Goal: Task Accomplishment & Management: Manage account settings

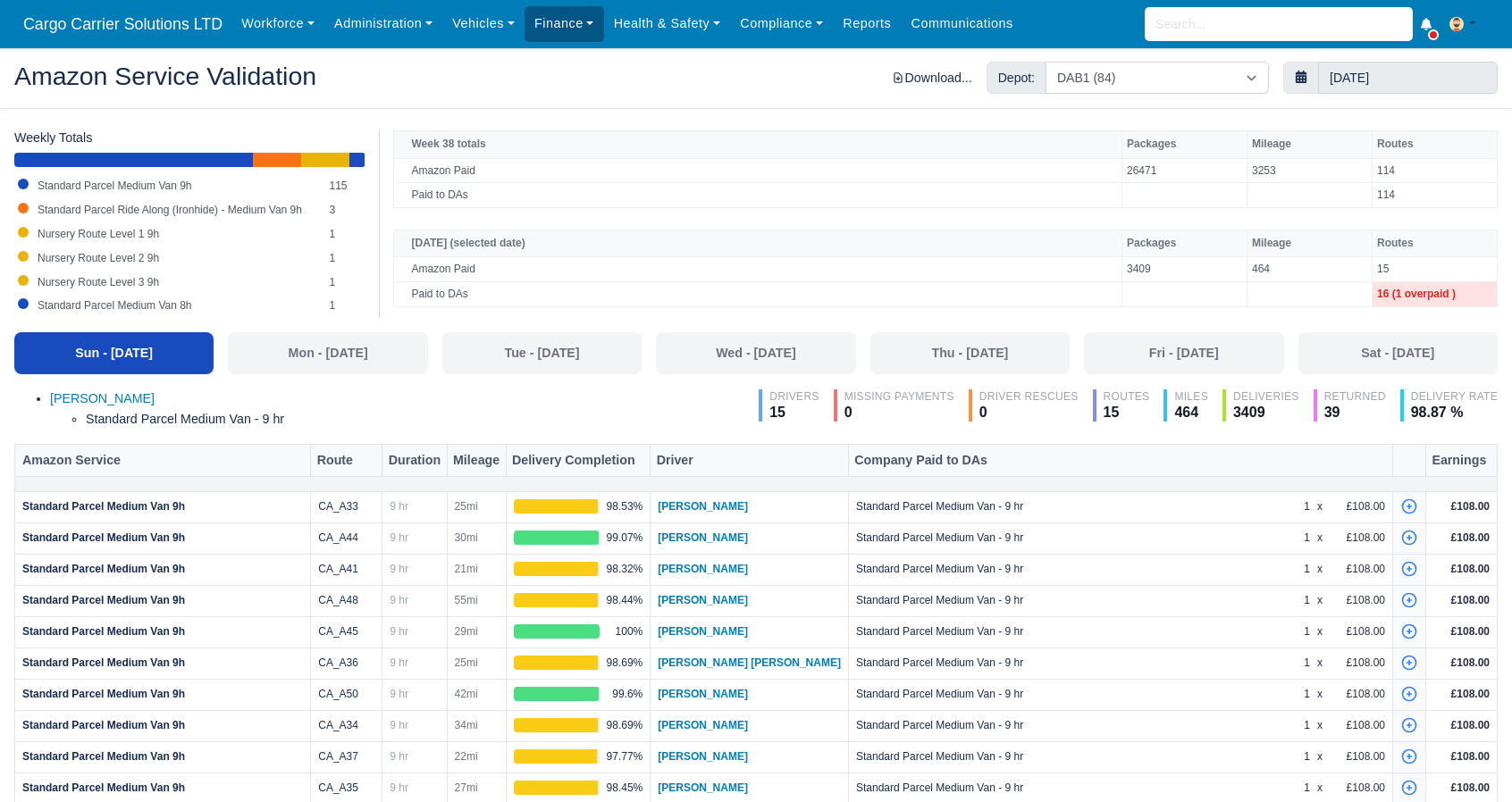
click at [556, 25] on link "Finance" at bounding box center [564, 24] width 79 height 35
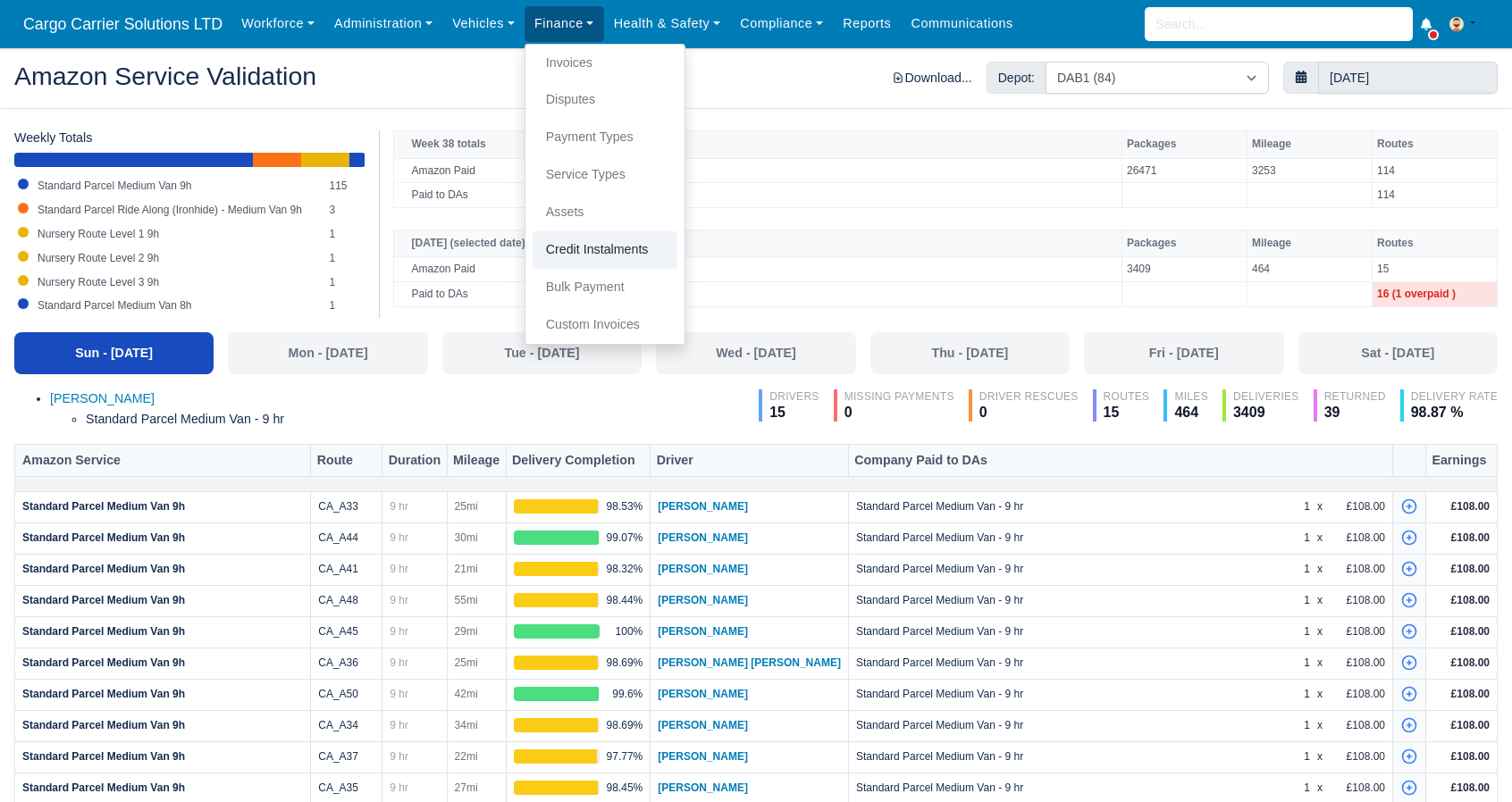
click at [573, 239] on link "Credit Instalments" at bounding box center [604, 250] width 145 height 37
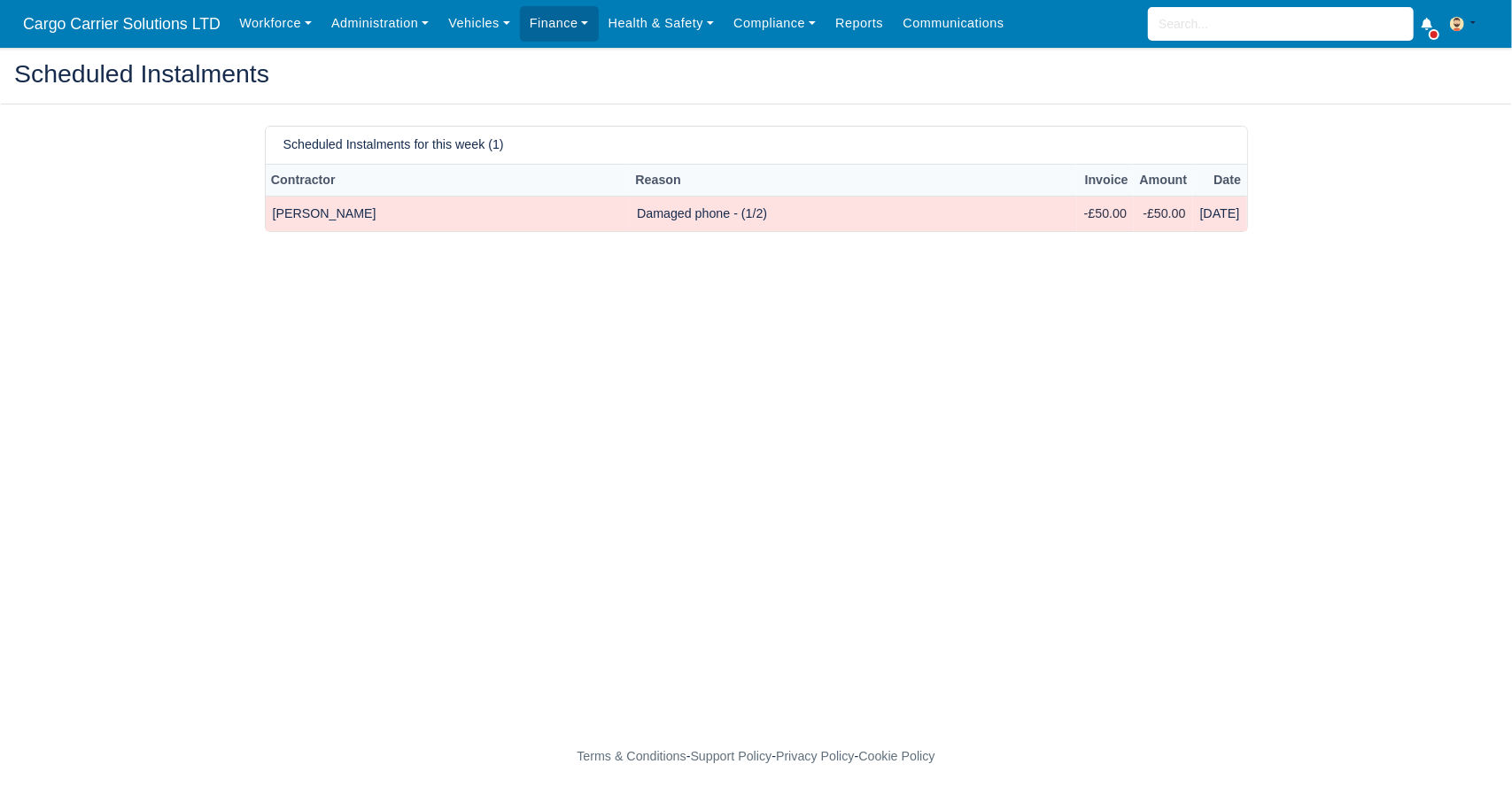
click at [326, 207] on td "Jamie Kelly" at bounding box center [448, 214] width 365 height 34
click at [299, 218] on td "Jamie Kelly" at bounding box center [448, 214] width 365 height 34
click at [285, 210] on td "Jamie Kelly" at bounding box center [448, 214] width 365 height 34
click at [1216, 23] on input "search" at bounding box center [1281, 23] width 266 height 33
click at [521, 23] on link "Finance" at bounding box center [559, 23] width 79 height 34
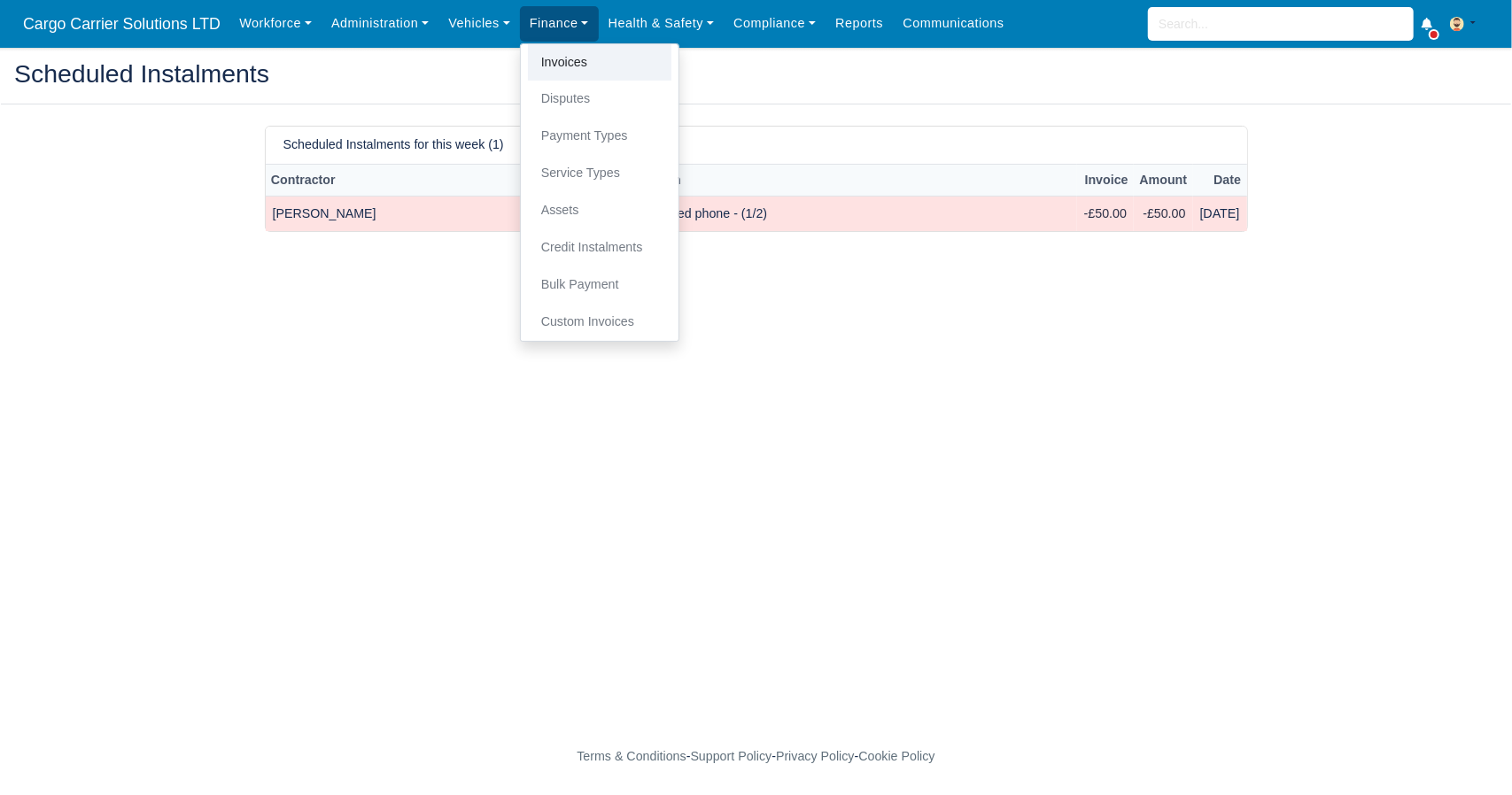
click at [564, 60] on link "Invoices" at bounding box center [599, 62] width 144 height 37
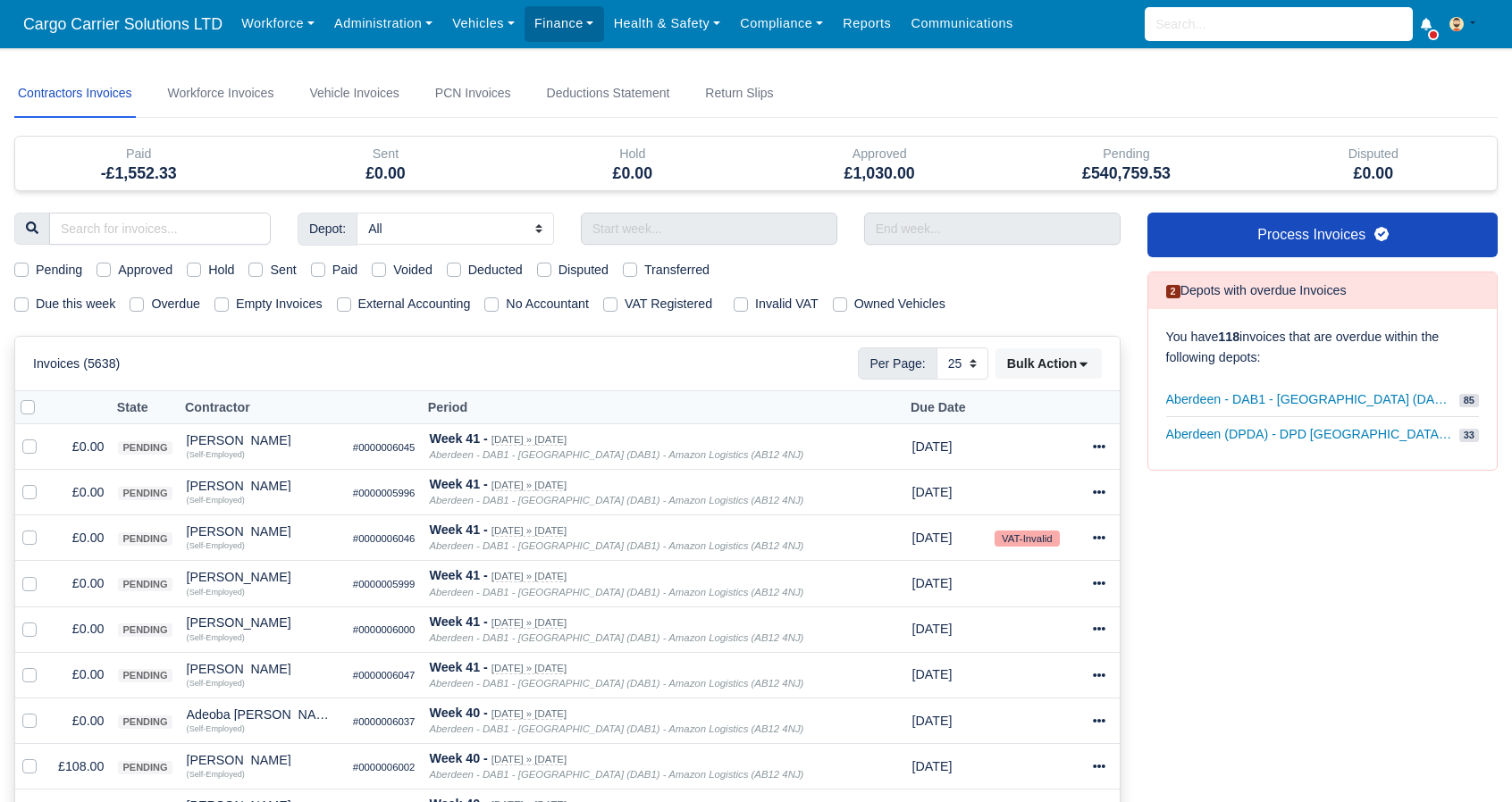
select select "25"
click at [468, 266] on label "Deducted" at bounding box center [496, 270] width 55 height 21
click at [450, 266] on input "Deducted" at bounding box center [454, 267] width 15 height 15
checkbox input "true"
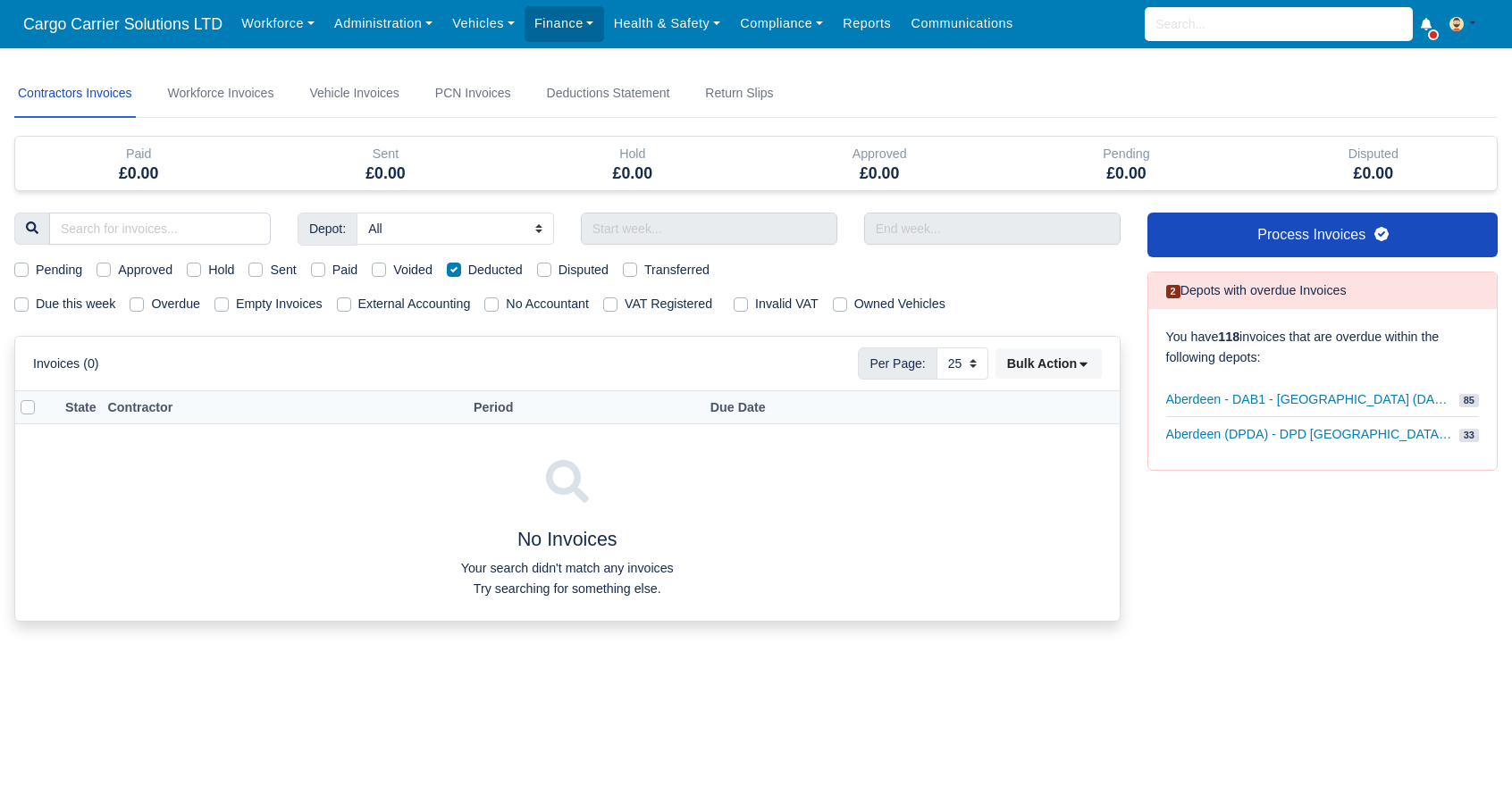
click at [468, 265] on label "Deducted" at bounding box center [496, 270] width 55 height 21
click at [450, 265] on input "Deducted" at bounding box center [454, 267] width 15 height 15
checkbox input "false"
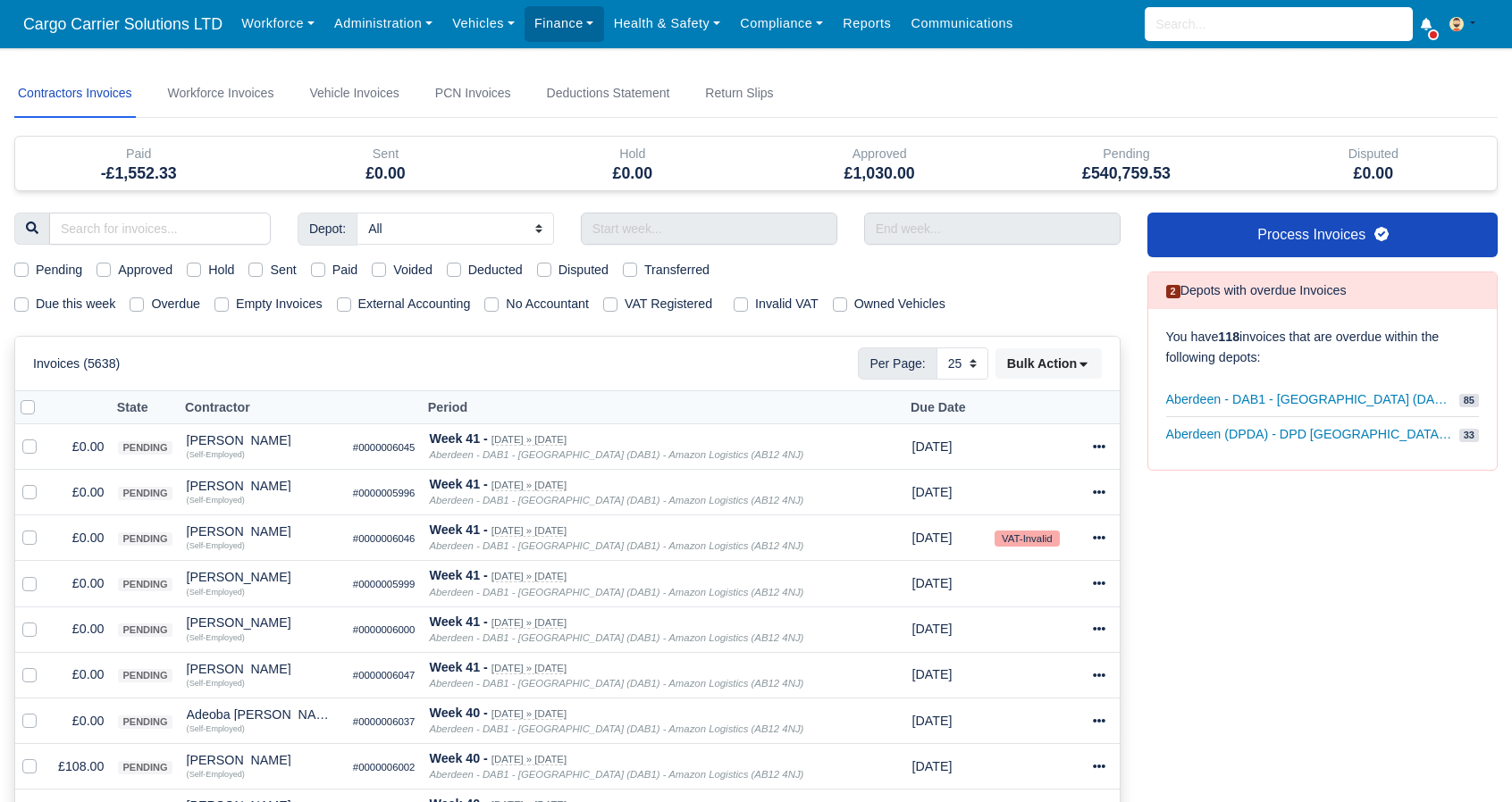
click at [333, 266] on label "Paid" at bounding box center [345, 270] width 26 height 21
click at [320, 266] on input "Paid" at bounding box center [318, 267] width 15 height 15
checkbox input "true"
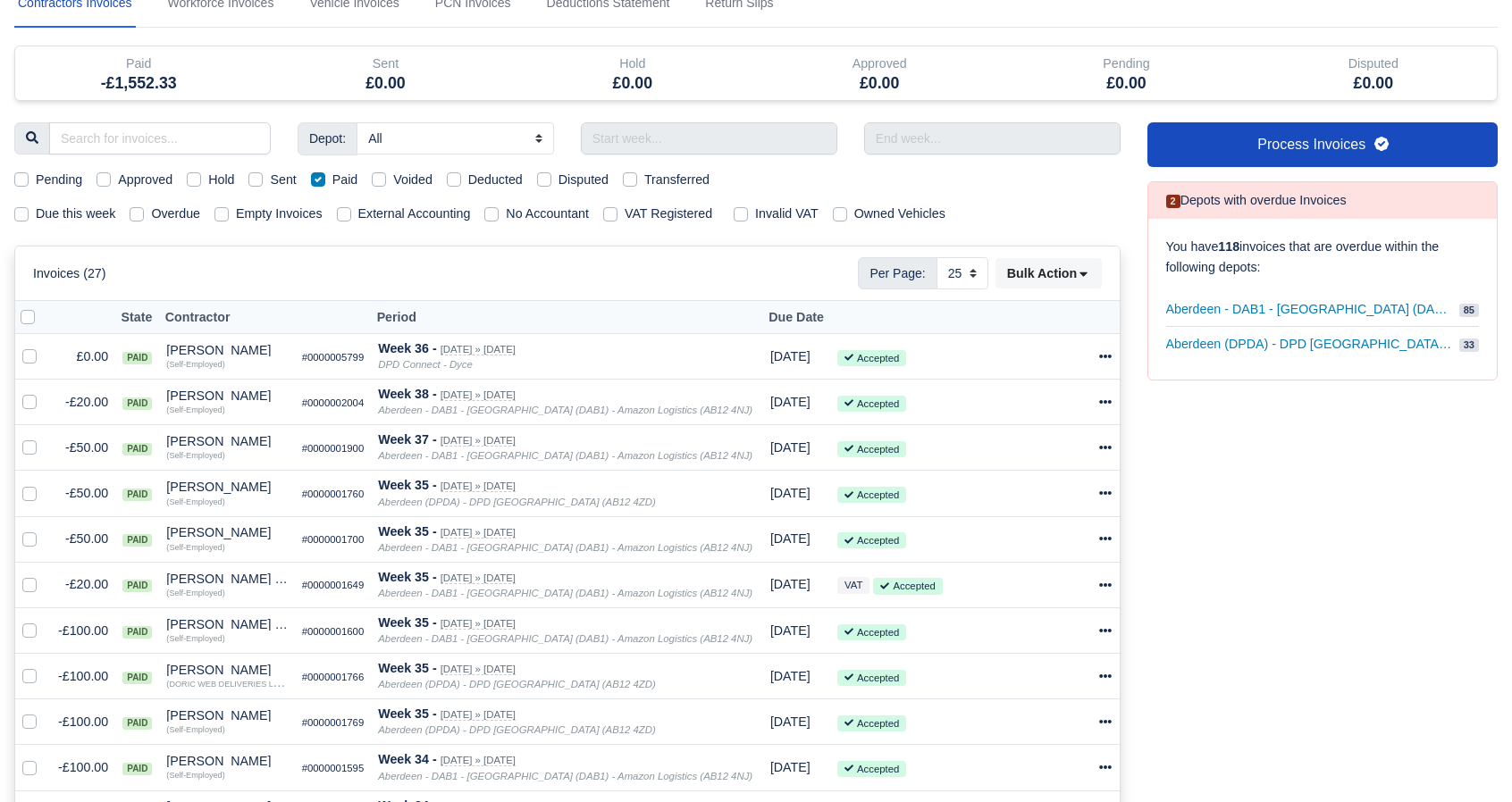
scroll to position [149, 0]
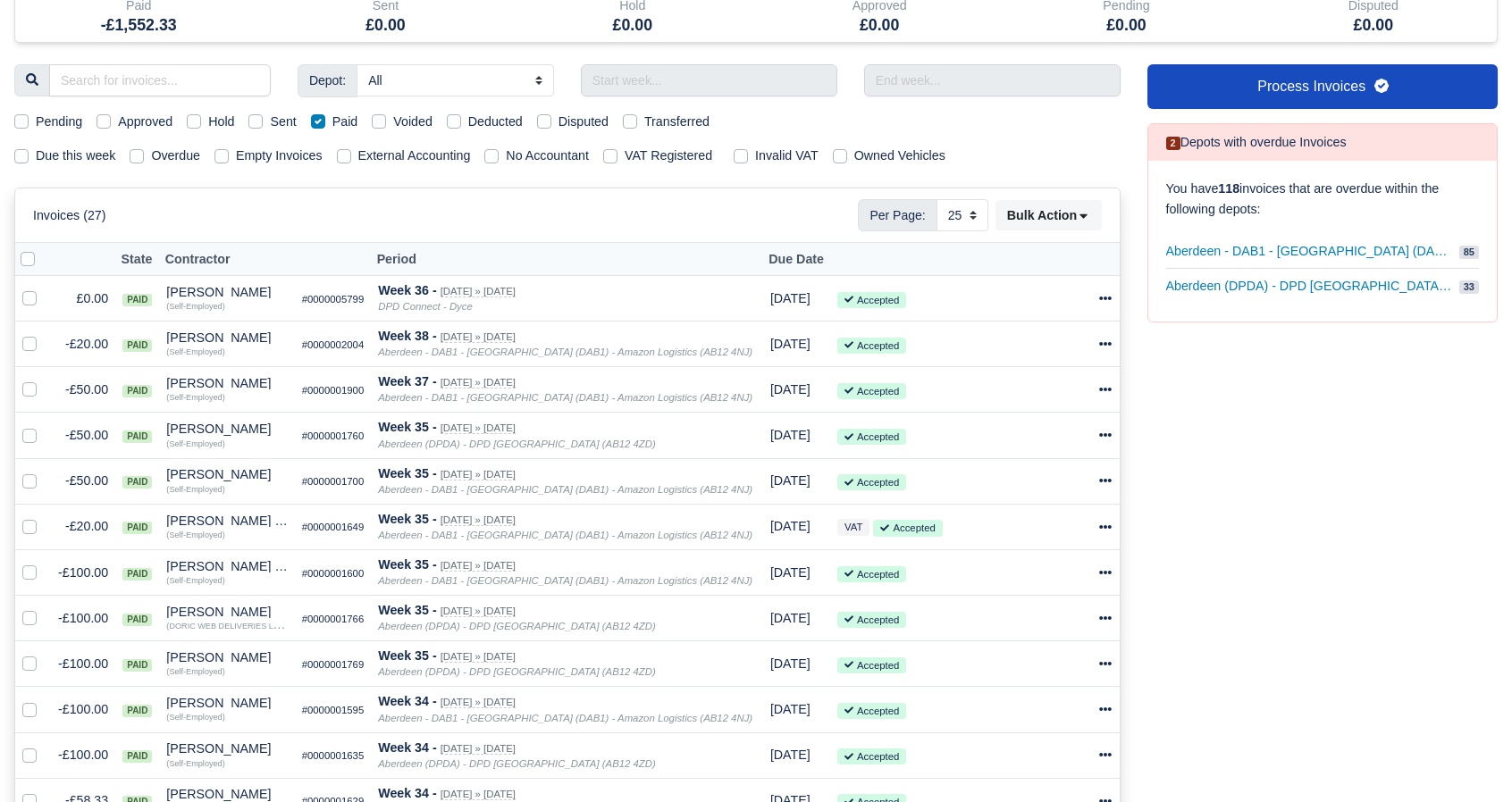
click at [427, 252] on th "Period" at bounding box center [567, 260] width 392 height 33
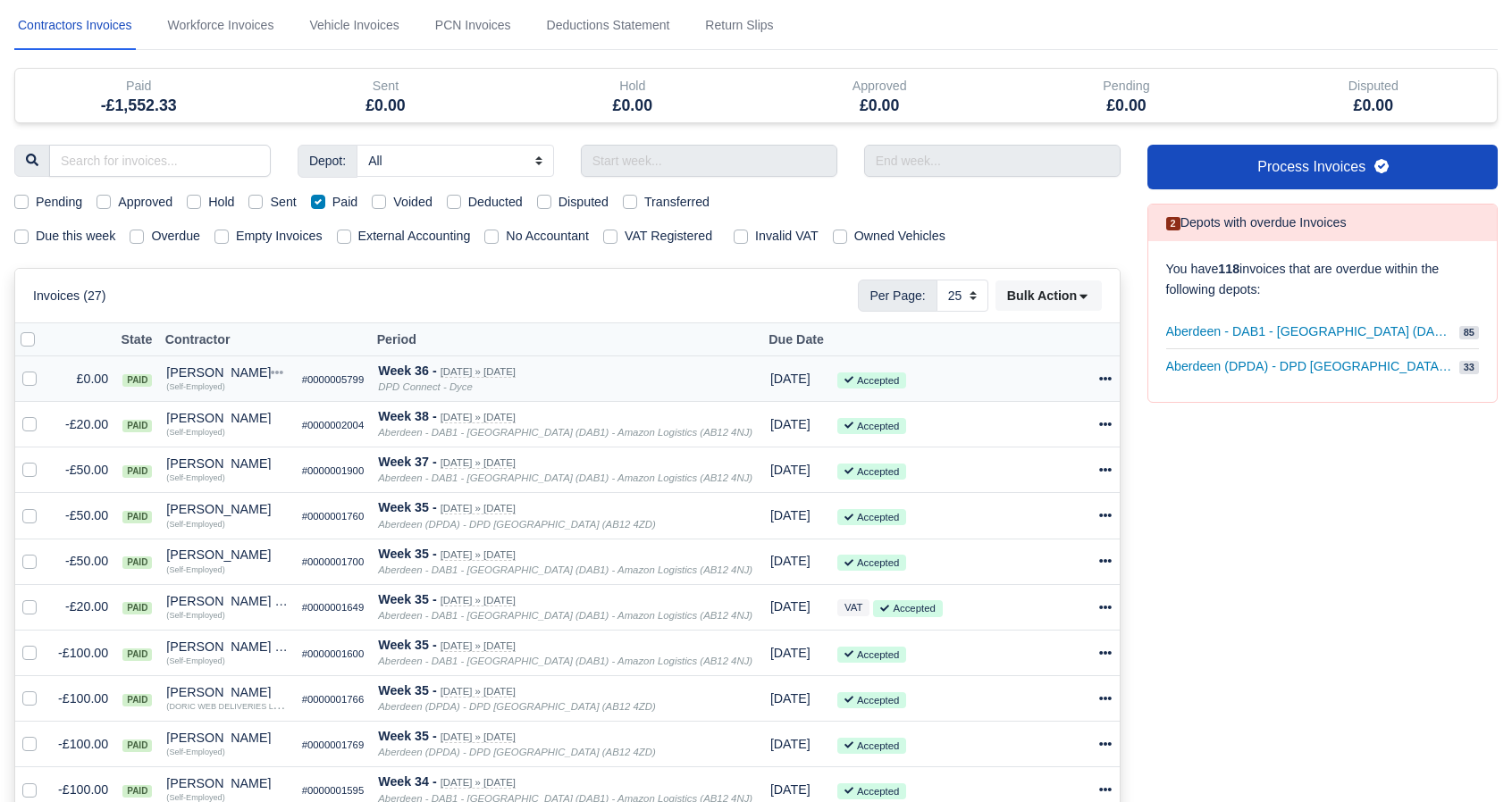
scroll to position [0, 0]
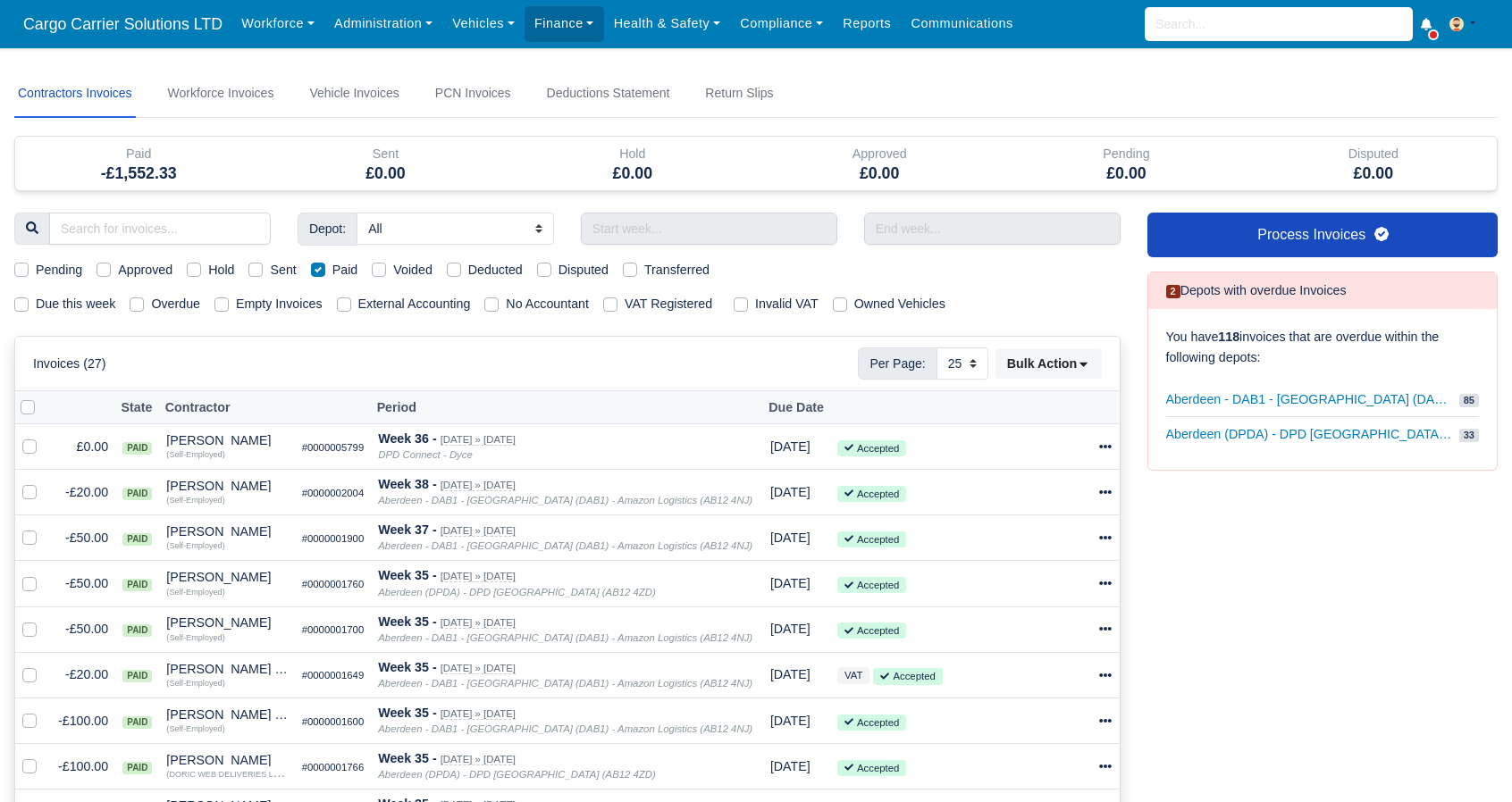
click at [333, 265] on label "Paid" at bounding box center [345, 270] width 26 height 21
click at [318, 265] on input "Paid" at bounding box center [318, 267] width 15 height 15
checkbox input "false"
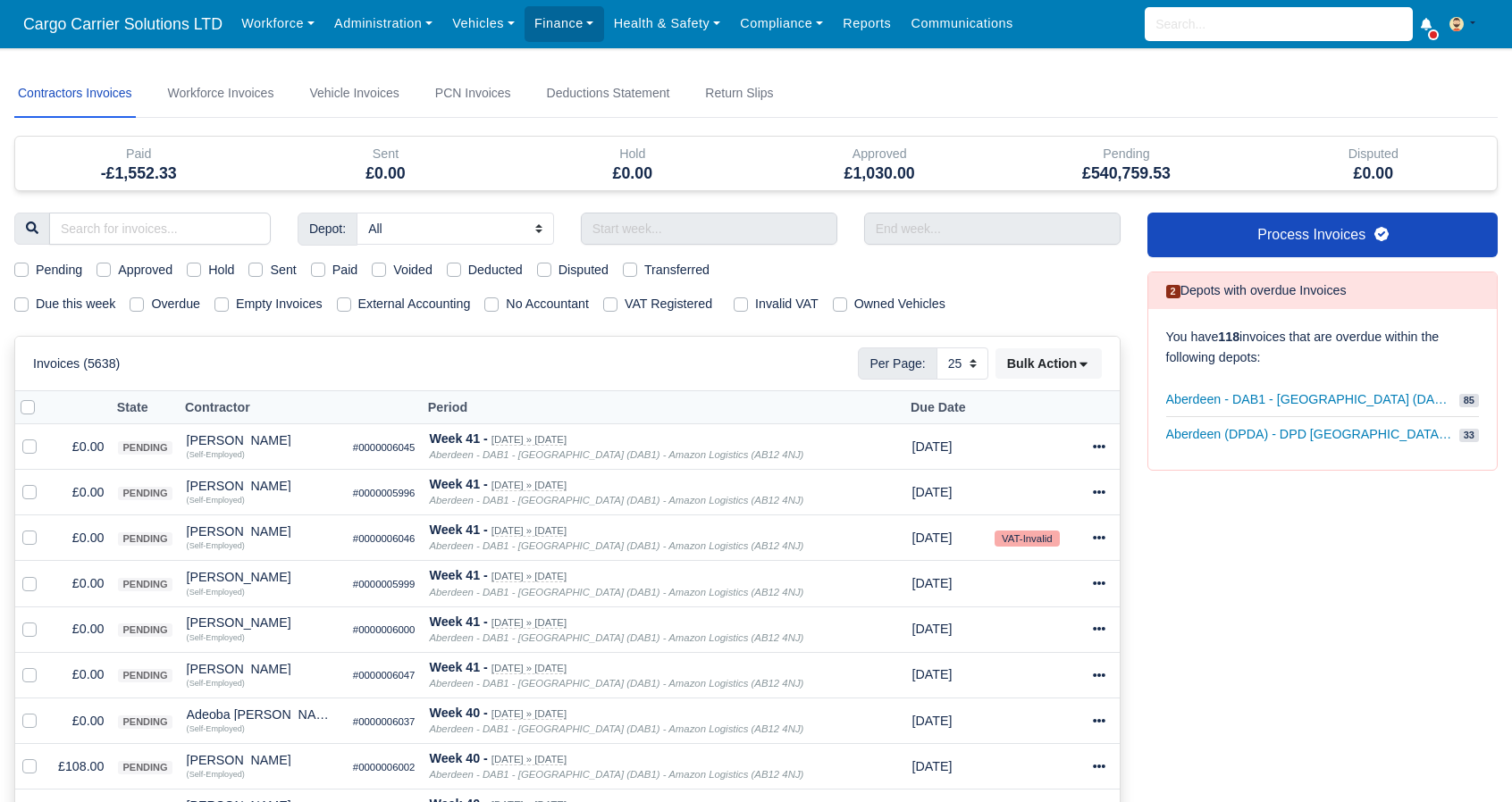
click at [270, 272] on label "Sent" at bounding box center [283, 270] width 26 height 21
click at [251, 272] on input "Sent" at bounding box center [256, 267] width 15 height 15
checkbox input "true"
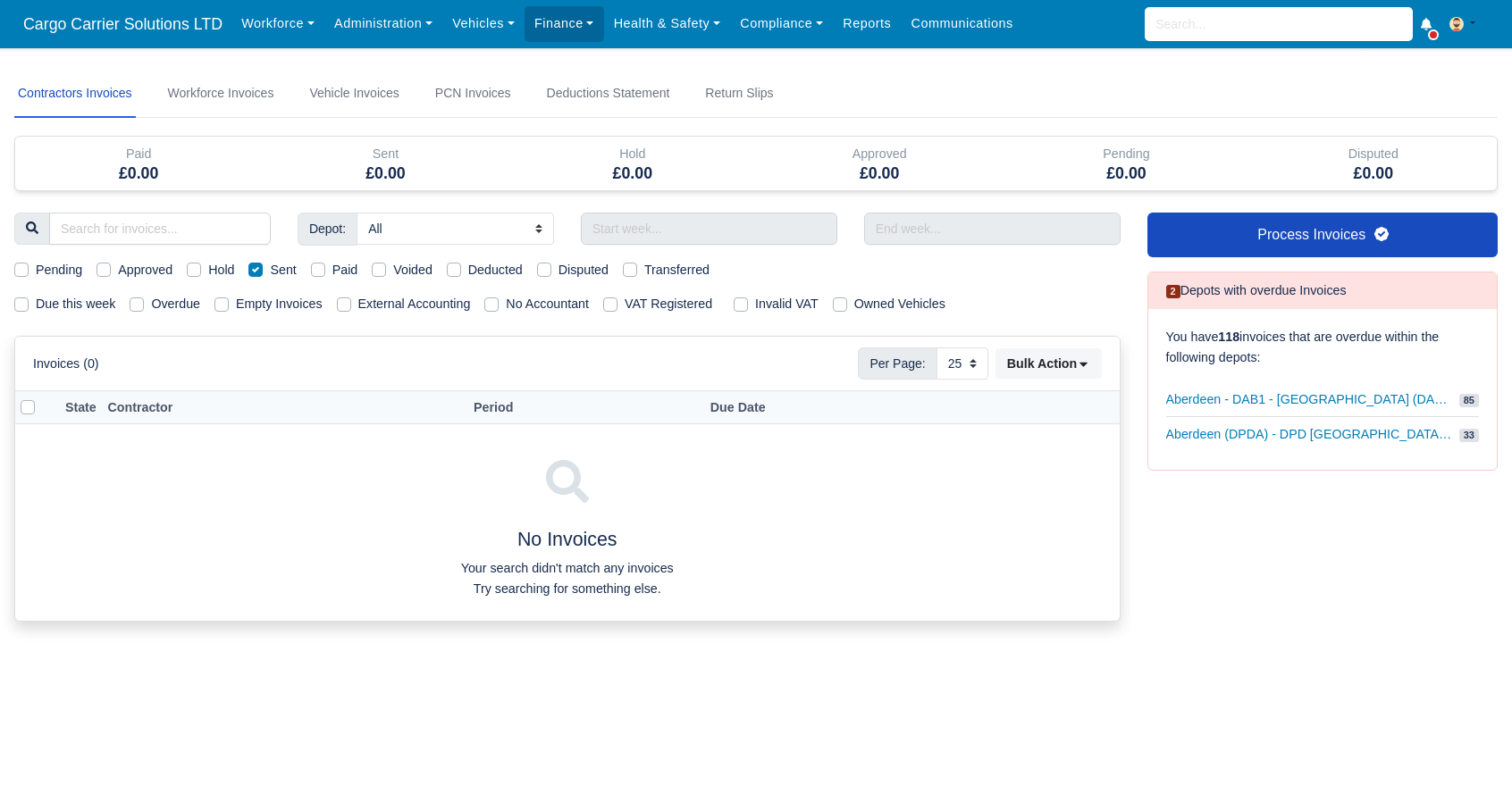
click at [180, 271] on div "Pending Approved Hold Sent Paid Voided Deducted Disputed Transferred" at bounding box center [567, 270] width 1133 height 21
click at [208, 269] on label "Hold" at bounding box center [221, 270] width 26 height 21
click at [198, 269] on input "Hold" at bounding box center [194, 267] width 15 height 15
checkbox input "true"
click at [205, 268] on div "Hold" at bounding box center [211, 270] width 47 height 21
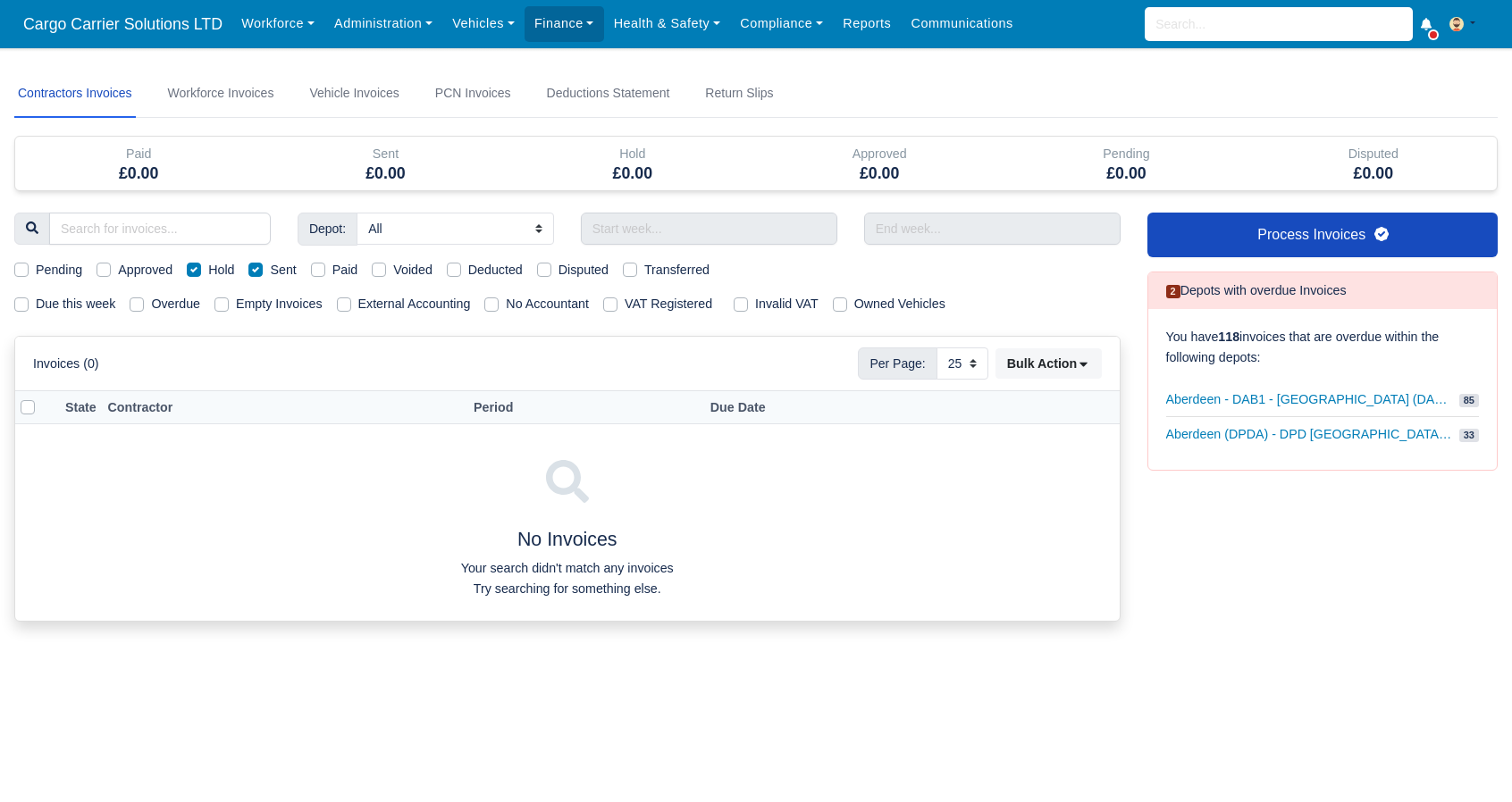
click at [208, 271] on label "Hold" at bounding box center [221, 270] width 26 height 21
click at [190, 271] on input "Hold" at bounding box center [194, 267] width 15 height 15
checkbox input "false"
click at [270, 269] on label "Sent" at bounding box center [283, 270] width 26 height 21
click at [259, 269] on input "Sent" at bounding box center [256, 267] width 15 height 15
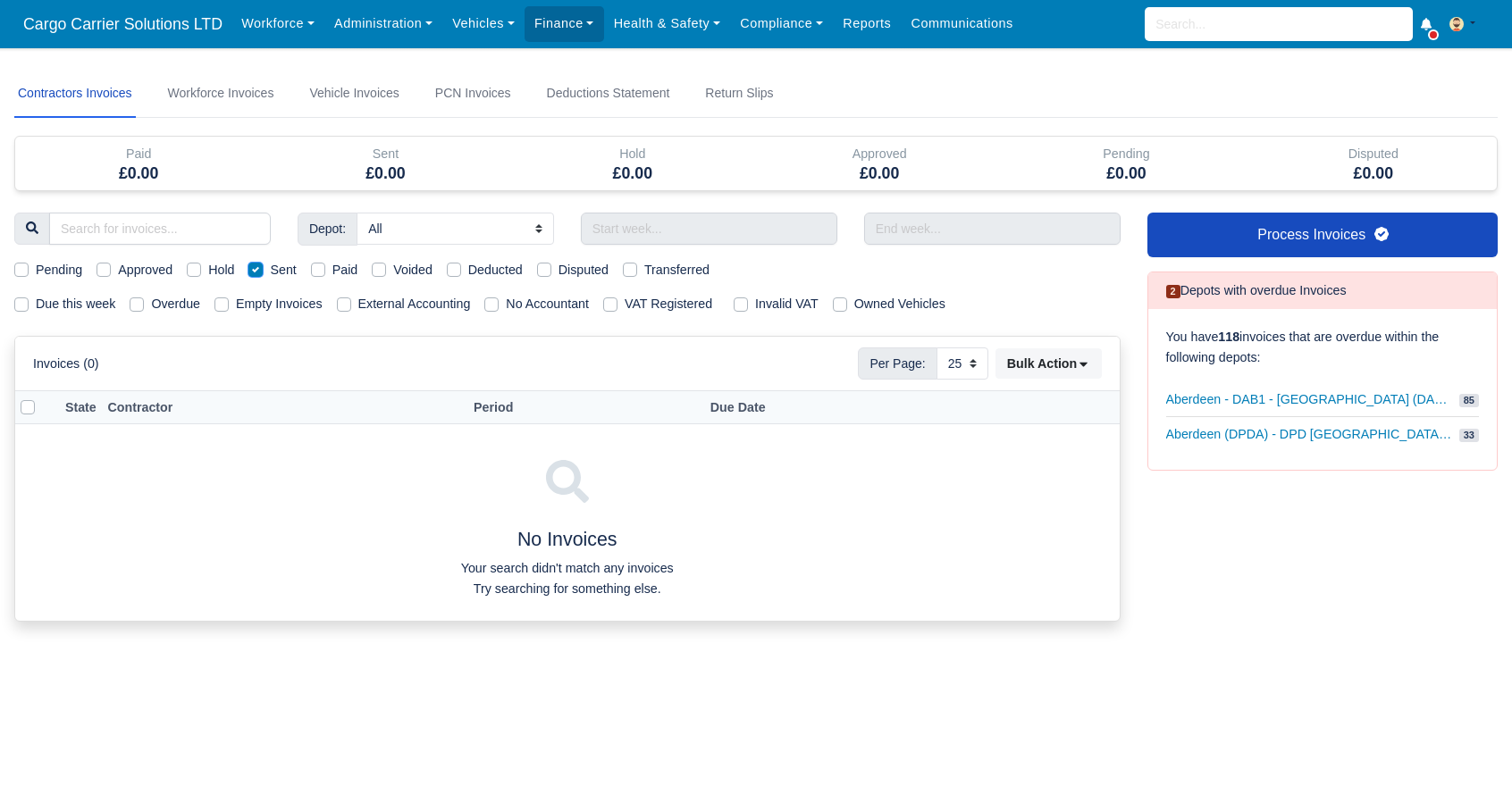
checkbox input "false"
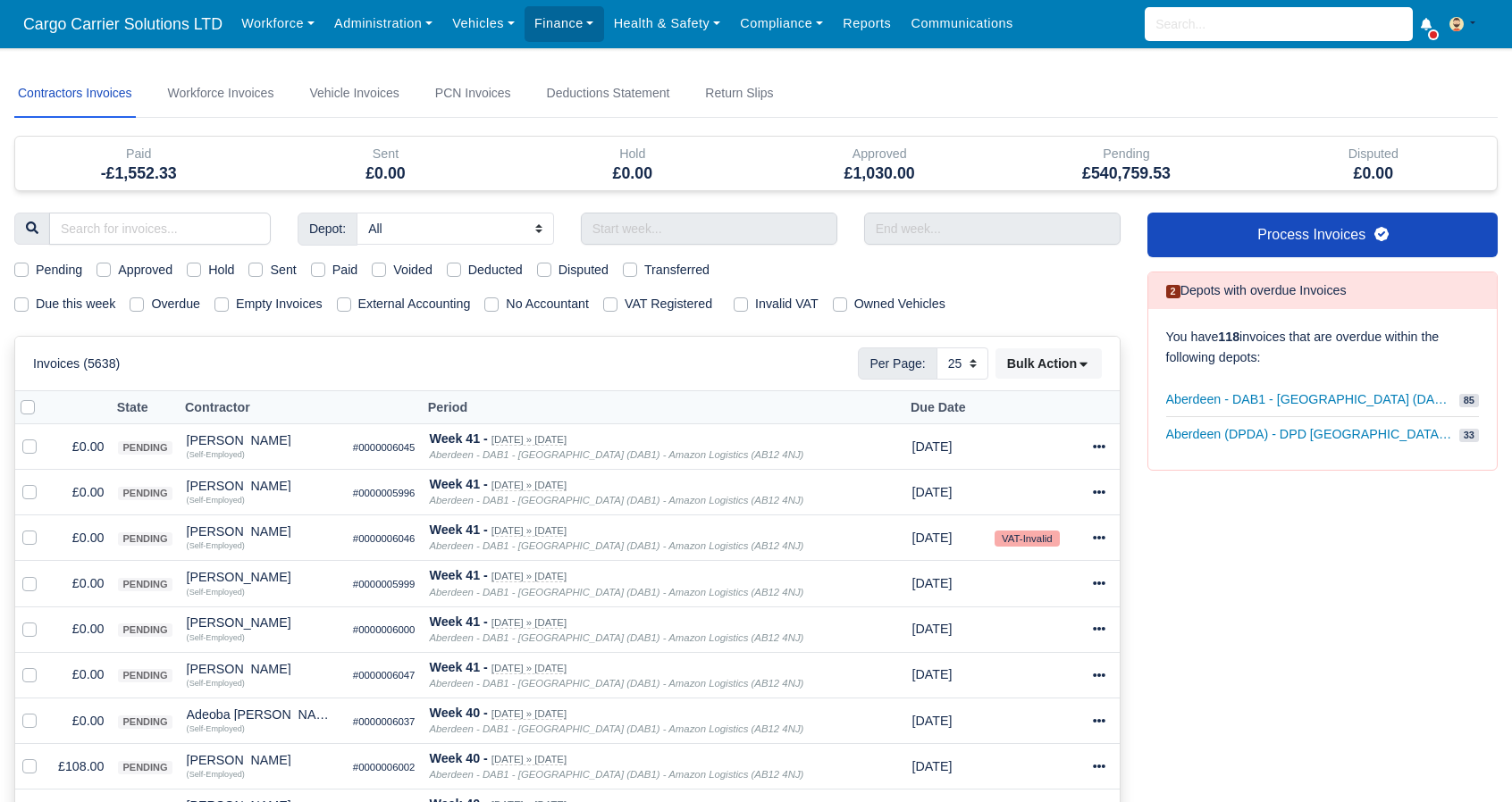
click at [151, 303] on label "Overdue" at bounding box center [176, 304] width 49 height 21
click at [134, 303] on input "Overdue" at bounding box center [137, 302] width 15 height 15
checkbox input "true"
click at [755, 300] on label "Invalid VAT" at bounding box center [787, 304] width 64 height 21
click at [736, 300] on input "Invalid VAT" at bounding box center [741, 302] width 15 height 15
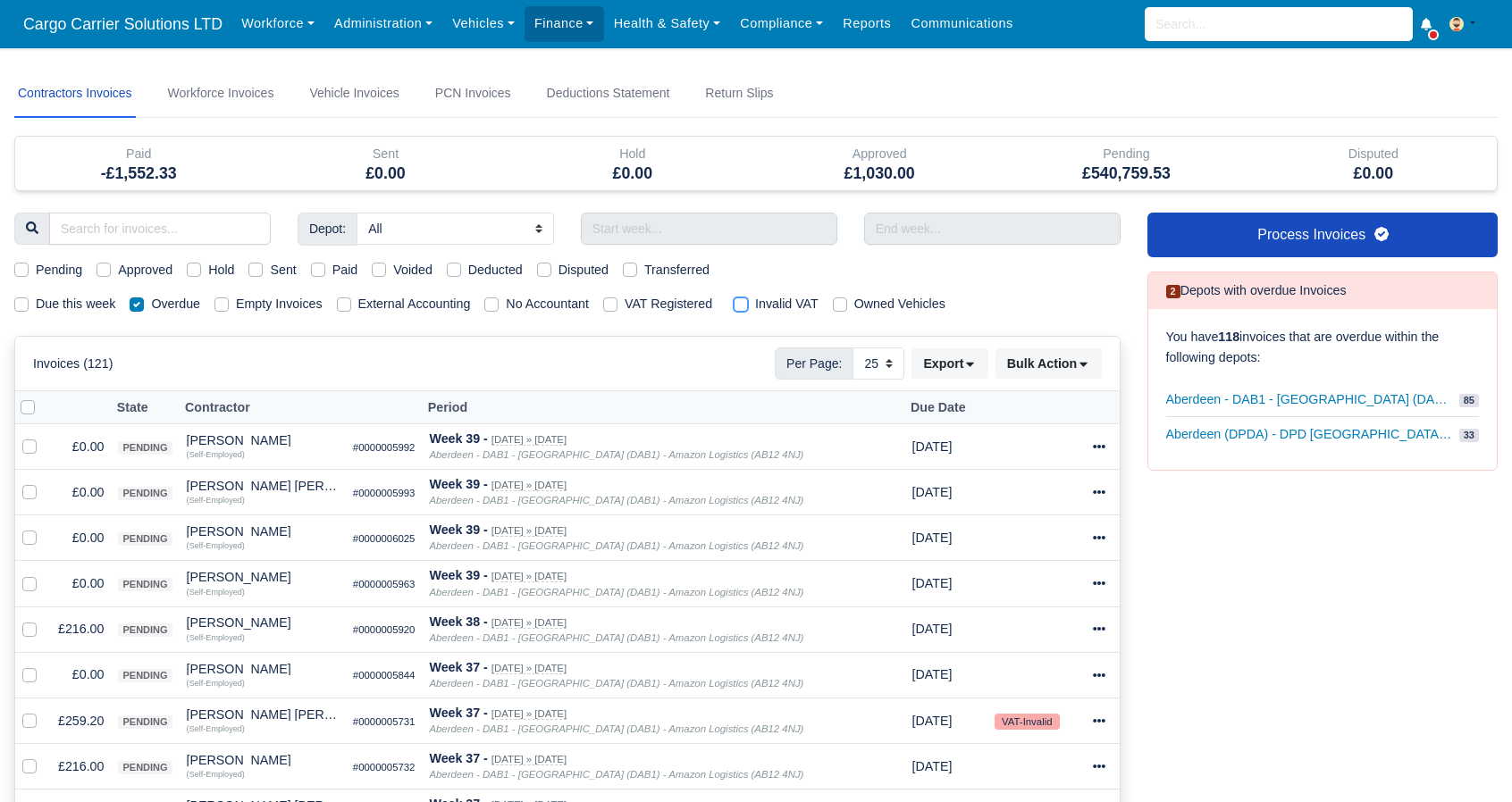
checkbox input "true"
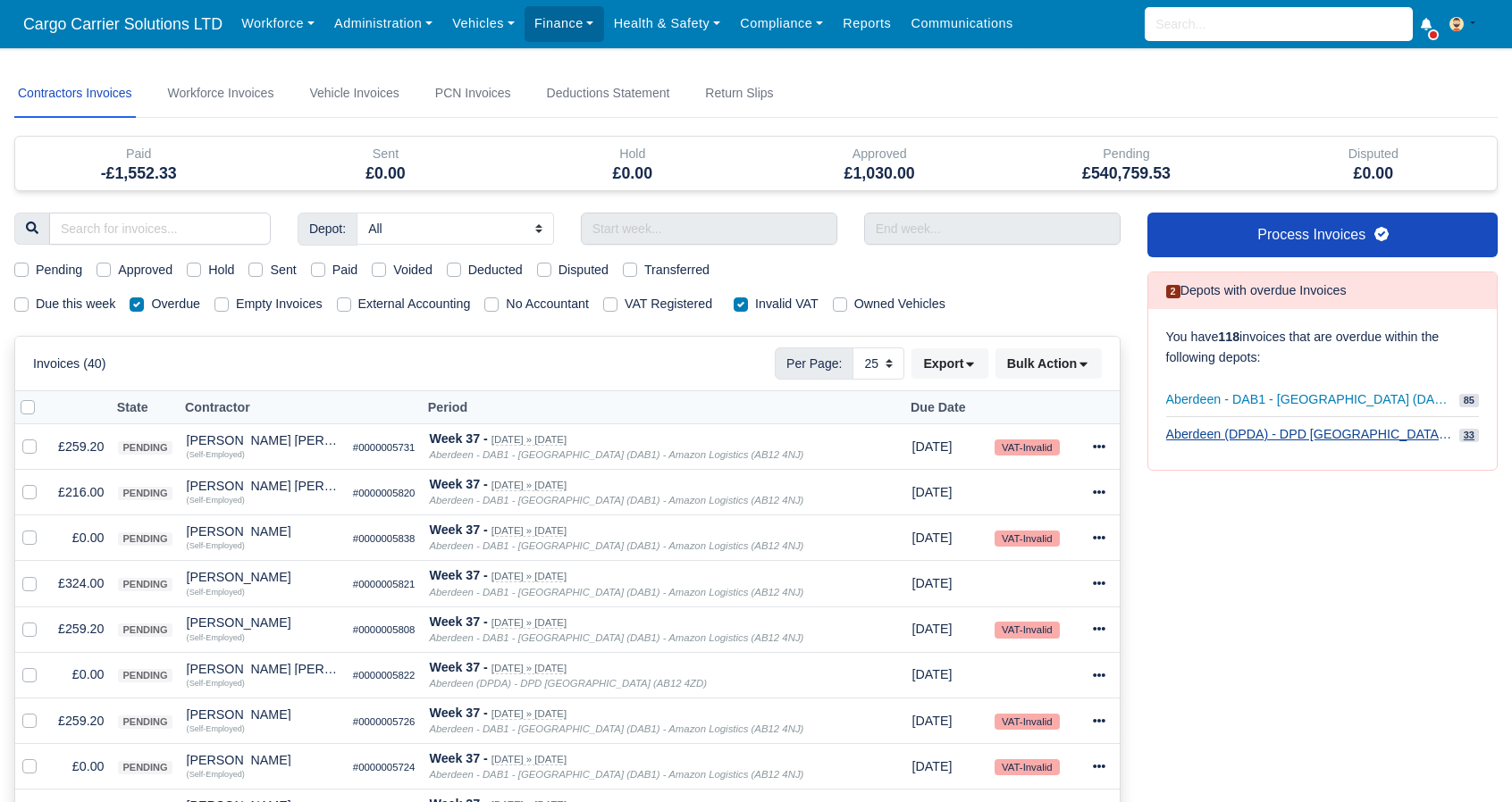
click at [1326, 427] on span "Aberdeen (DPDA) - DPD Aberdeen (AB12 4ZD)" at bounding box center [1309, 435] width 286 height 21
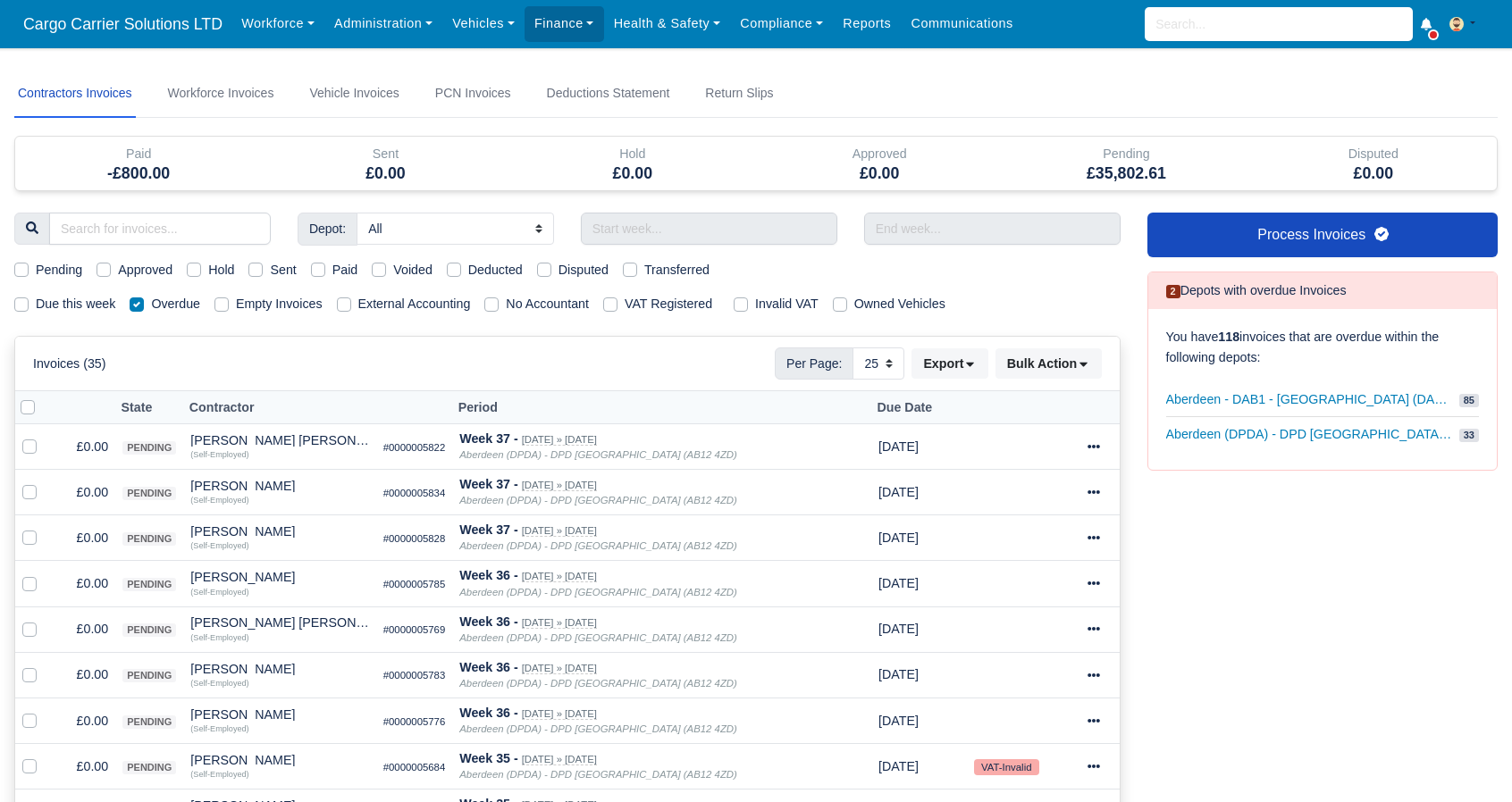
click at [42, 397] on label at bounding box center [42, 397] width 0 height 0
click at [31, 405] on input "checkbox" at bounding box center [28, 405] width 15 height 15
checkbox input "true"
click at [1077, 376] on button "Bulk Action" at bounding box center [1048, 363] width 107 height 30
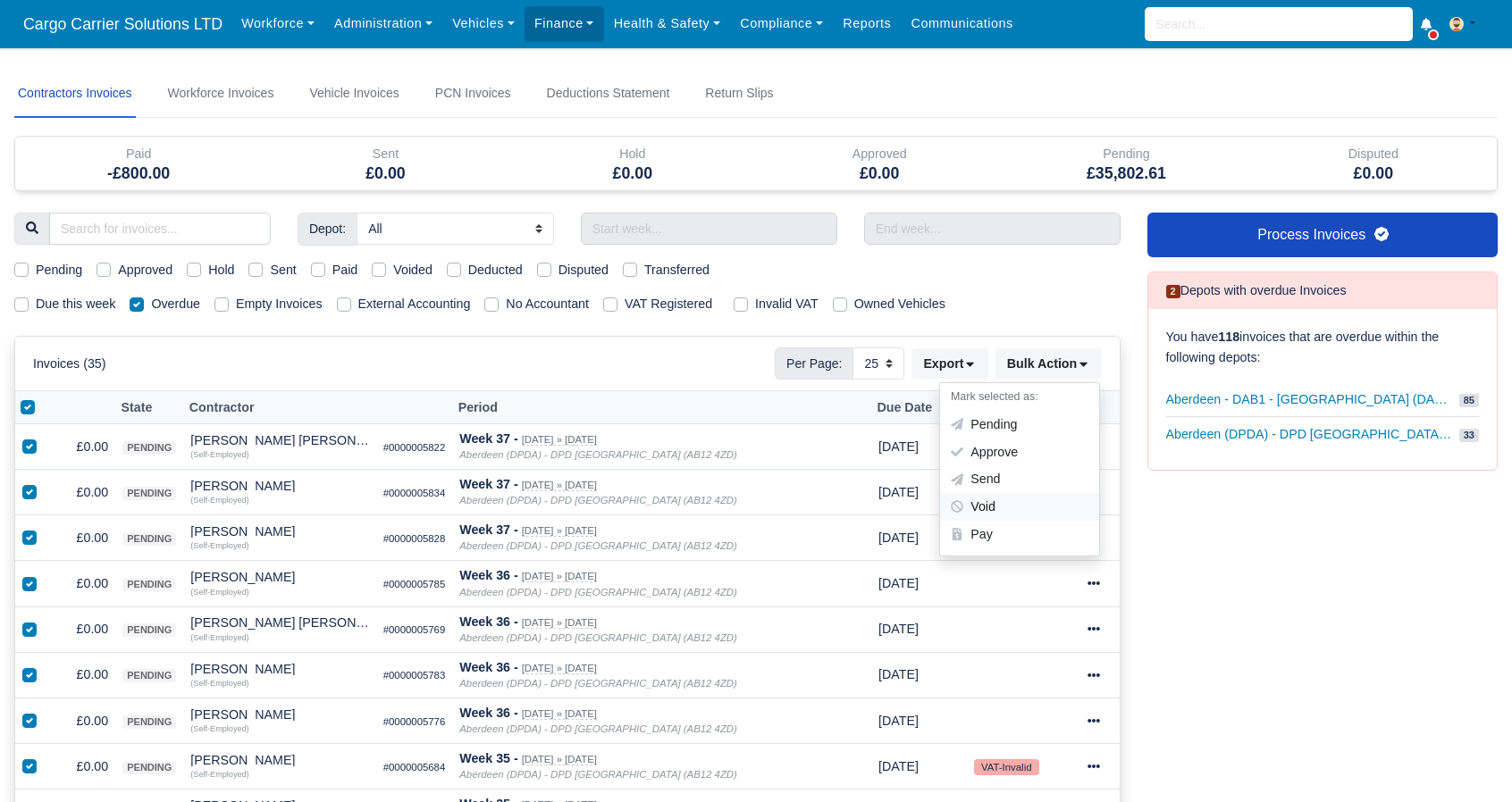
click at [990, 514] on div "Void" at bounding box center [1019, 507] width 159 height 27
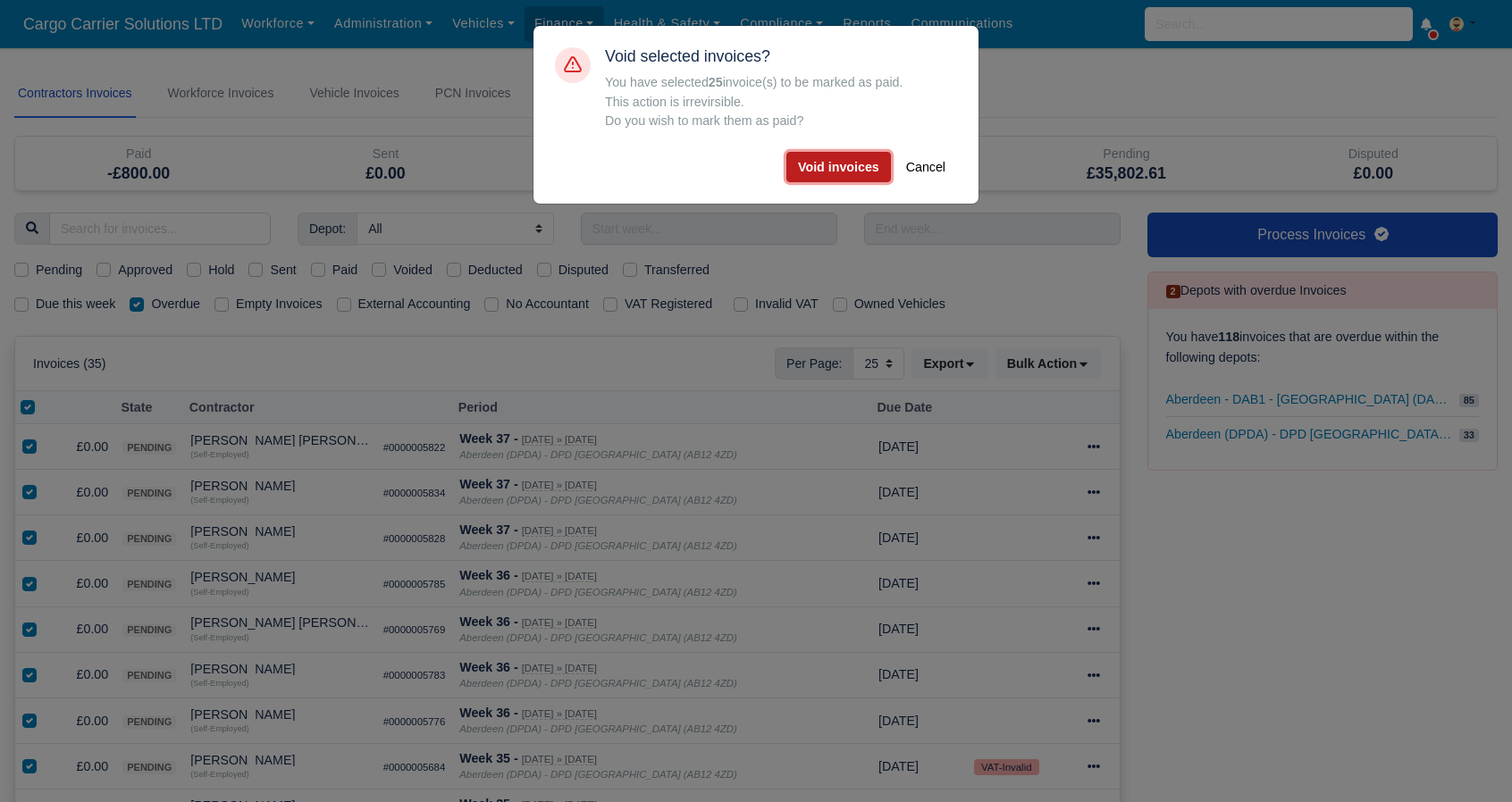
click at [850, 165] on button "Void invoices" at bounding box center [838, 167] width 105 height 30
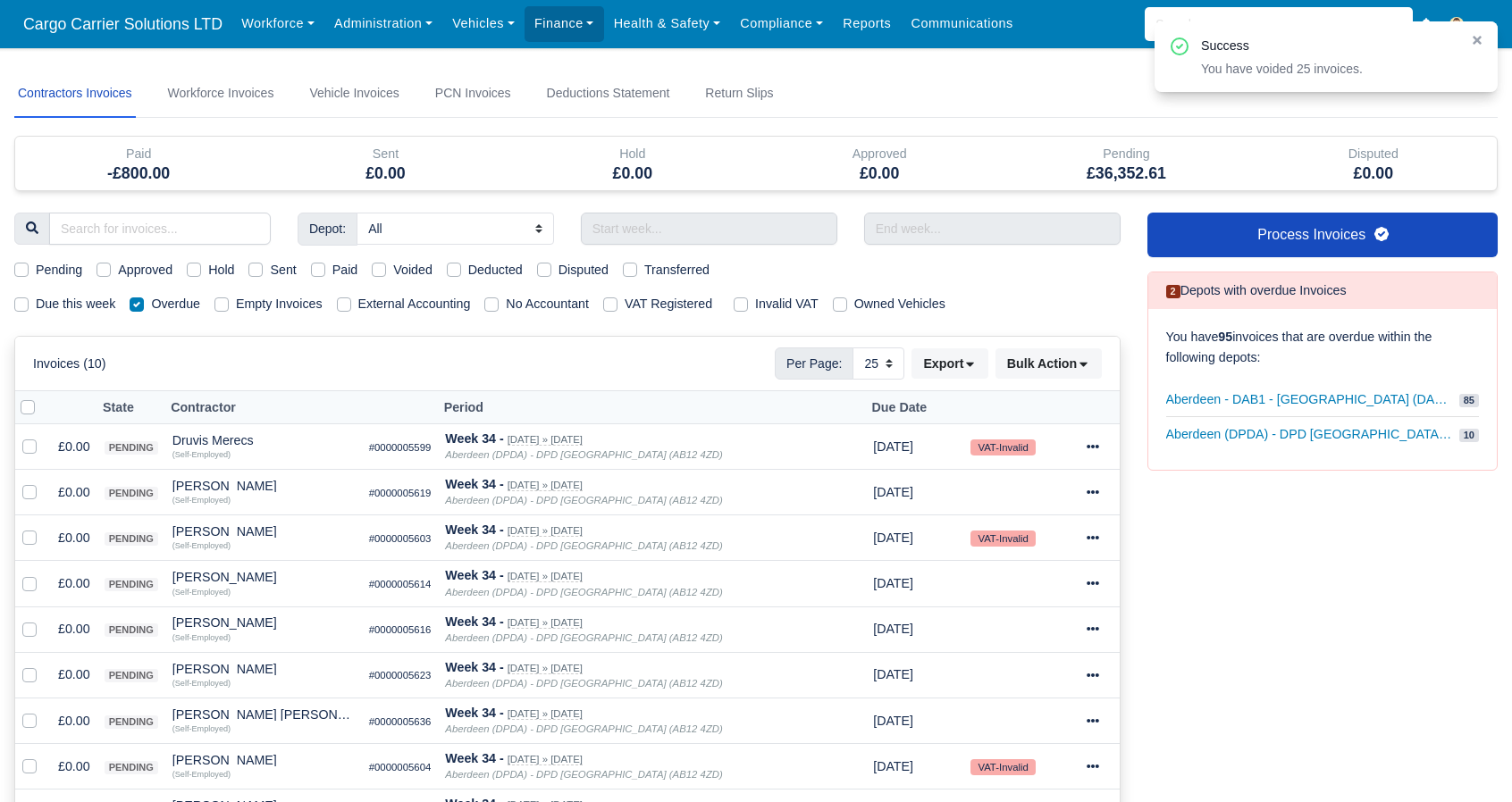
click at [42, 397] on label at bounding box center [42, 397] width 0 height 0
click at [22, 405] on input "checkbox" at bounding box center [28, 405] width 15 height 15
checkbox input "true"
click at [1065, 373] on button "Bulk Action" at bounding box center [1048, 363] width 107 height 30
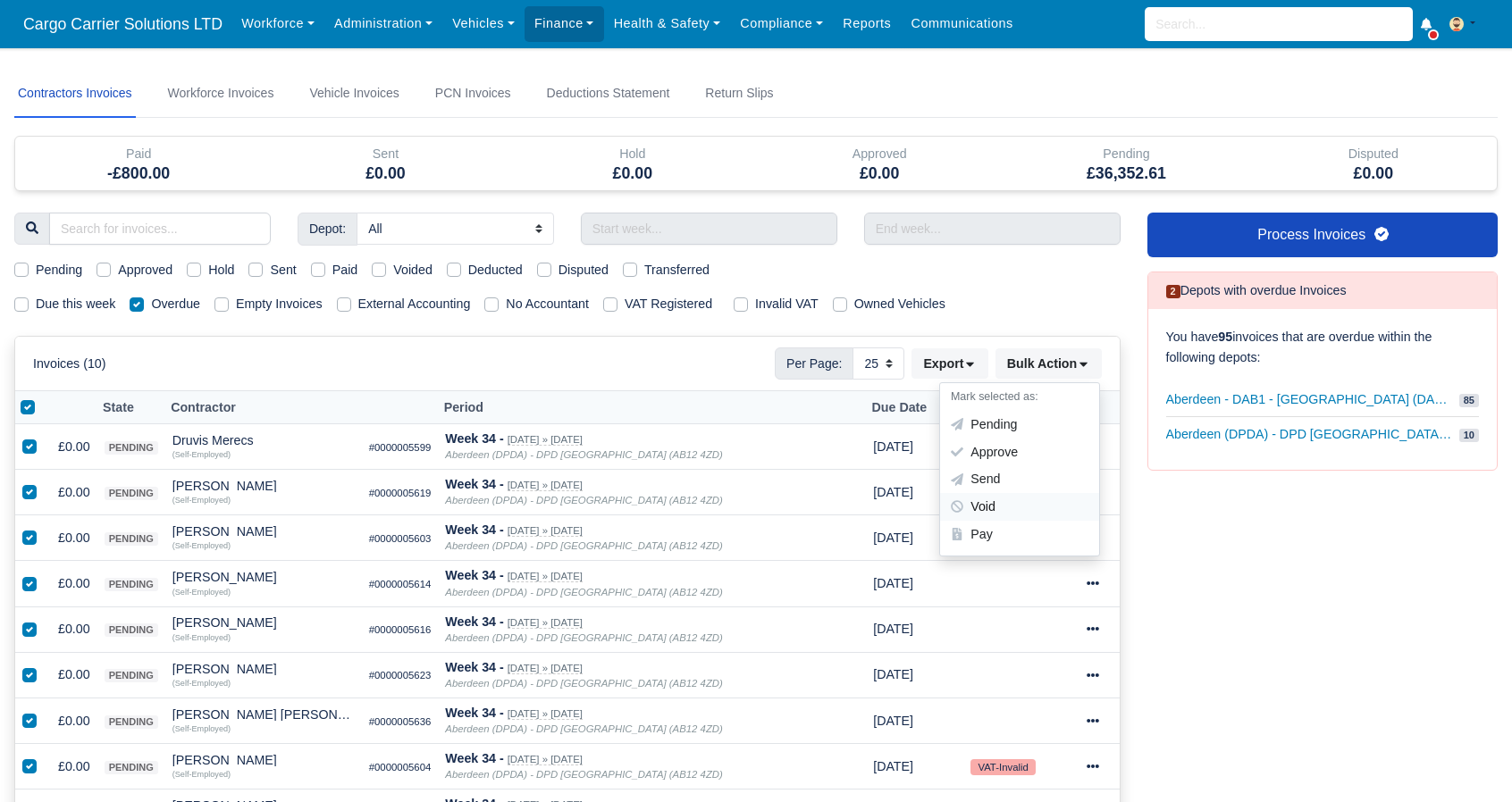
click at [997, 505] on div "Void" at bounding box center [1019, 507] width 159 height 27
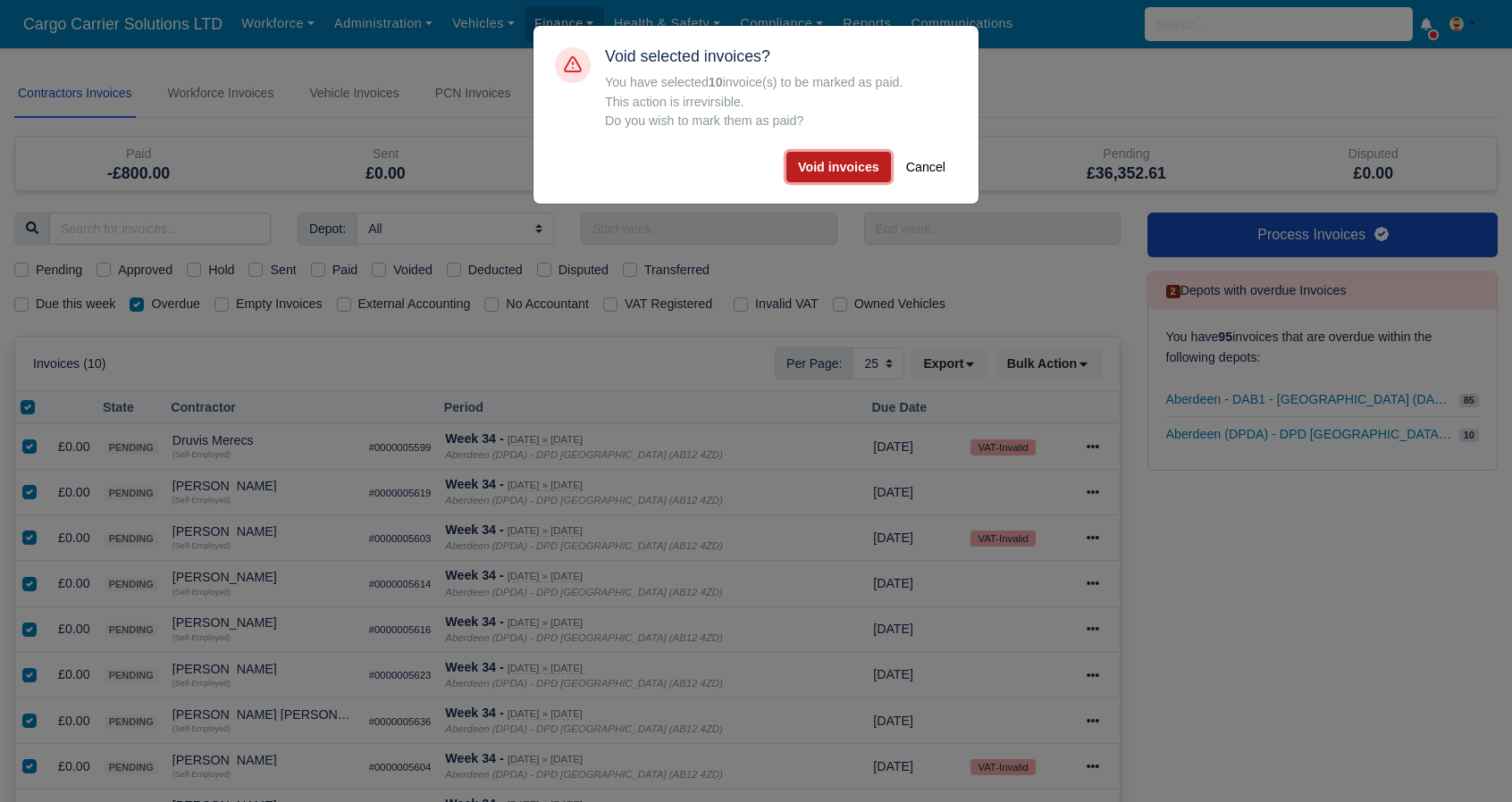
click at [839, 161] on button "Void invoices" at bounding box center [838, 167] width 105 height 30
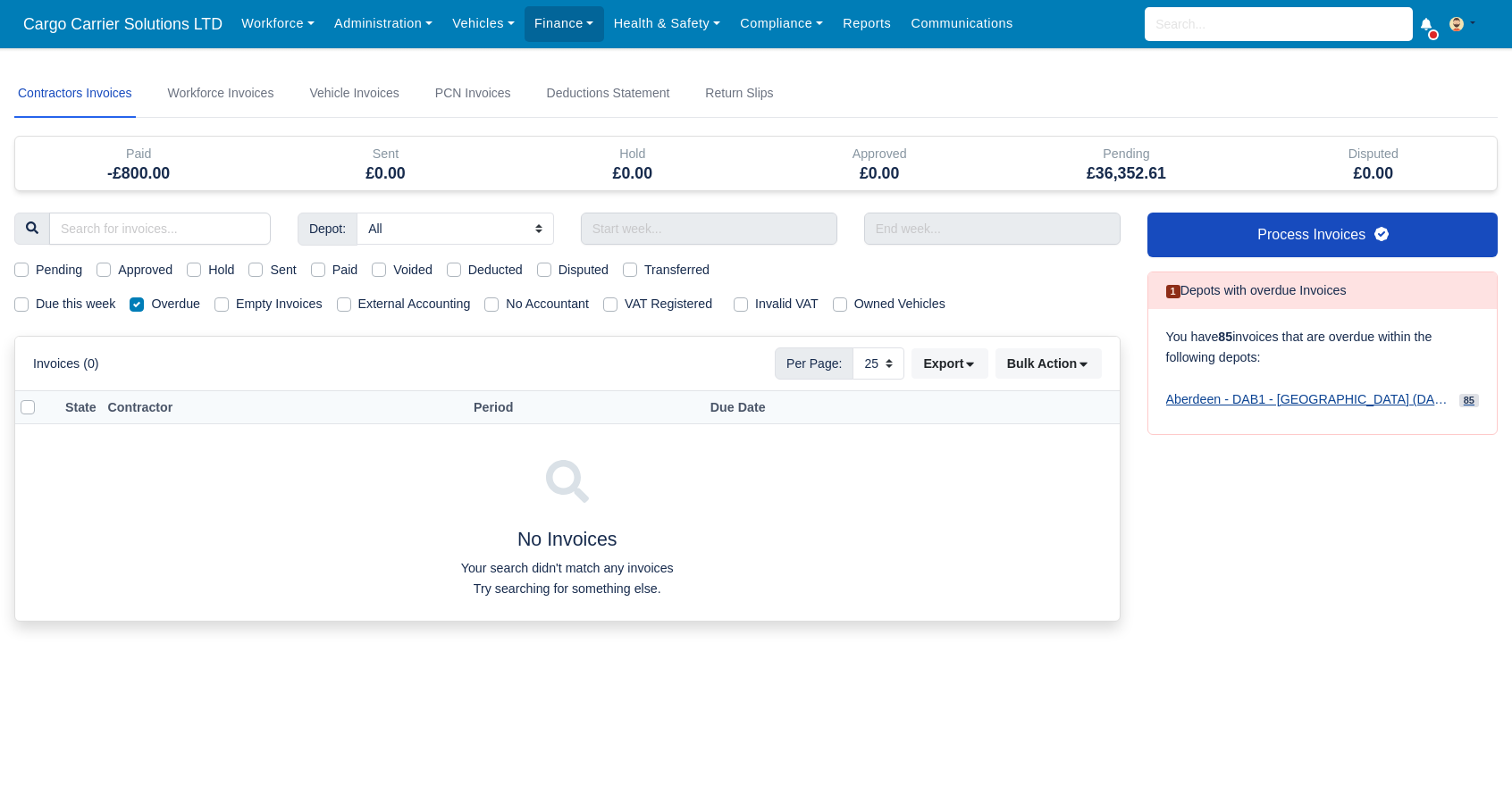
click at [1276, 395] on span "Aberdeen - DAB1 - [GEOGRAPHIC_DATA] (DAB1) - Amazon Logistics (AB12 4NJ)" at bounding box center [1309, 399] width 286 height 21
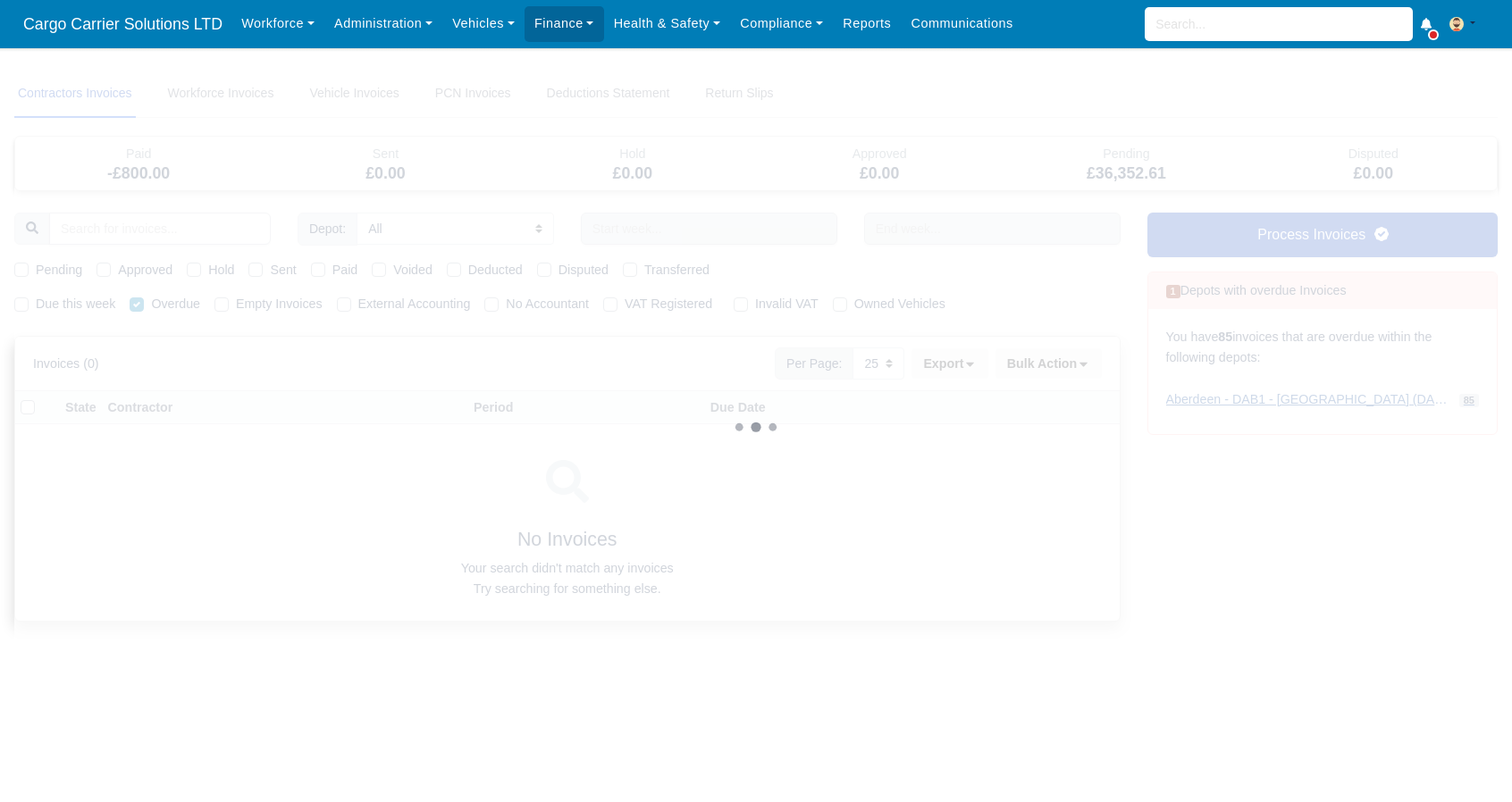
select select "3"
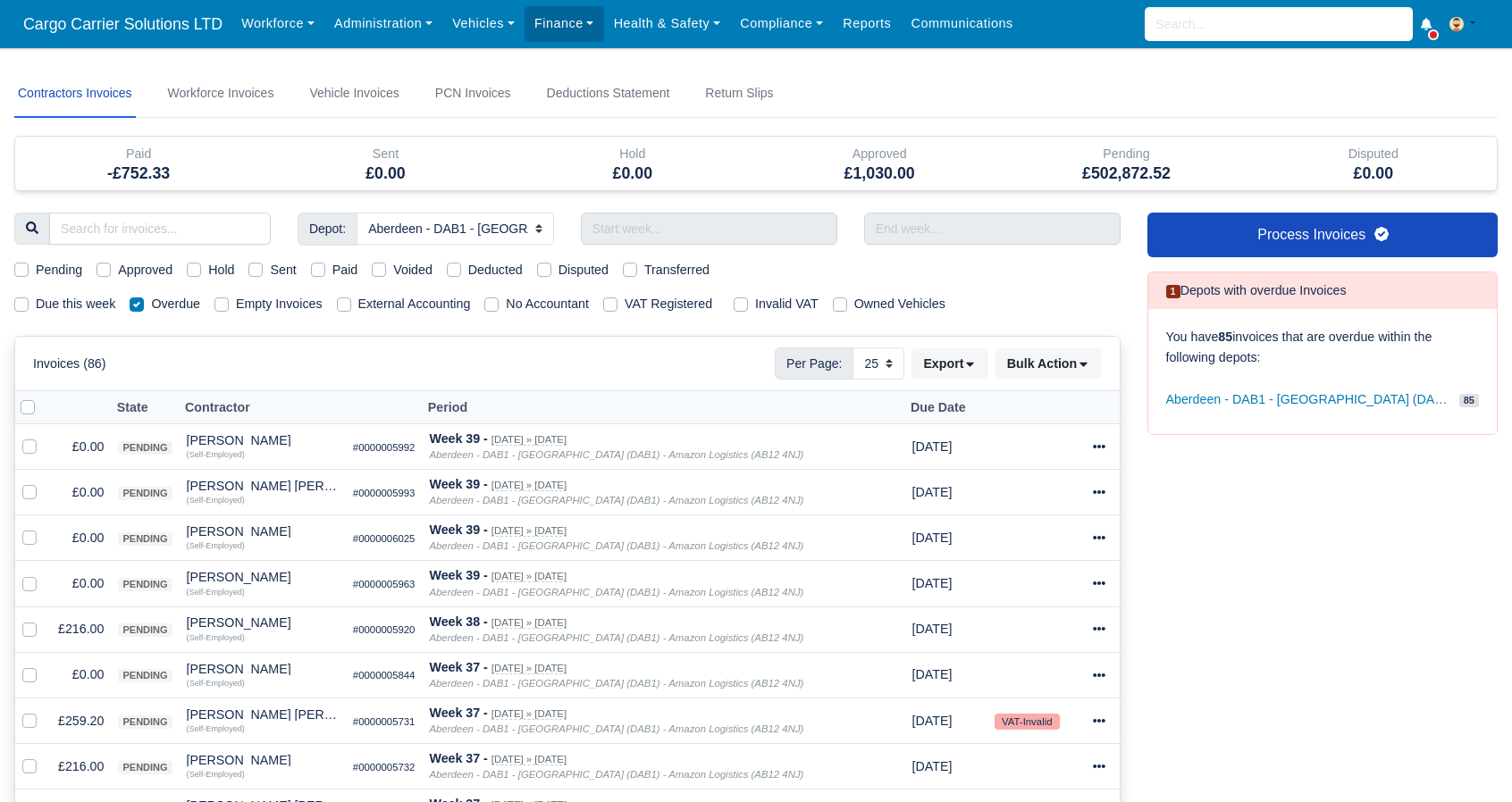
click at [42, 397] on label at bounding box center [42, 397] width 0 height 0
click at [25, 403] on input "checkbox" at bounding box center [28, 405] width 15 height 15
checkbox input "true"
click at [910, 370] on div "Per Page: 10 25 50 Export Data export: Bulk Action Mark selected as: Pending Ap…" at bounding box center [938, 363] width 326 height 32
click at [895, 363] on select "10 25 50" at bounding box center [878, 363] width 52 height 32
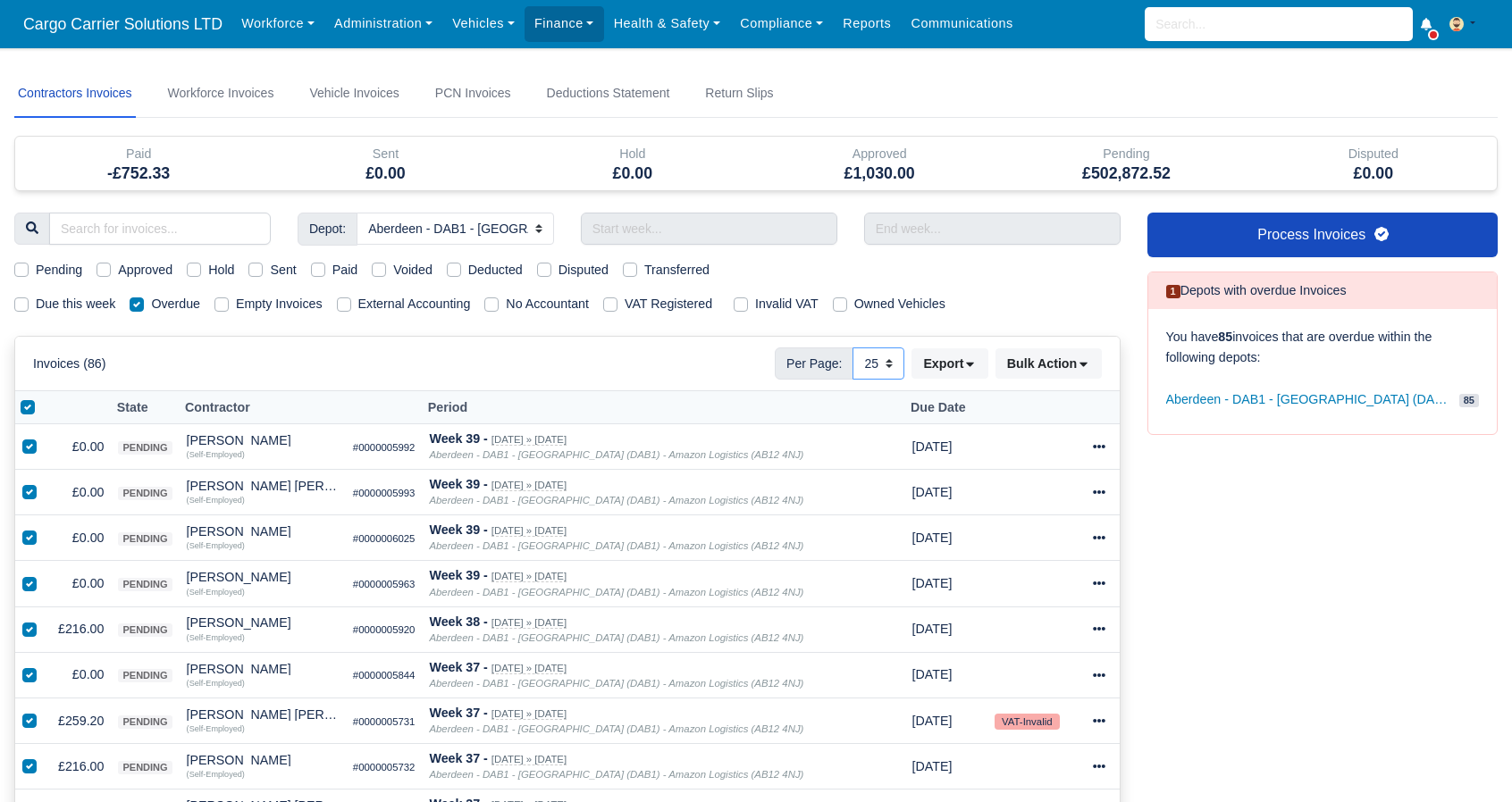
select select "50"
click at [854, 347] on select "10 25 50" at bounding box center [878, 363] width 52 height 32
click at [42, 397] on label at bounding box center [42, 397] width 0 height 0
click at [23, 405] on input "checkbox" at bounding box center [28, 405] width 15 height 15
checkbox input "false"
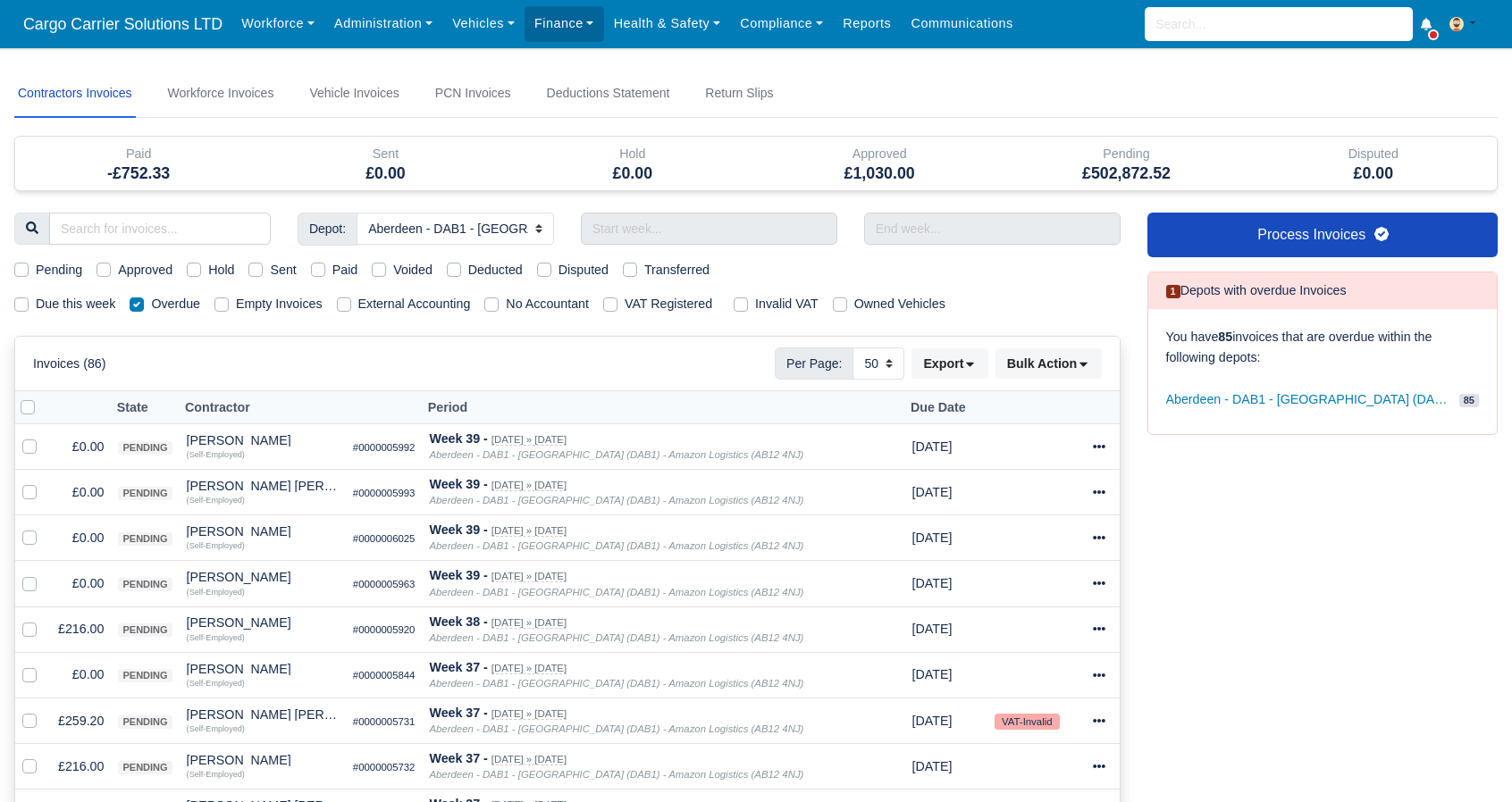
click at [42, 397] on label at bounding box center [42, 397] width 0 height 0
click at [23, 405] on input "checkbox" at bounding box center [28, 405] width 15 height 15
checkbox input "true"
click at [1071, 362] on button "Bulk Action" at bounding box center [1048, 363] width 107 height 30
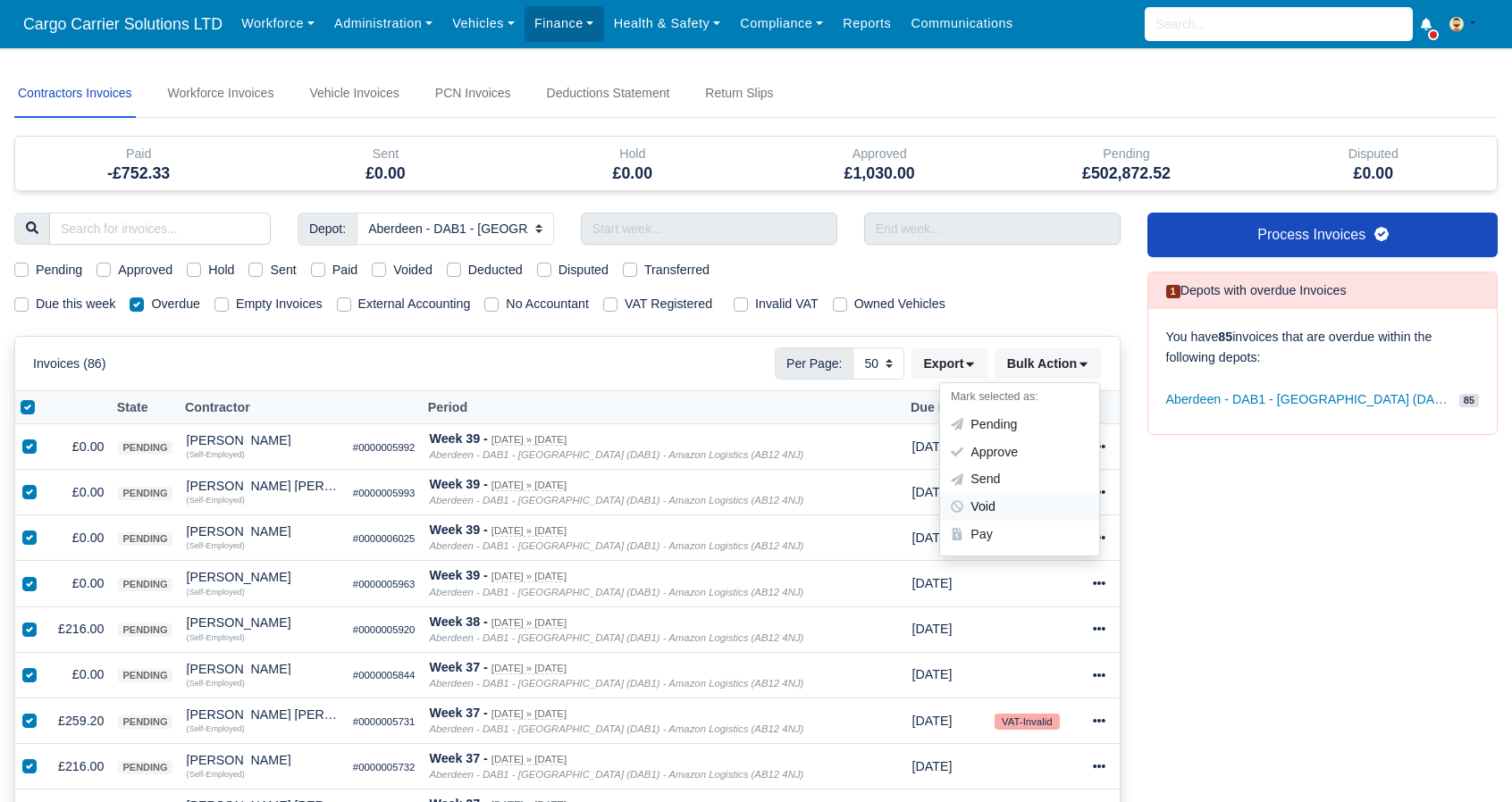
click at [1008, 504] on div "Void" at bounding box center [1019, 507] width 159 height 27
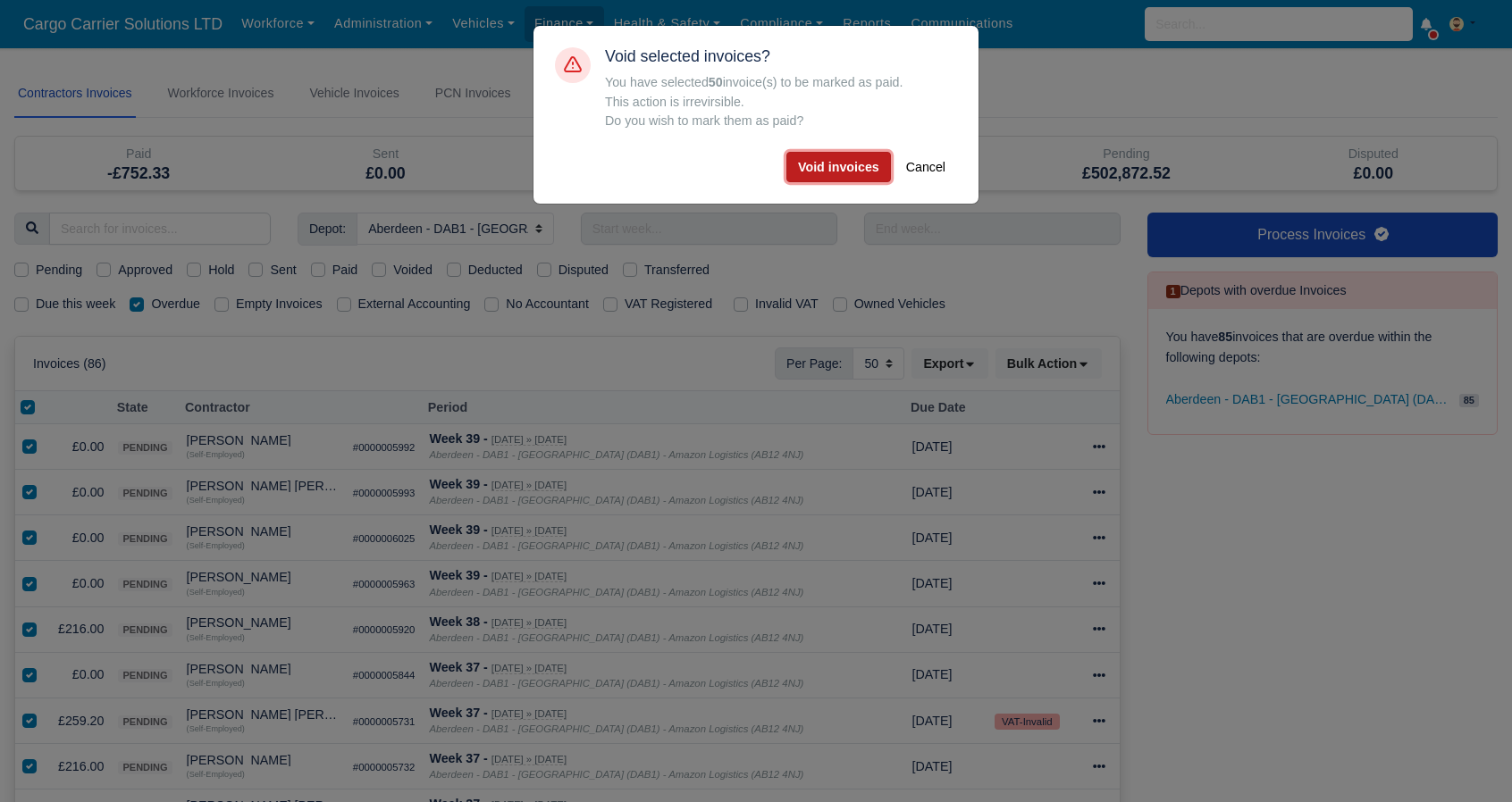
click at [842, 163] on button "Void invoices" at bounding box center [838, 167] width 105 height 30
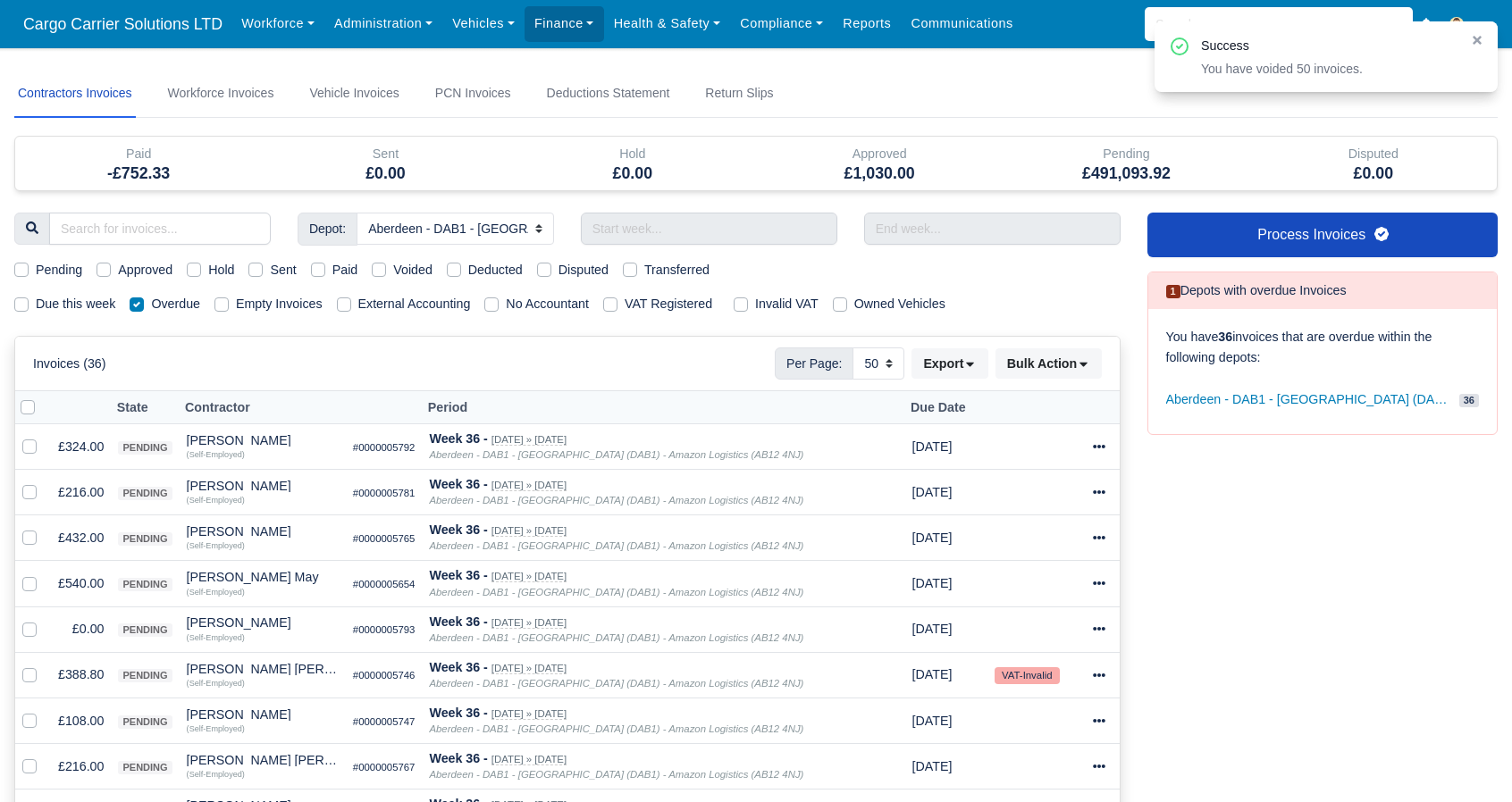
click at [42, 397] on label at bounding box center [42, 397] width 0 height 0
click at [26, 399] on input "checkbox" at bounding box center [28, 405] width 15 height 15
checkbox input "true"
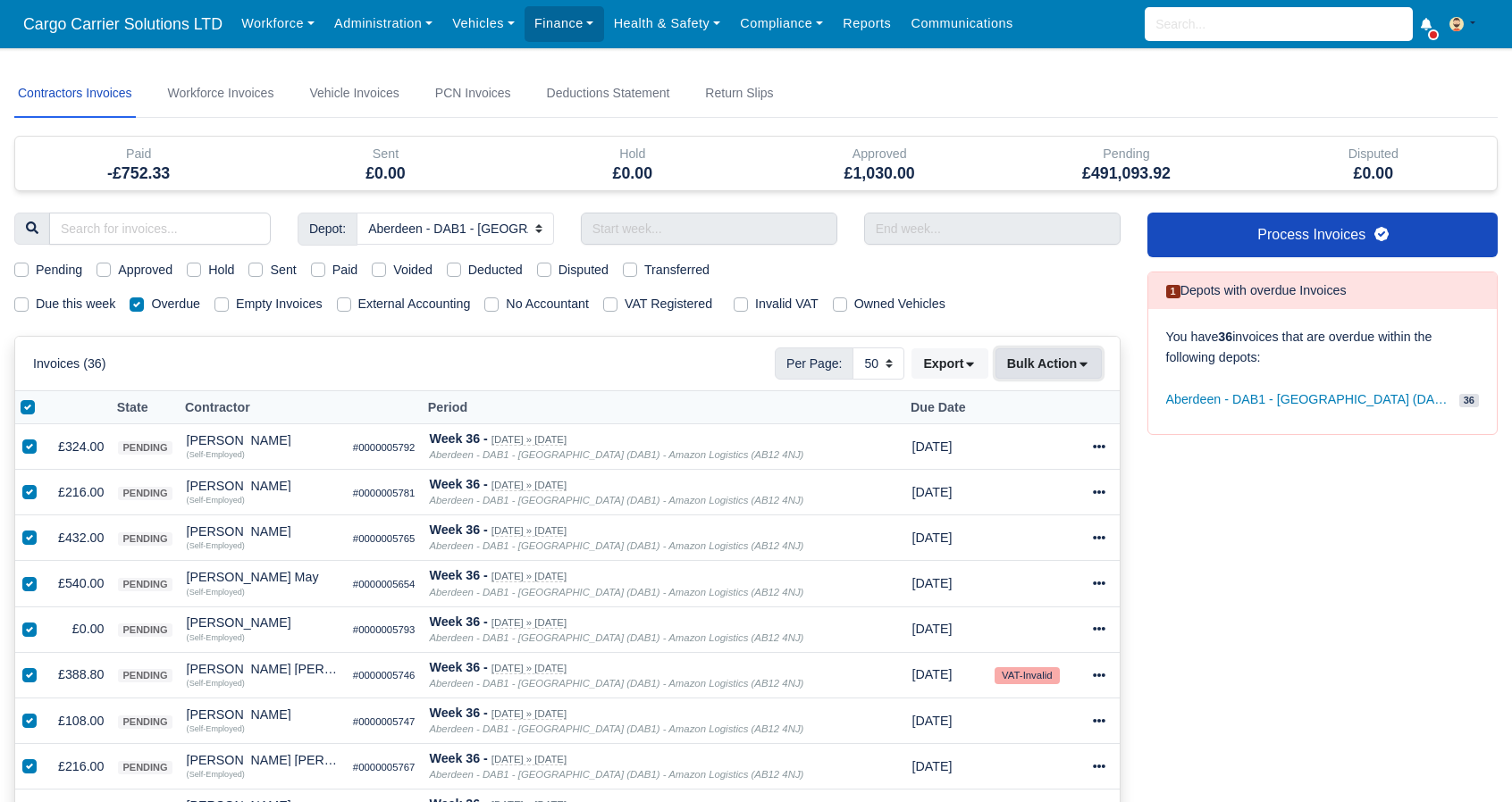
click at [1057, 372] on button "Bulk Action" at bounding box center [1048, 363] width 107 height 30
click at [1001, 513] on div "Void" at bounding box center [1019, 507] width 159 height 27
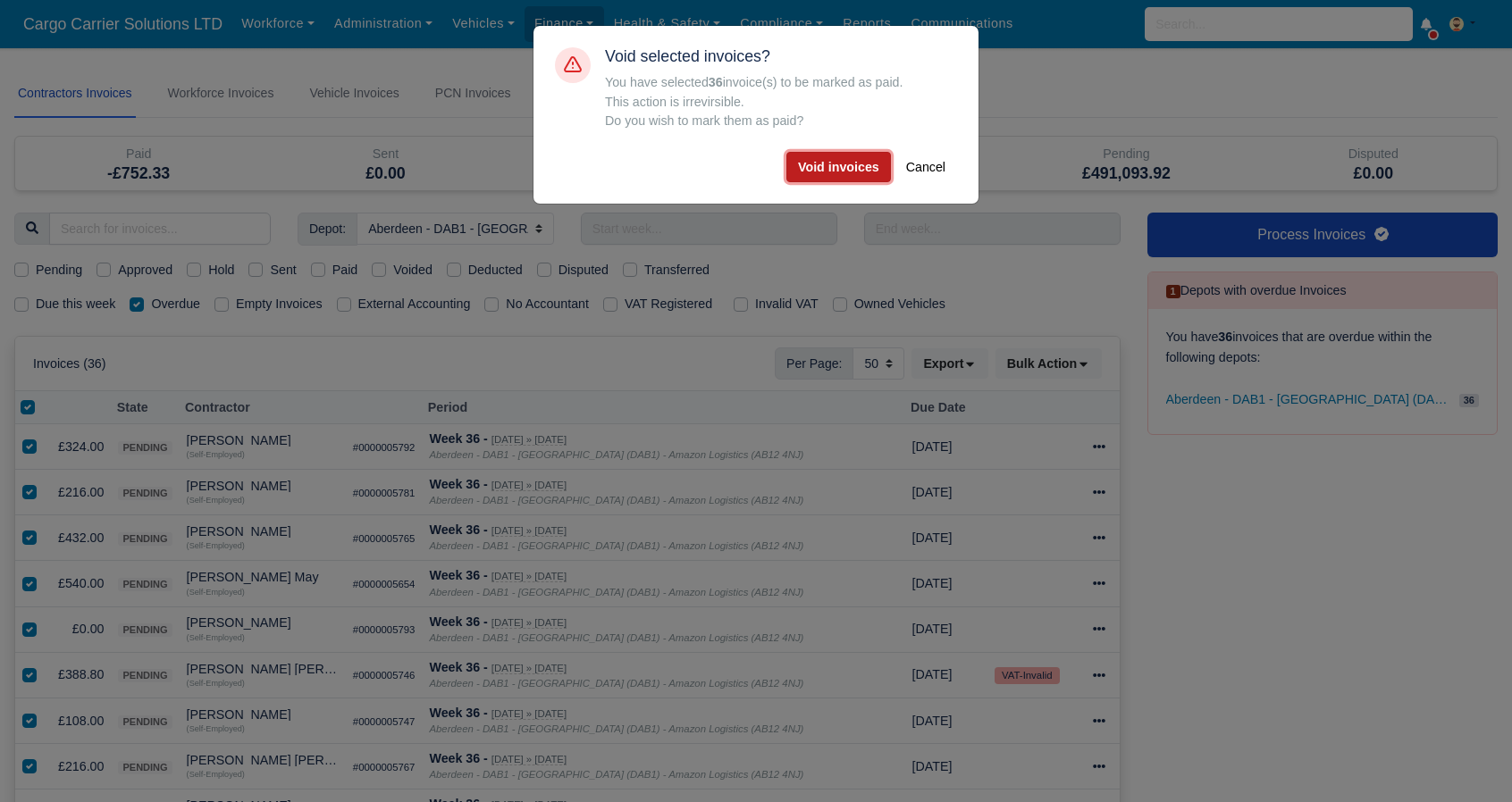
click at [814, 174] on button "Void invoices" at bounding box center [838, 167] width 105 height 30
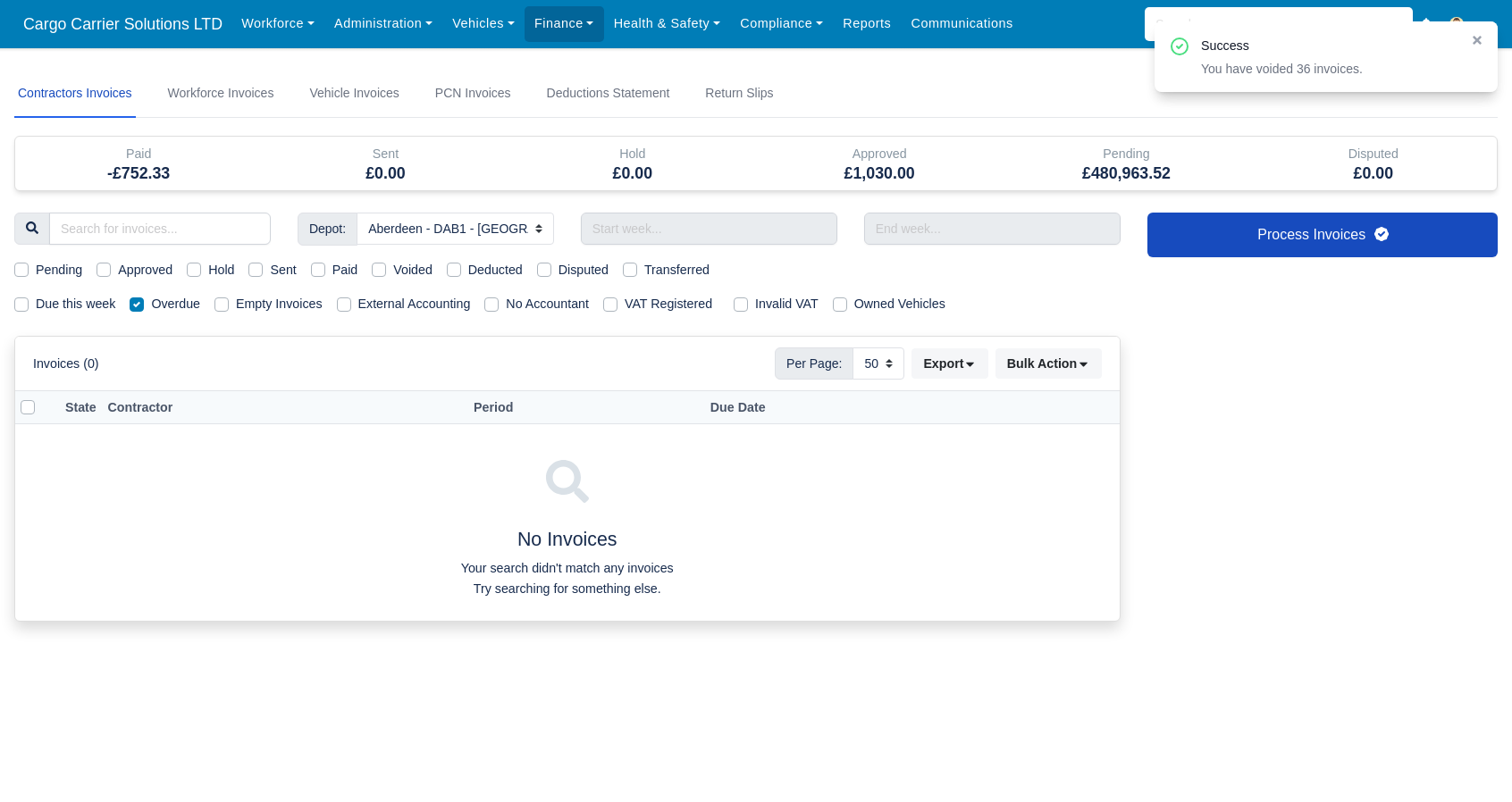
click at [151, 304] on label "Overdue" at bounding box center [176, 304] width 49 height 21
click at [134, 304] on input "Overdue" at bounding box center [137, 302] width 15 height 15
checkbox input "false"
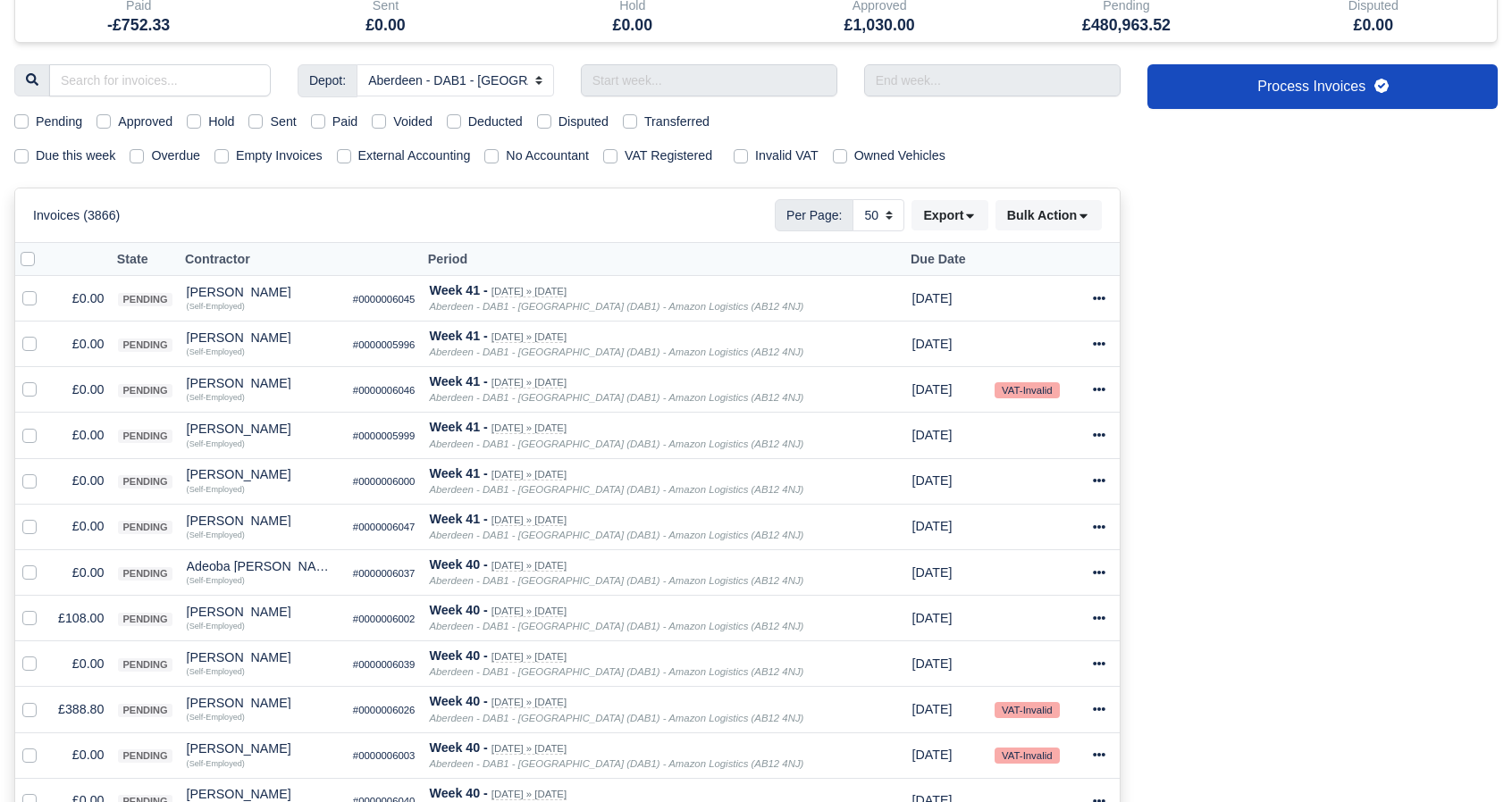
scroll to position [297, 0]
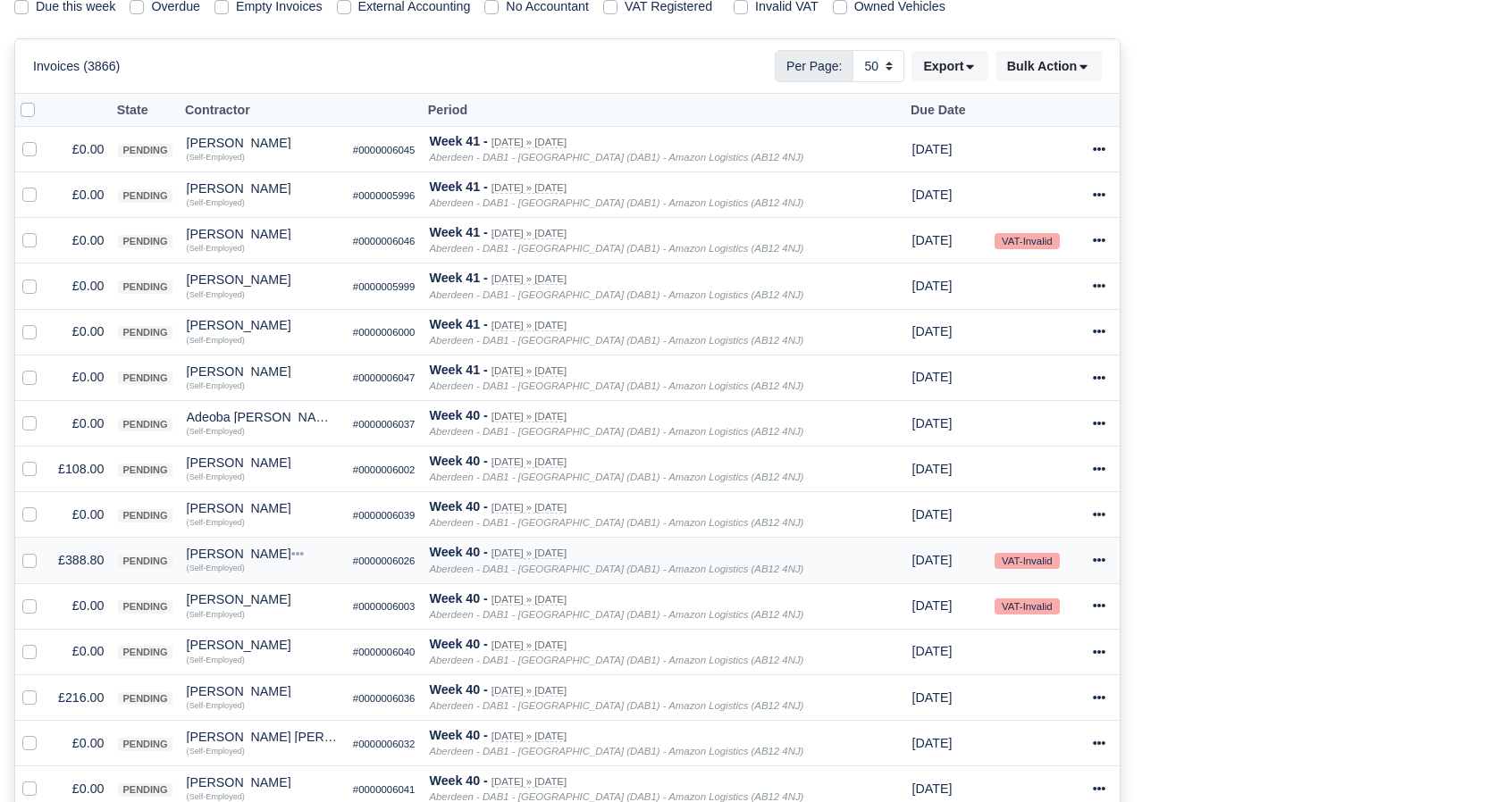
click at [220, 550] on div "Andris Rubenis" at bounding box center [262, 554] width 152 height 13
click at [246, 609] on button "Other Invoices" at bounding box center [274, 604] width 159 height 26
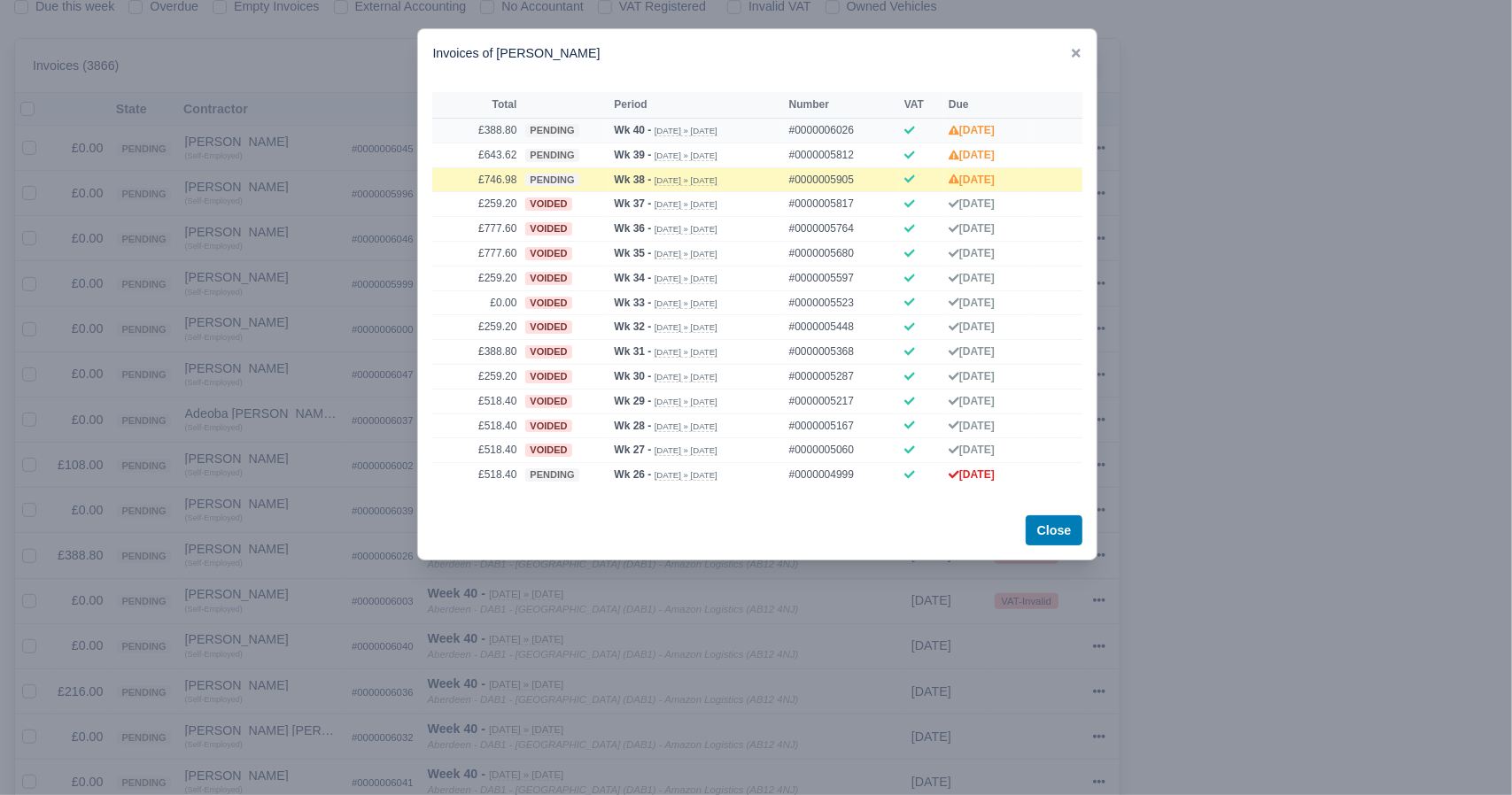
click at [852, 123] on td "#0000006026" at bounding box center [842, 129] width 115 height 24
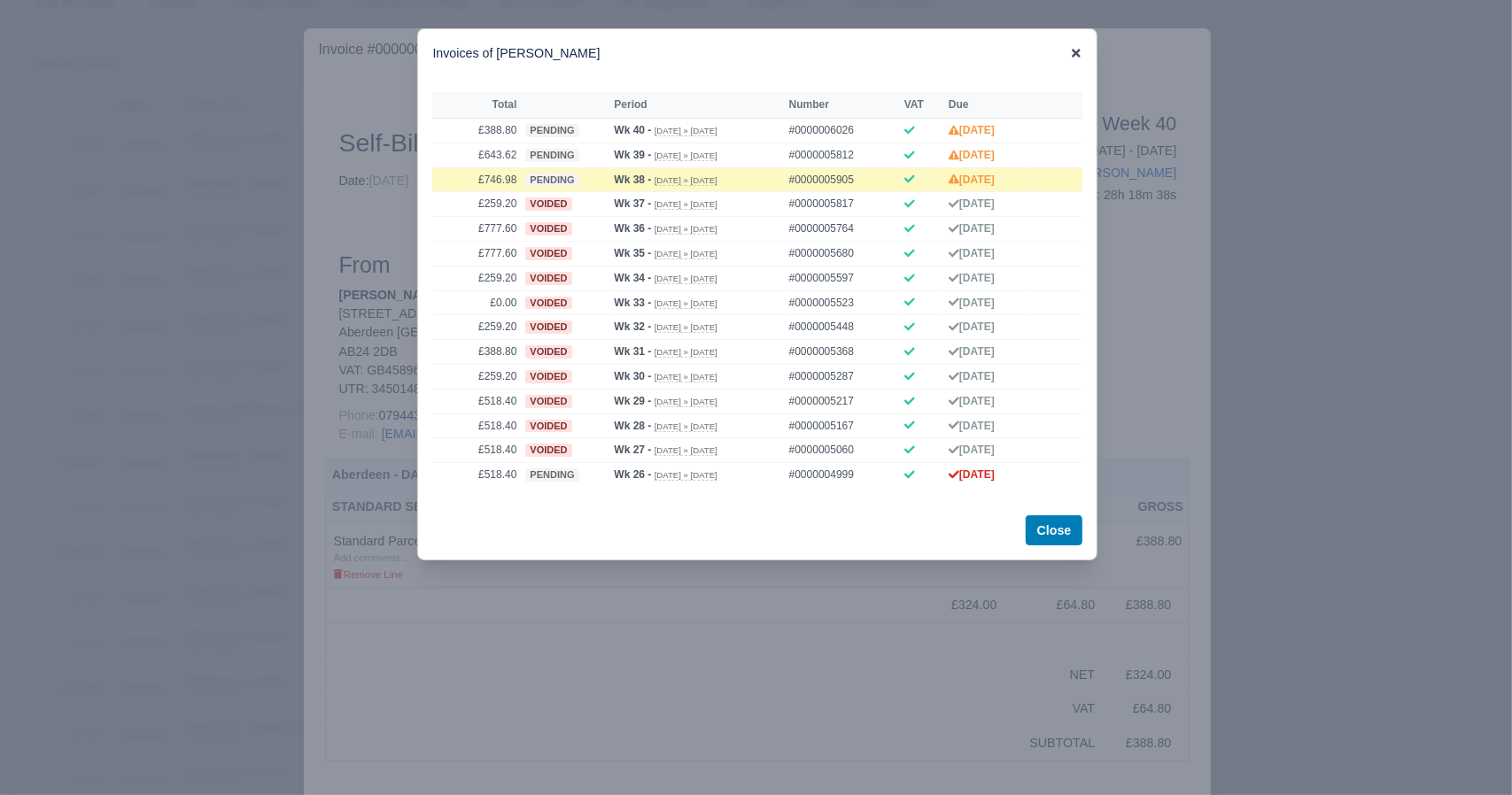
click at [1079, 51] on icon at bounding box center [1076, 53] width 9 height 9
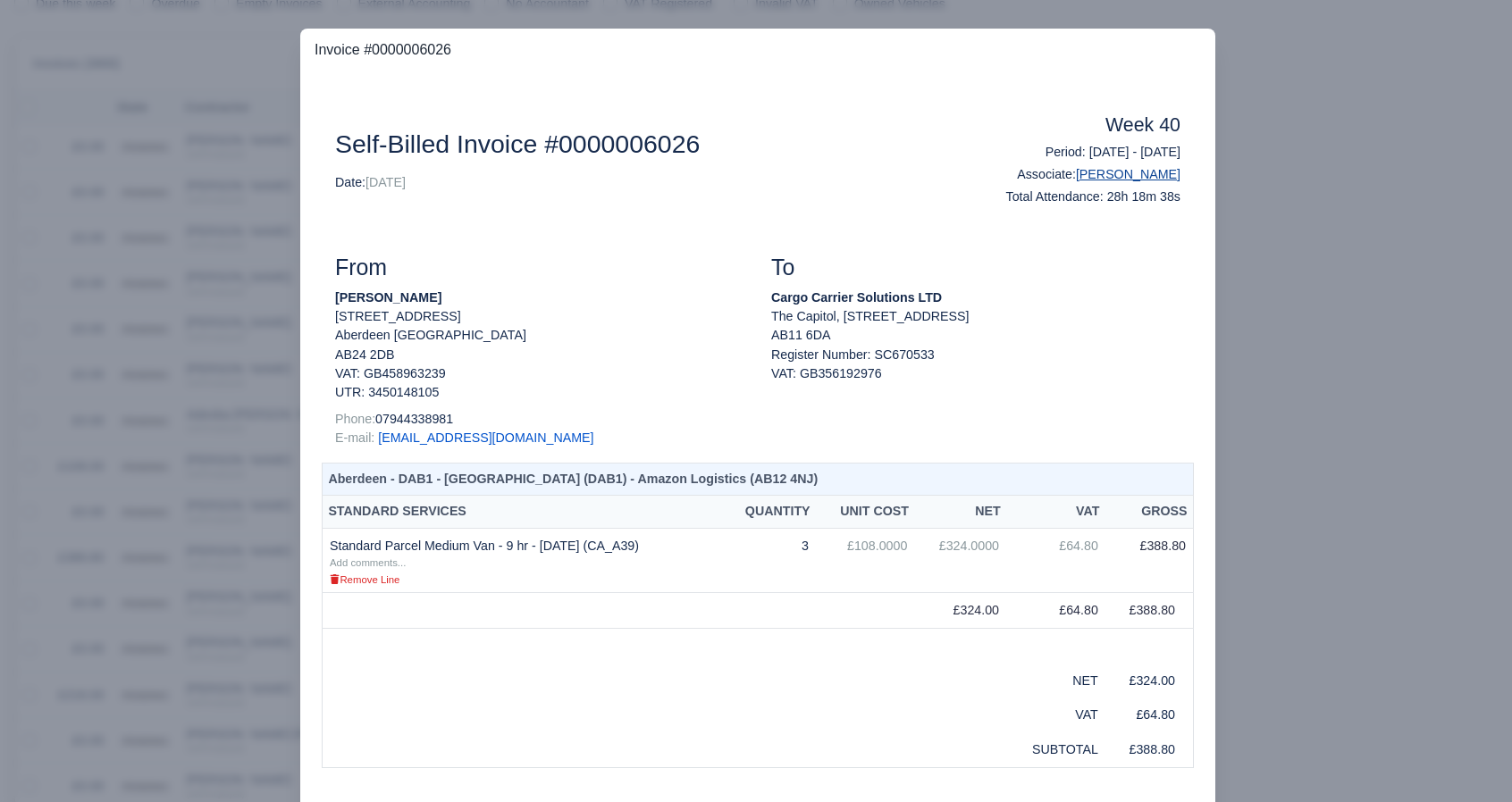
click at [1157, 169] on link "Andris Rubenis" at bounding box center [1127, 174] width 105 height 15
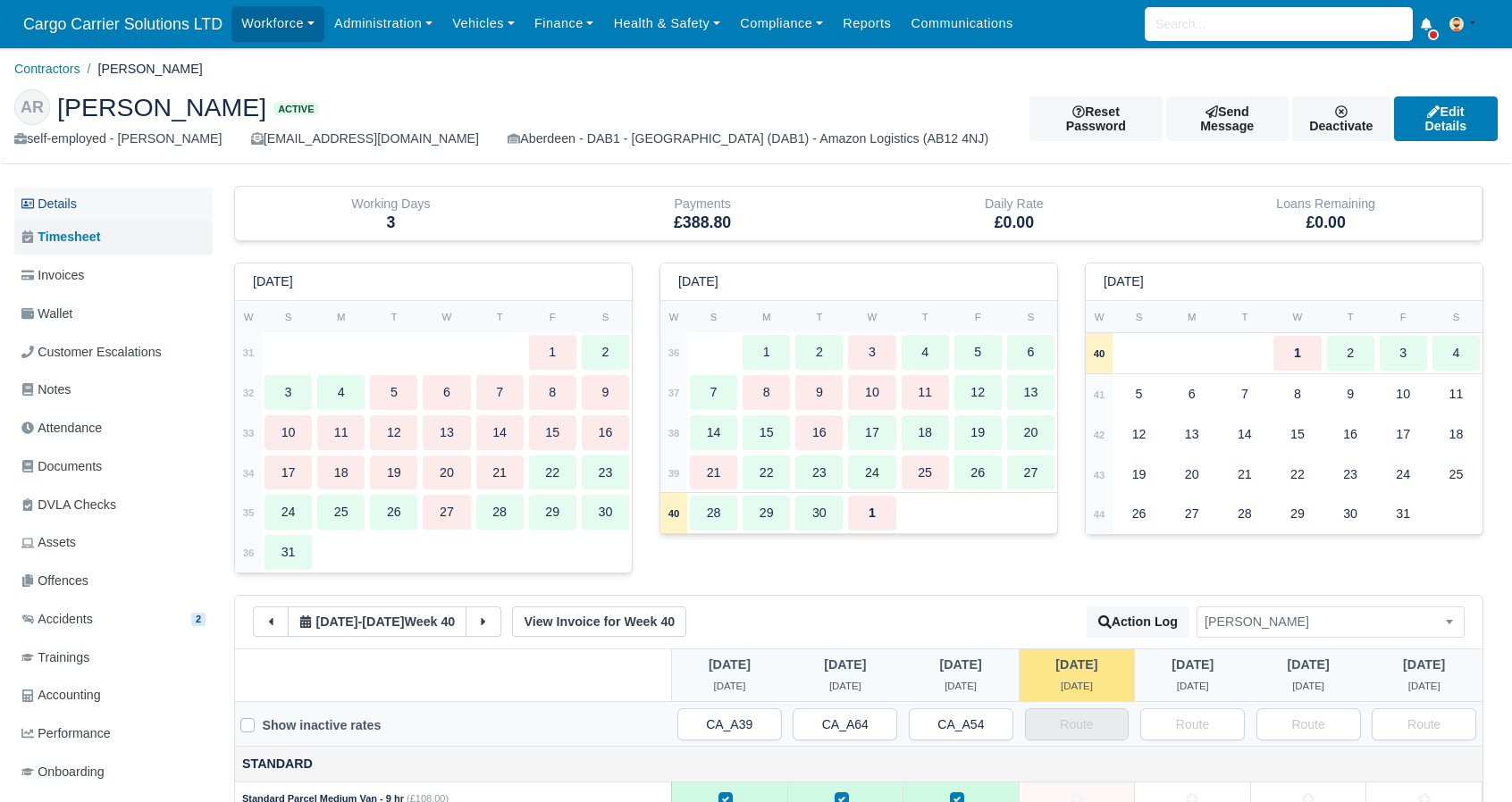
click at [77, 215] on link "Details" at bounding box center [114, 204] width 199 height 33
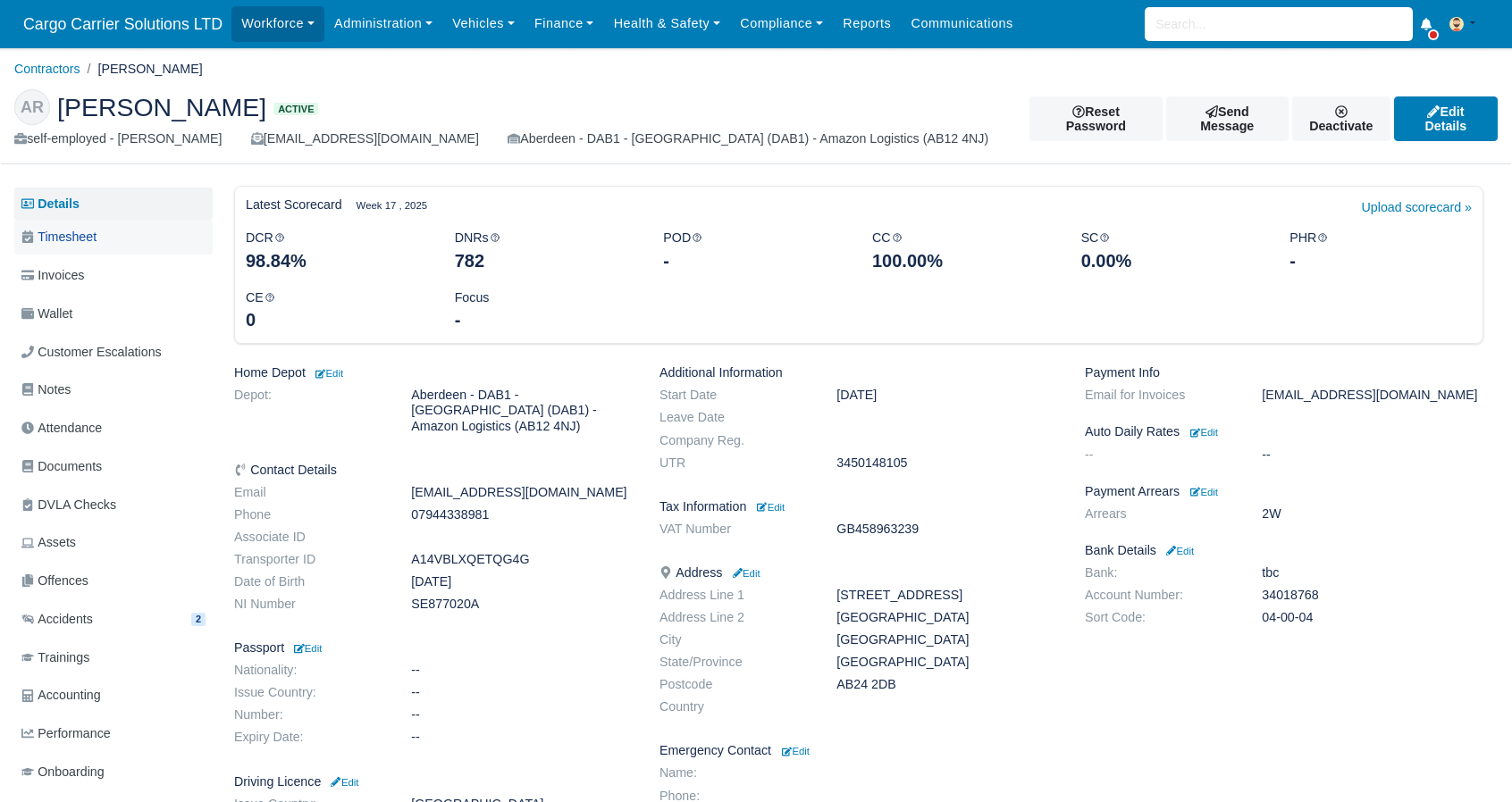
click at [77, 242] on span "Timesheet" at bounding box center [59, 237] width 75 height 21
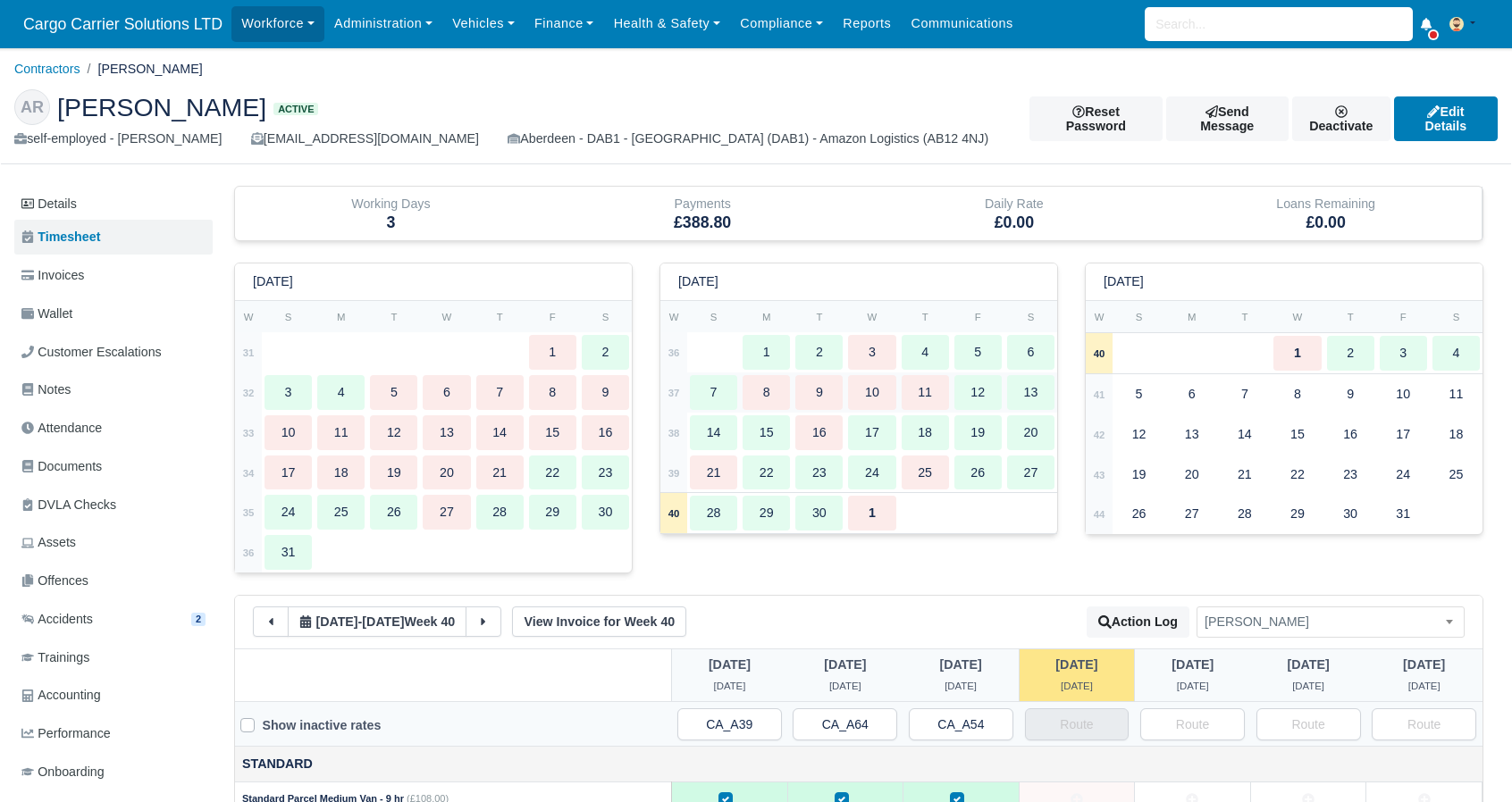
click at [1041, 390] on div "13" at bounding box center [1031, 393] width 47 height 35
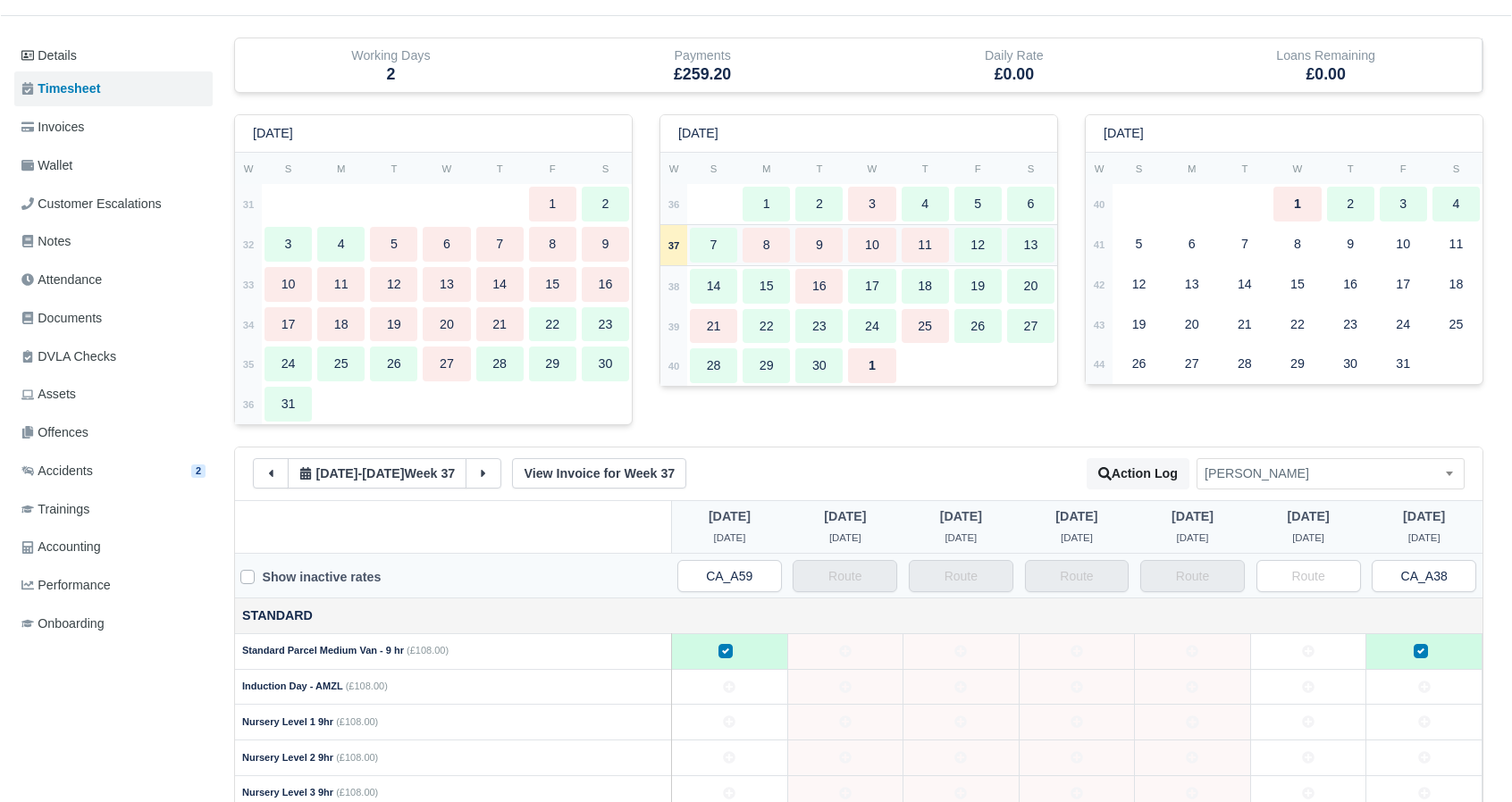
scroll to position [297, 0]
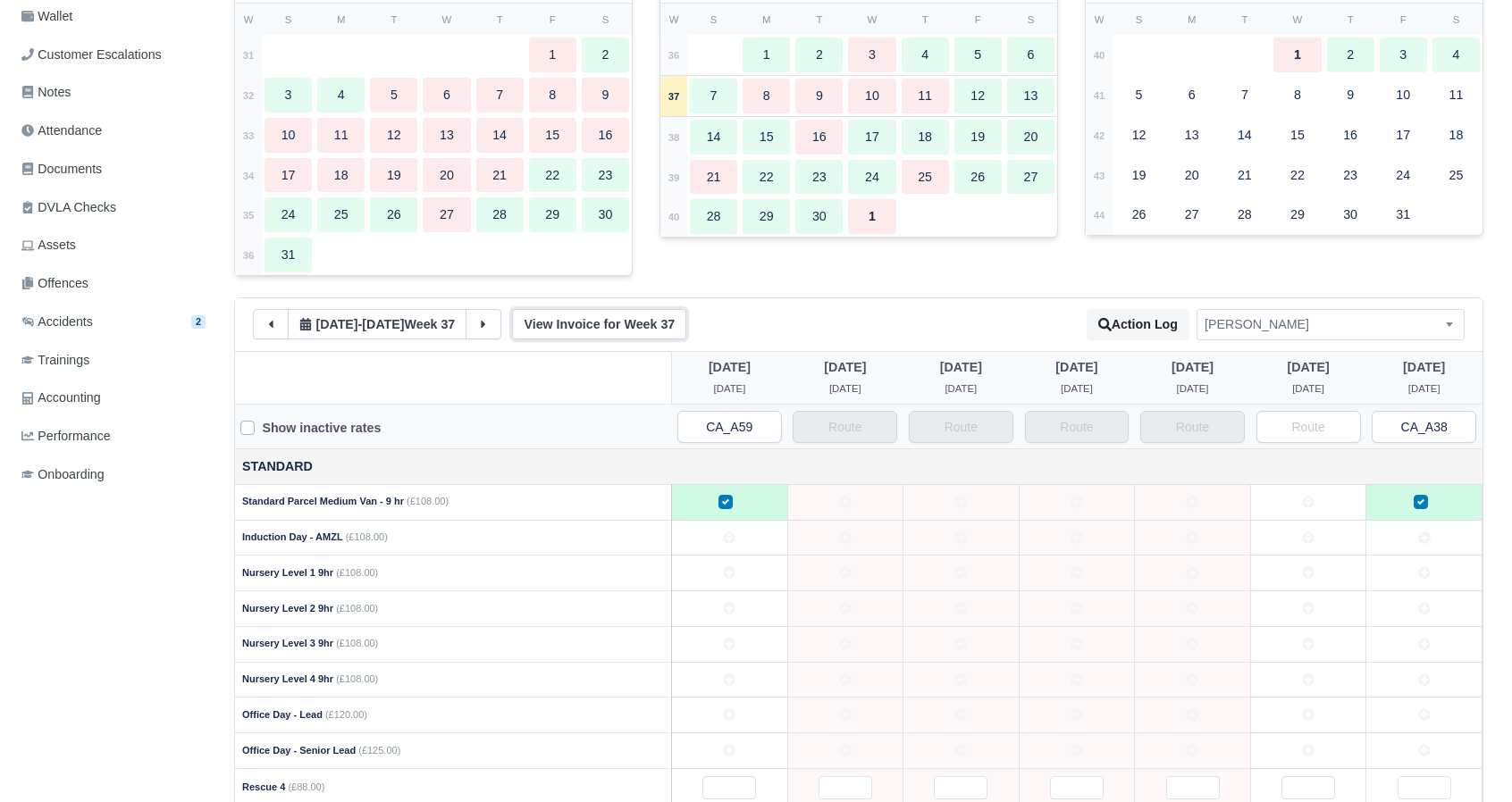
click at [603, 317] on link "View Invoice for Week 37" at bounding box center [599, 324] width 174 height 30
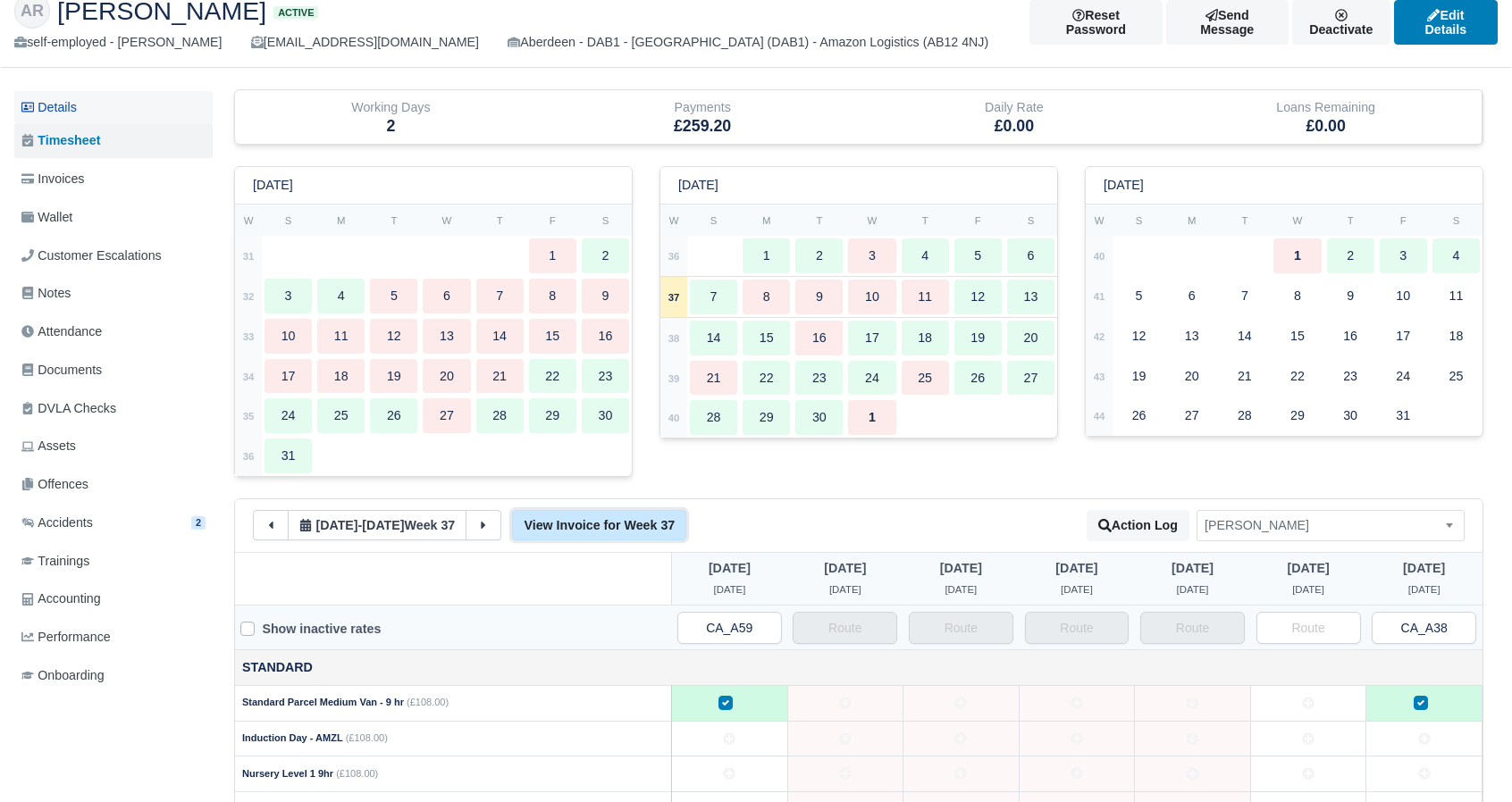
scroll to position [0, 0]
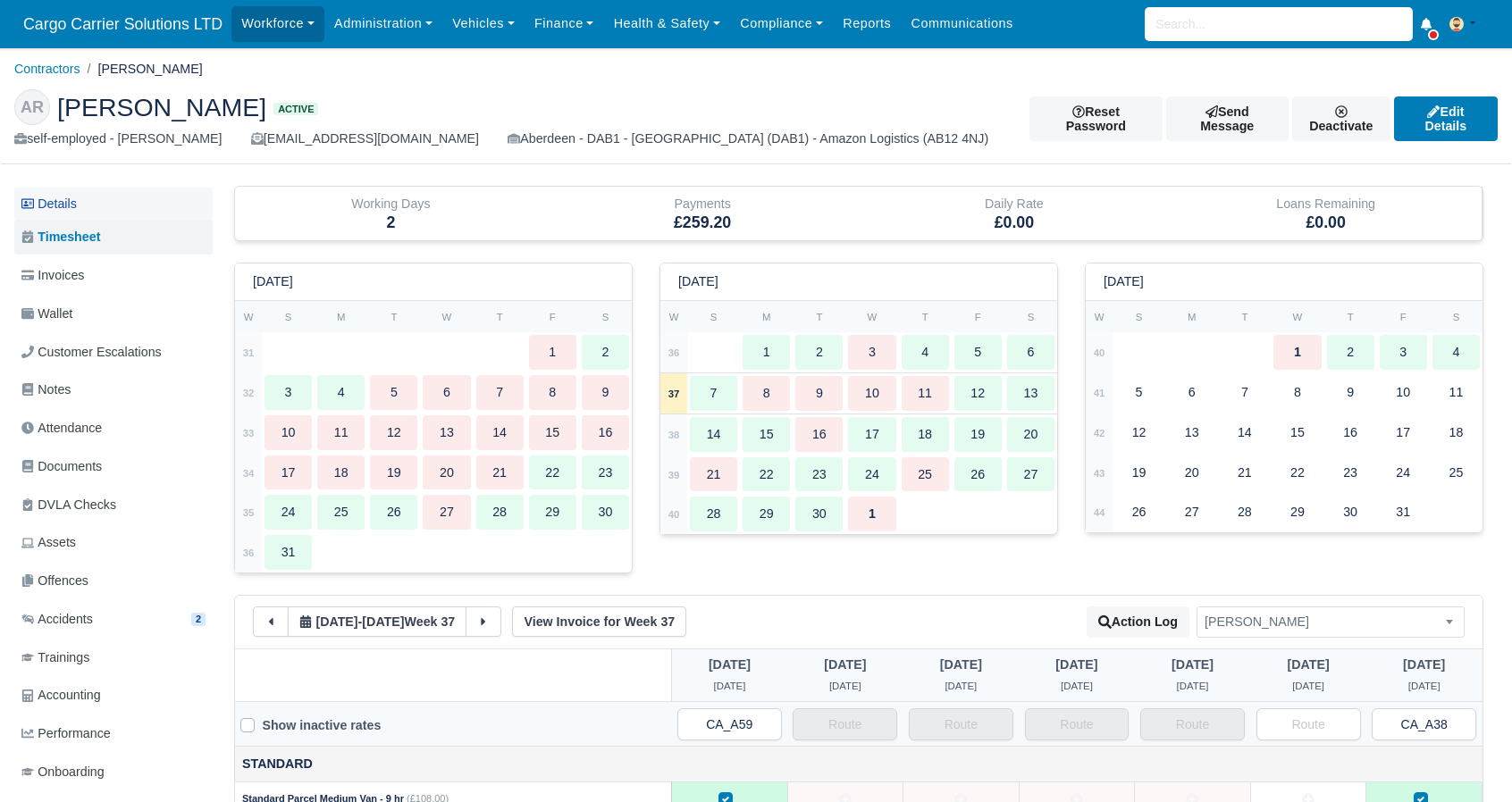
click at [59, 211] on link "Details" at bounding box center [114, 204] width 199 height 33
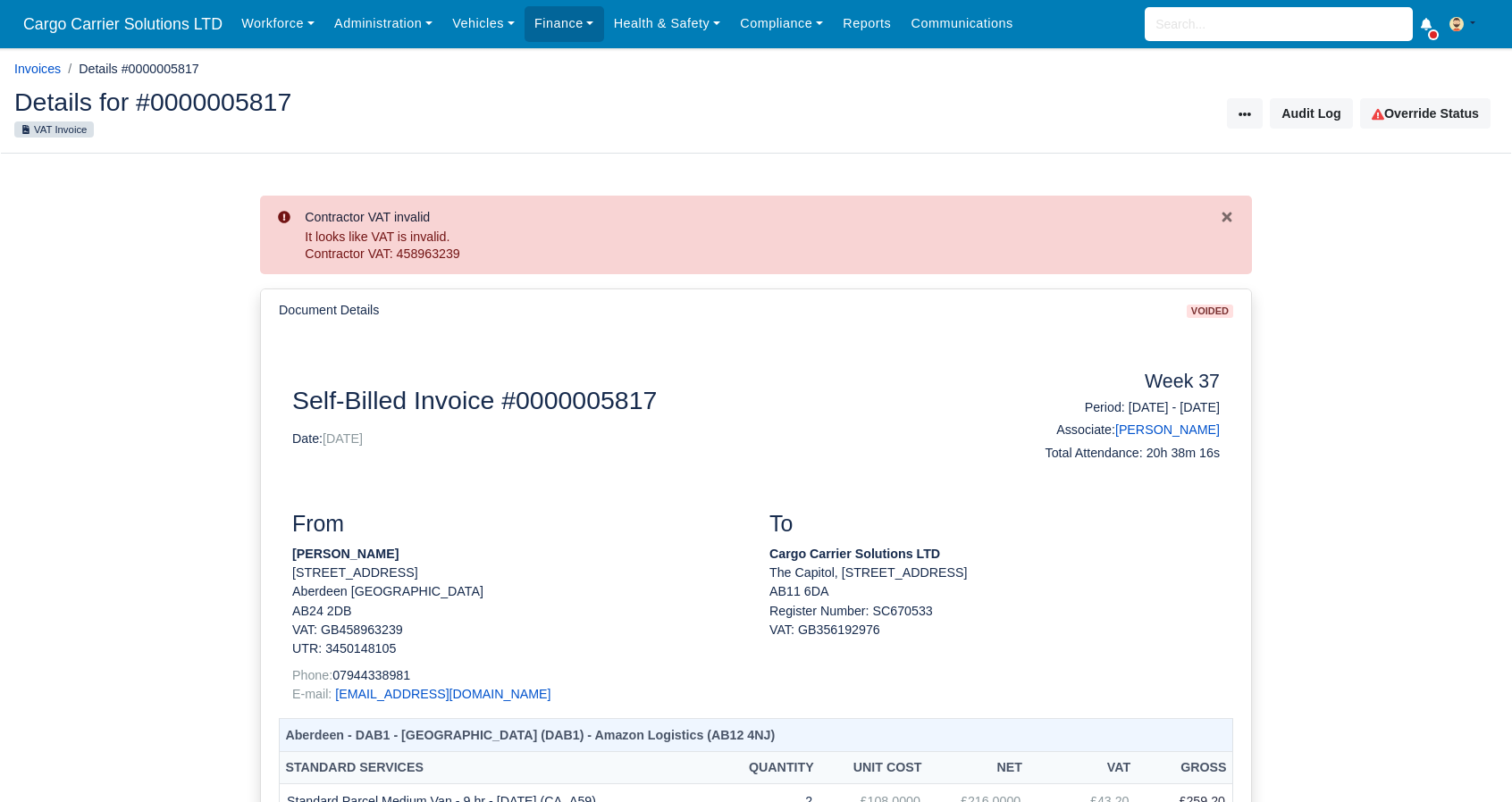
click at [420, 269] on div "Contractor VAT invalid It looks like VAT is invalid. Contractor VAT: 458963239" at bounding box center [756, 235] width 992 height 78
click at [28, 68] on link "Invoices" at bounding box center [37, 69] width 46 height 15
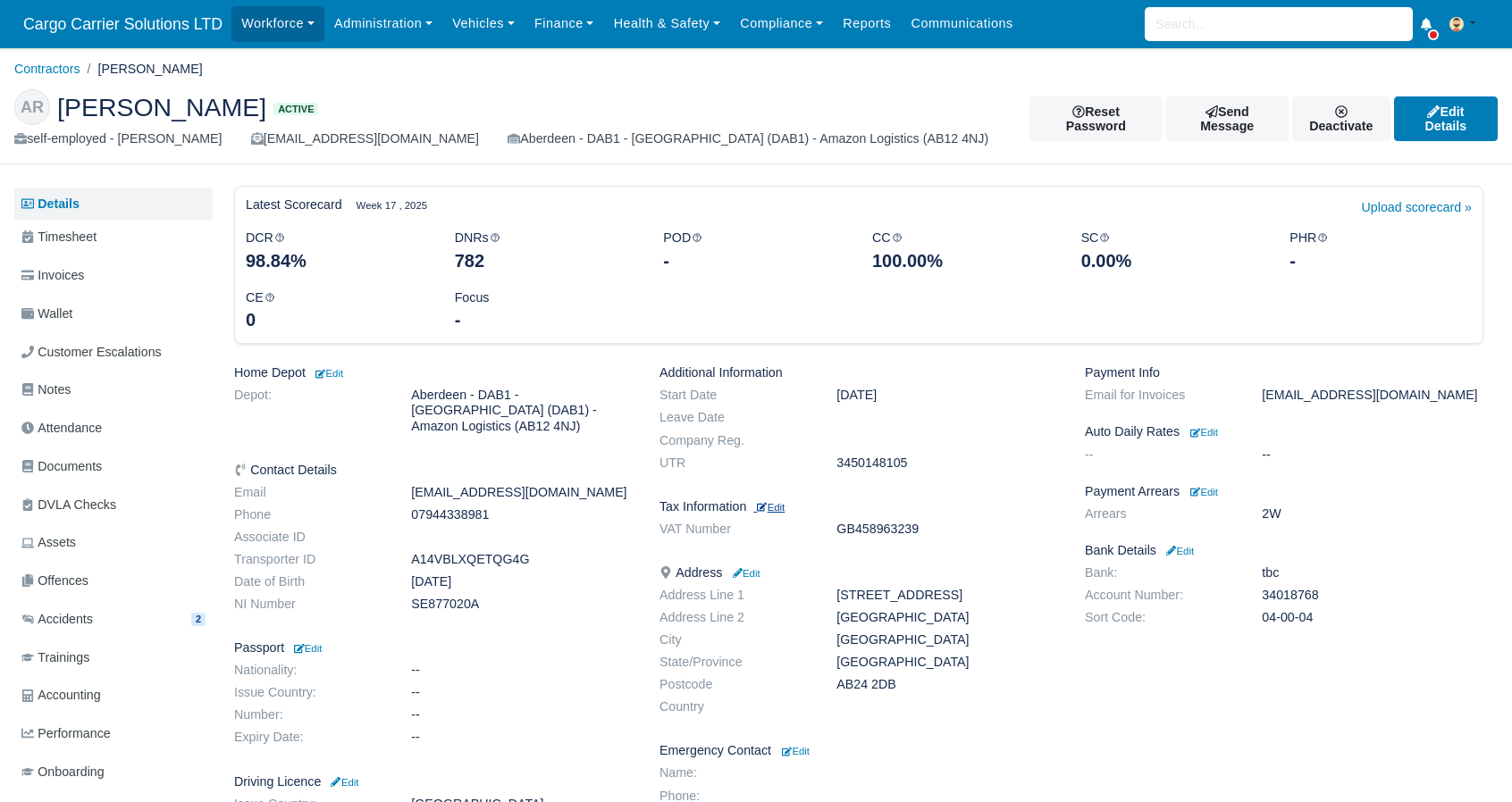
click at [780, 508] on small "Edit" at bounding box center [770, 508] width 27 height 11
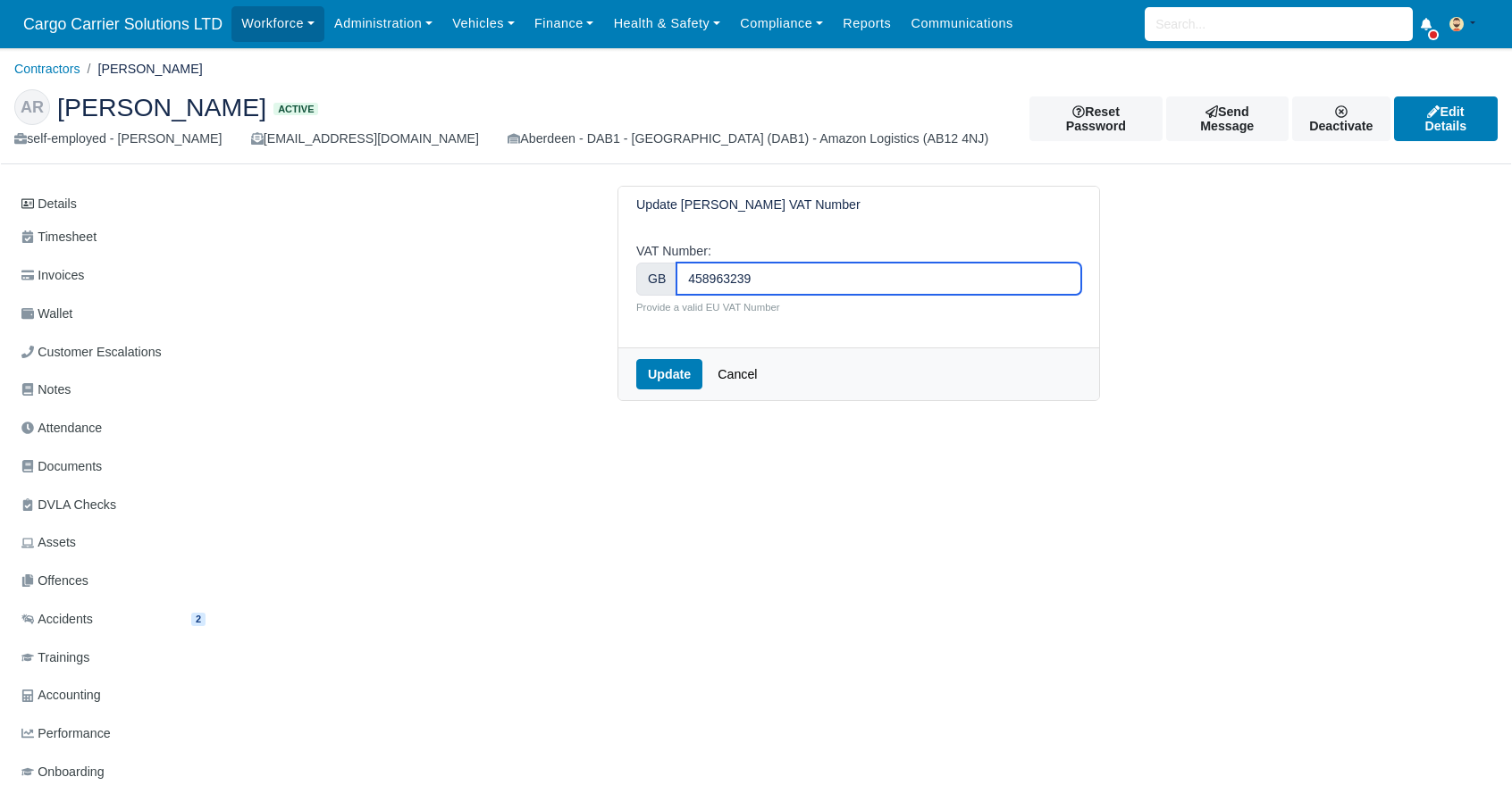
click at [686, 276] on input "458963239" at bounding box center [879, 278] width 405 height 32
drag, startPoint x: 786, startPoint y: 273, endPoint x: 544, endPoint y: 278, distance: 242.1
click at [544, 278] on div "Update Andris Rubenis VAT Number VAT Number: GB 458963239 Provide a valid EU VA…" at bounding box center [859, 293] width 1019 height 215
click at [682, 373] on button "Update" at bounding box center [669, 374] width 67 height 30
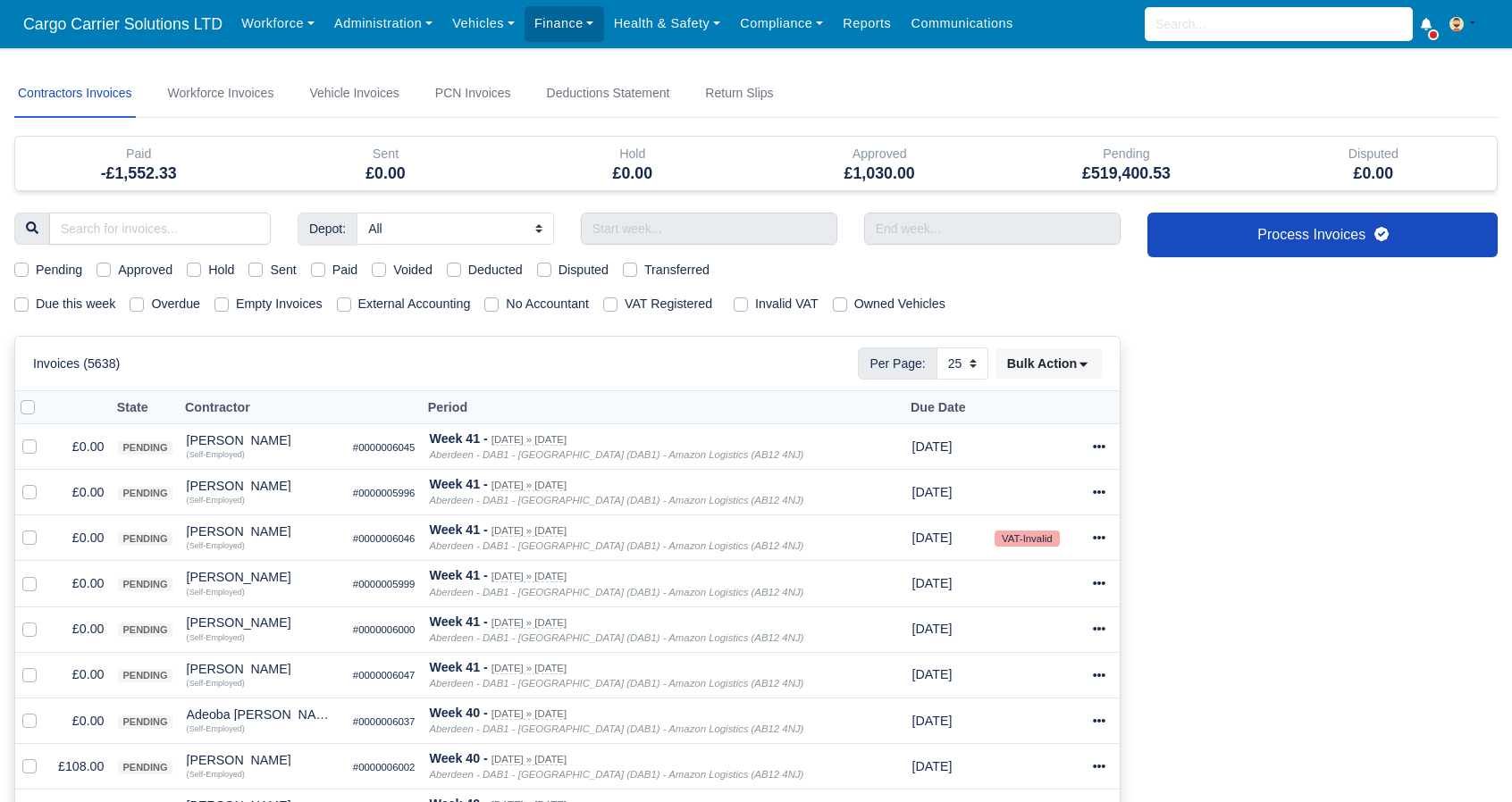
select select "25"
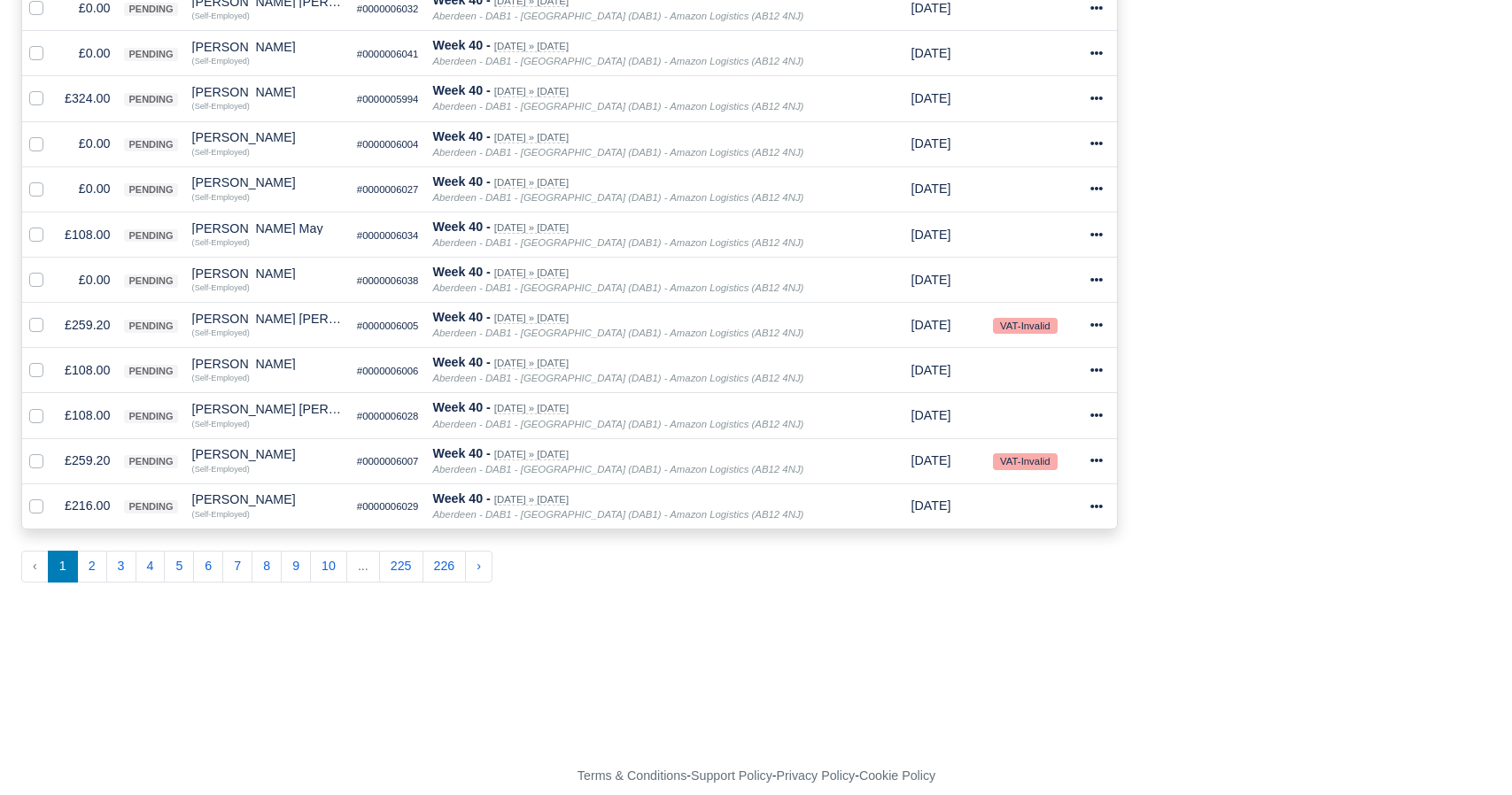
scroll to position [1033, 0]
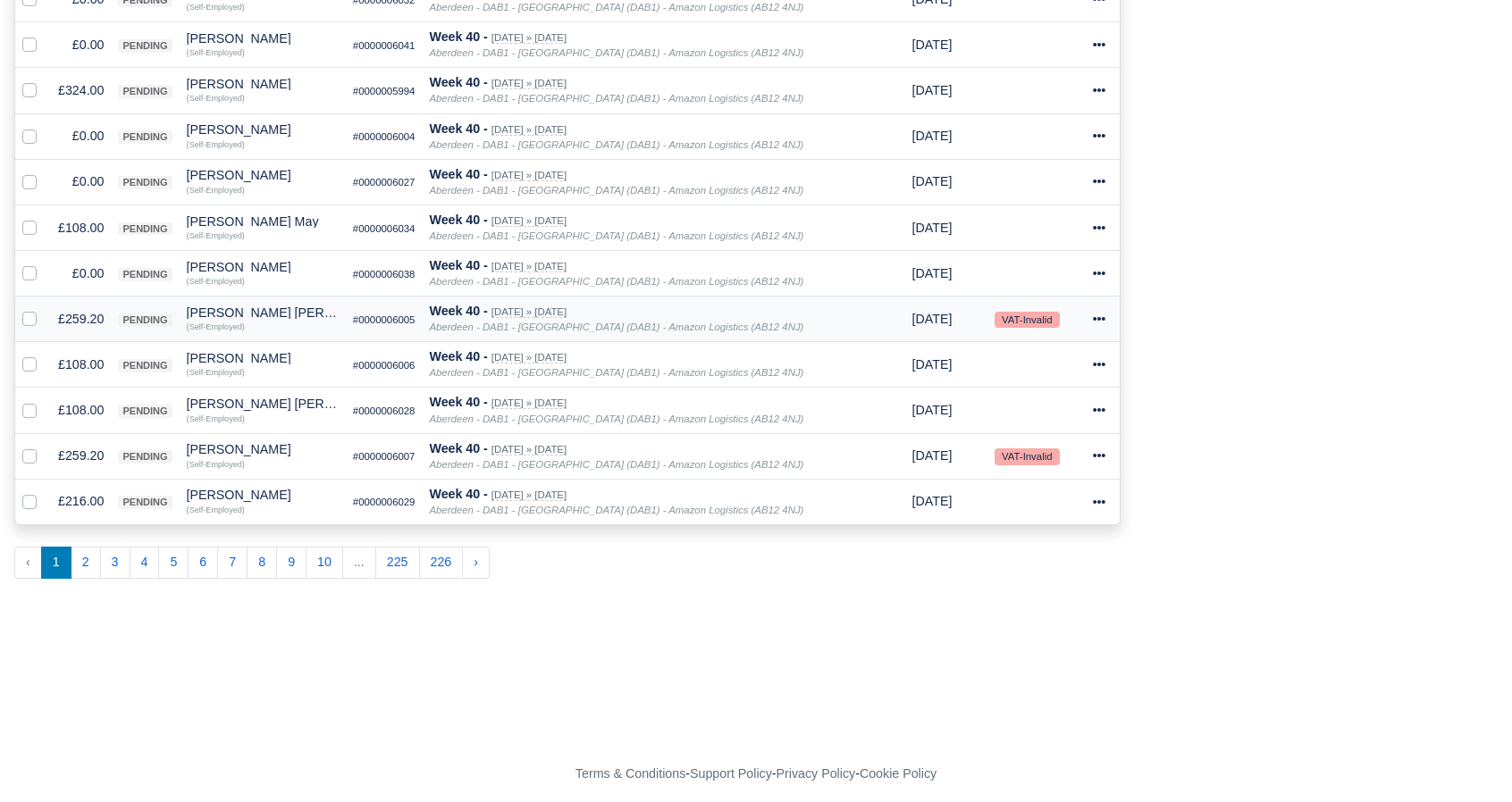
click at [912, 317] on span "Oct 18, 2025" at bounding box center [932, 319] width 40 height 15
click at [247, 306] on div "[PERSON_NAME] [PERSON_NAME]" at bounding box center [262, 313] width 152 height 13
click at [261, 357] on button "Other Invoices" at bounding box center [274, 363] width 159 height 26
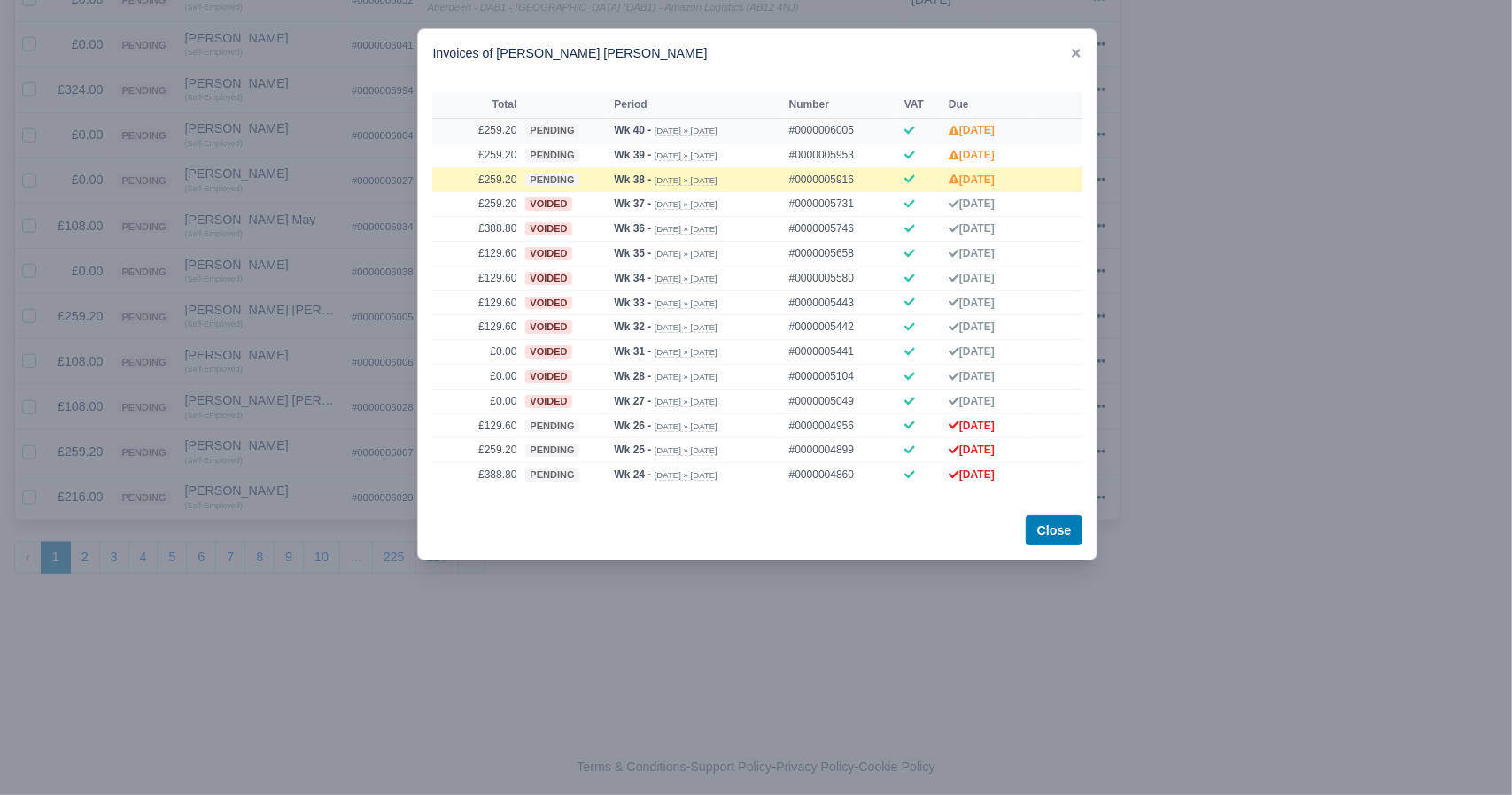
click at [518, 125] on td "£259.20" at bounding box center [476, 129] width 89 height 24
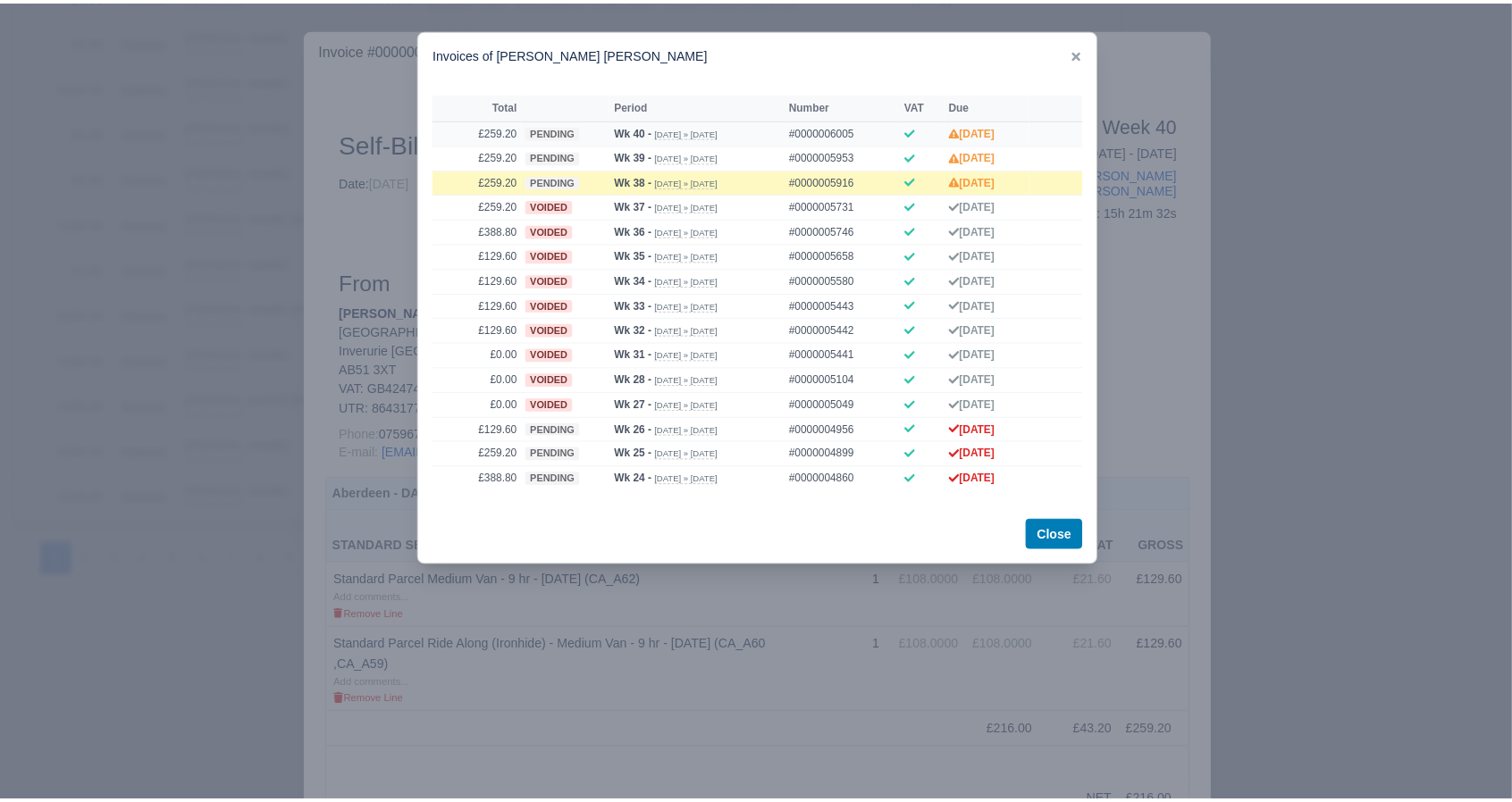
scroll to position [1040, 0]
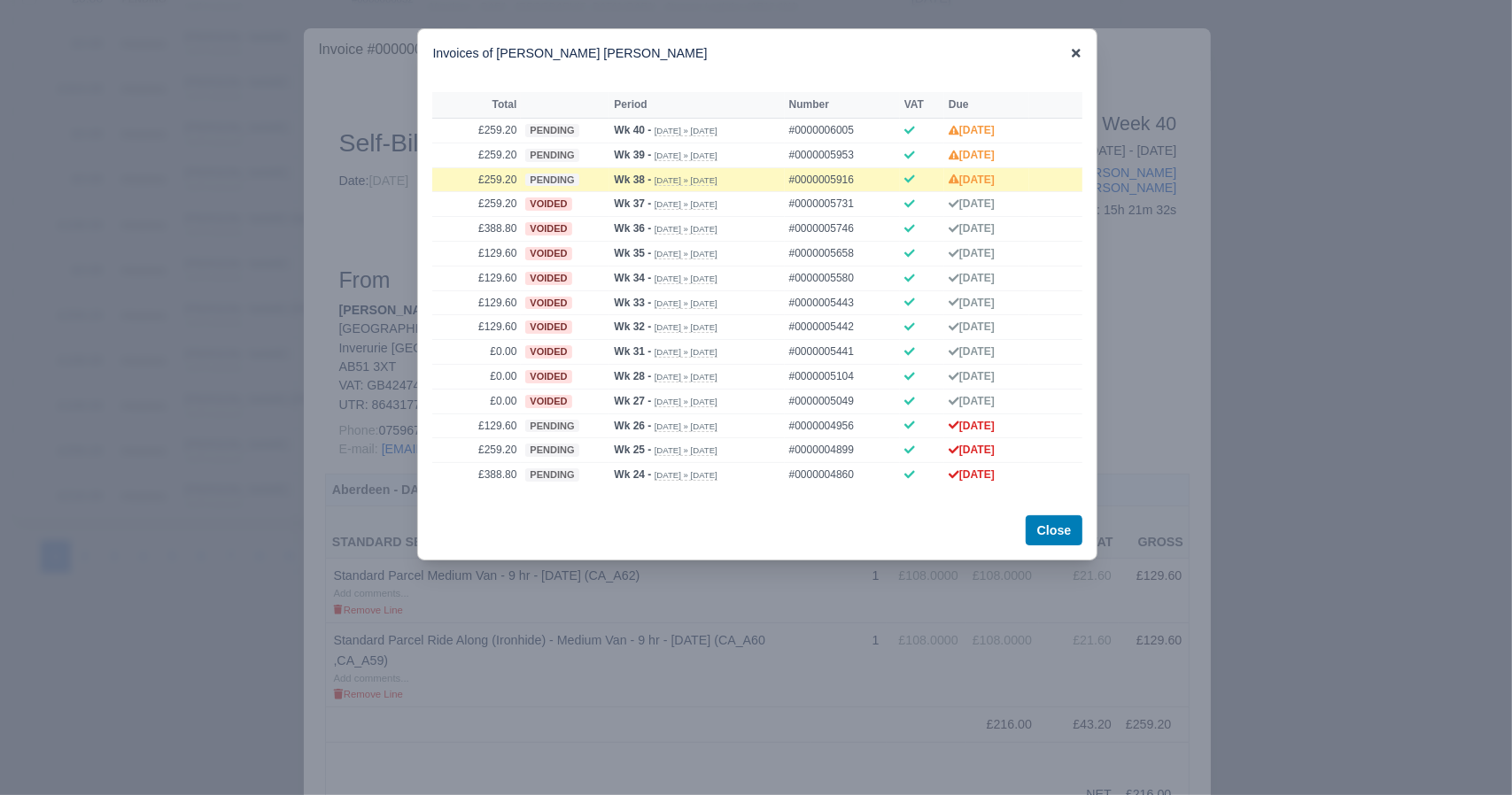
click at [1082, 54] on icon at bounding box center [1076, 53] width 13 height 13
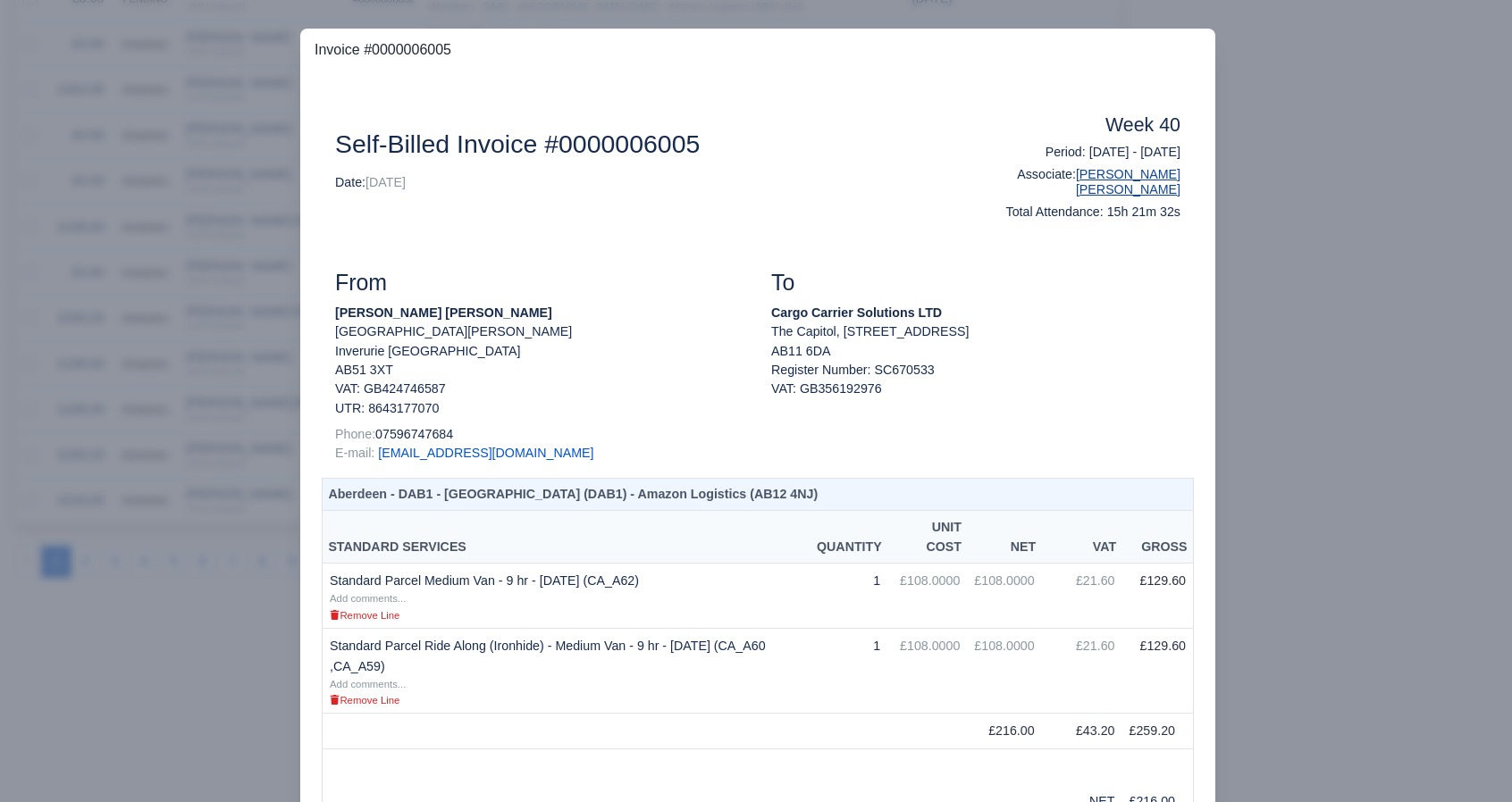
click at [1116, 172] on link "[PERSON_NAME] [PERSON_NAME]" at bounding box center [1127, 181] width 105 height 29
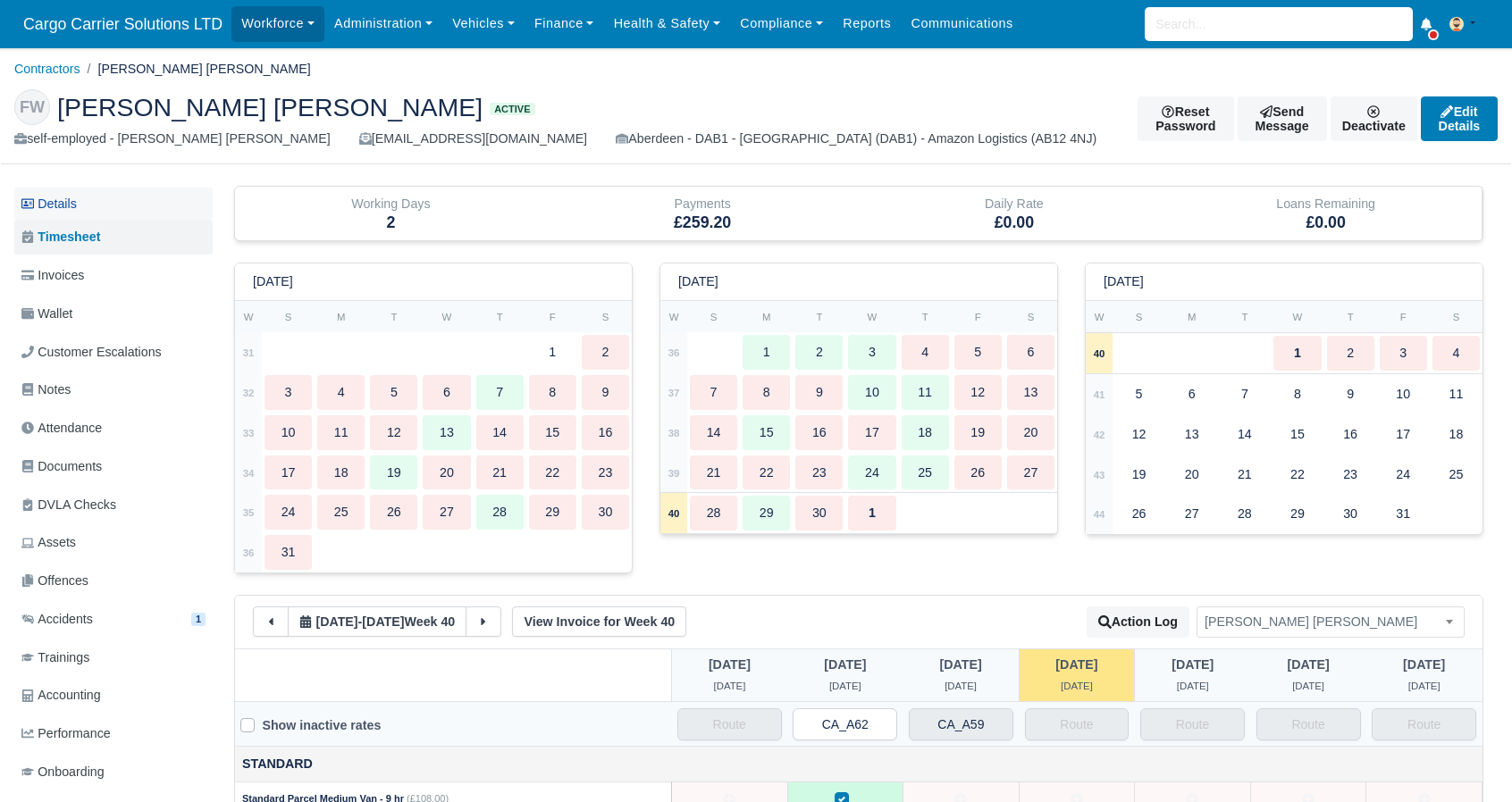
click at [77, 210] on link "Details" at bounding box center [114, 204] width 199 height 33
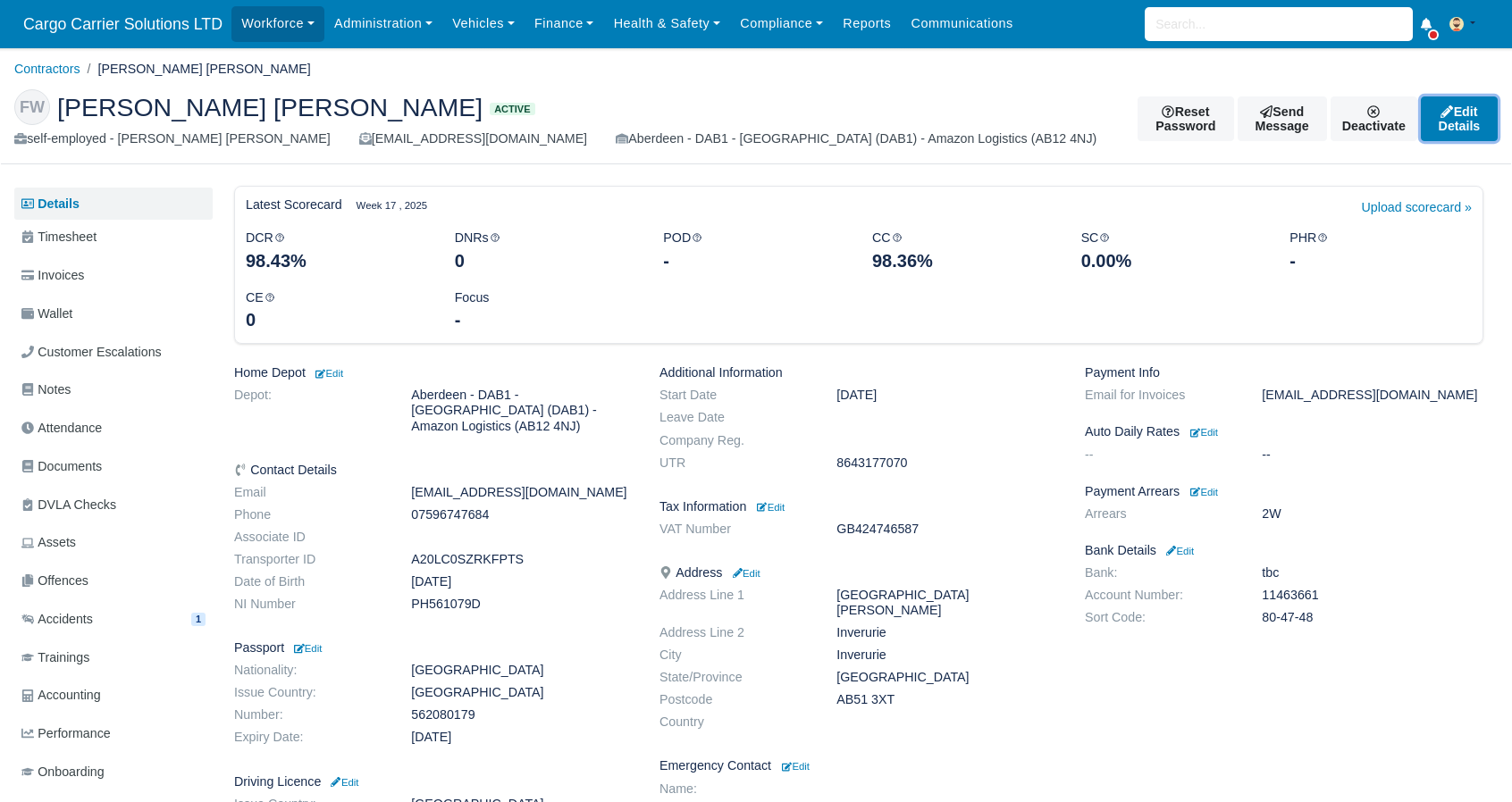
click at [1451, 116] on link "Edit Details" at bounding box center [1459, 118] width 77 height 45
click at [772, 513] on small "Edit" at bounding box center [770, 508] width 27 height 11
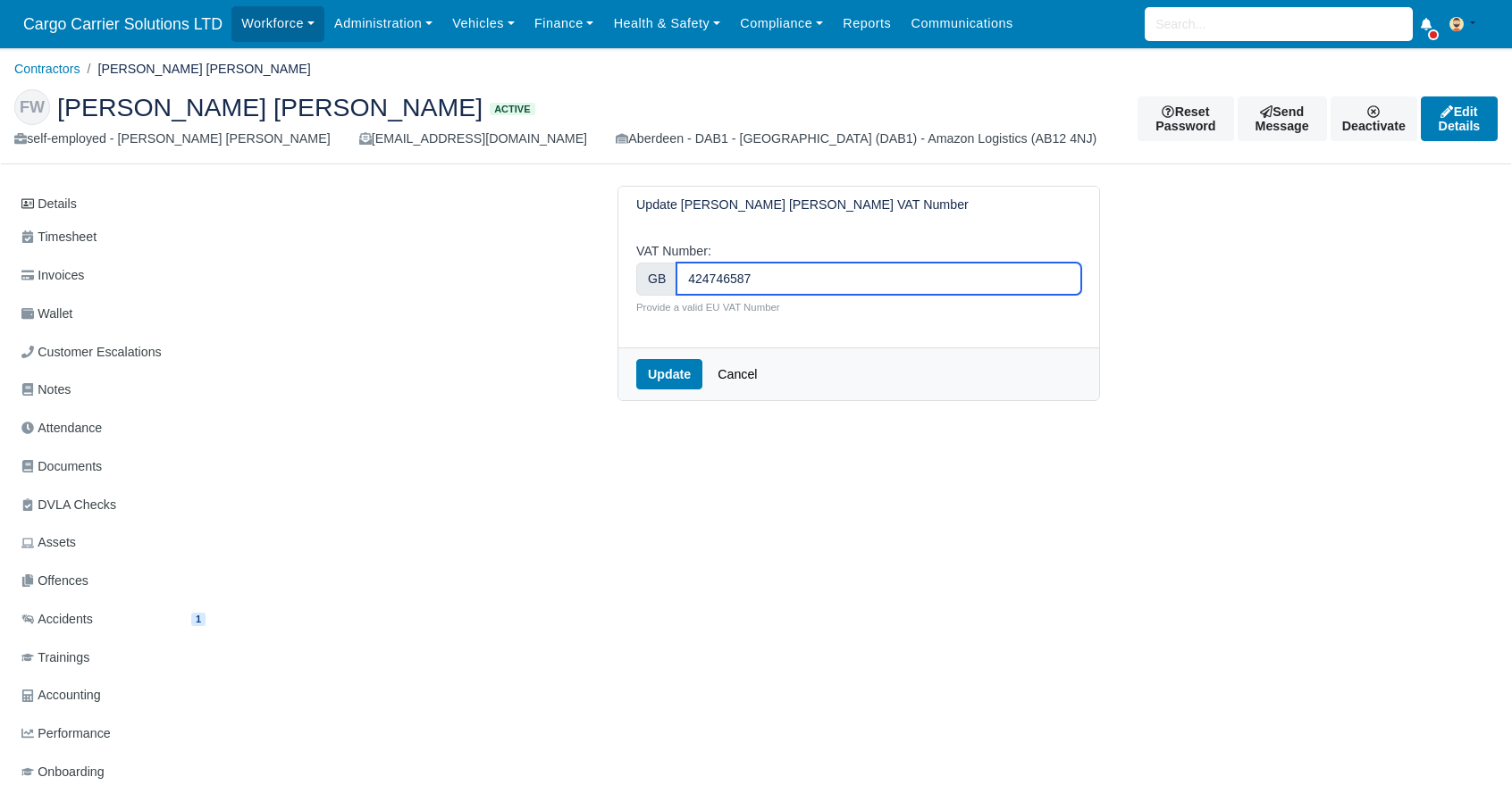
drag, startPoint x: 773, startPoint y: 263, endPoint x: 357, endPoint y: 275, distance: 416.2
click at [357, 275] on div "Update [PERSON_NAME] [PERSON_NAME] VAT Number VAT Number: GB 424746587 Provide …" at bounding box center [859, 293] width 1019 height 215
click at [681, 396] on div "Update Cancel" at bounding box center [858, 374] width 480 height 53
click at [663, 369] on button "Update" at bounding box center [669, 374] width 67 height 30
